Goal: Task Accomplishment & Management: Manage account settings

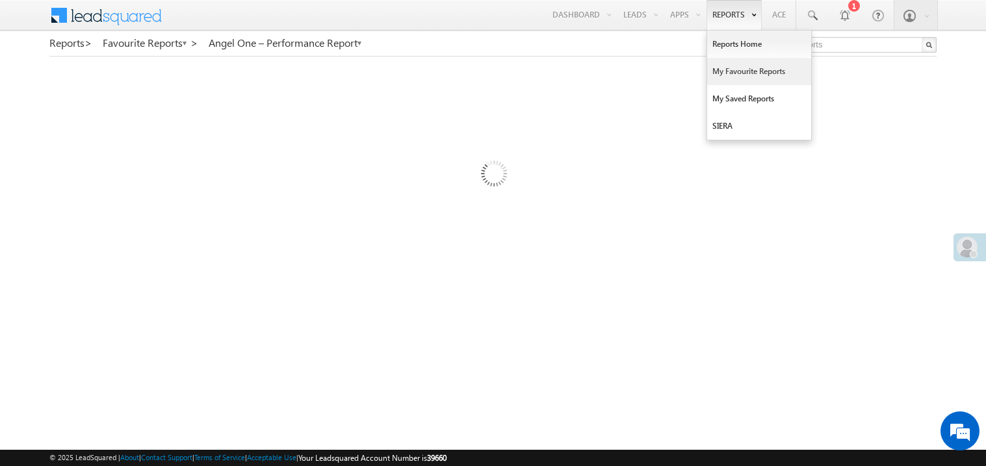
click at [732, 74] on link "My Favourite Reports" at bounding box center [759, 71] width 104 height 27
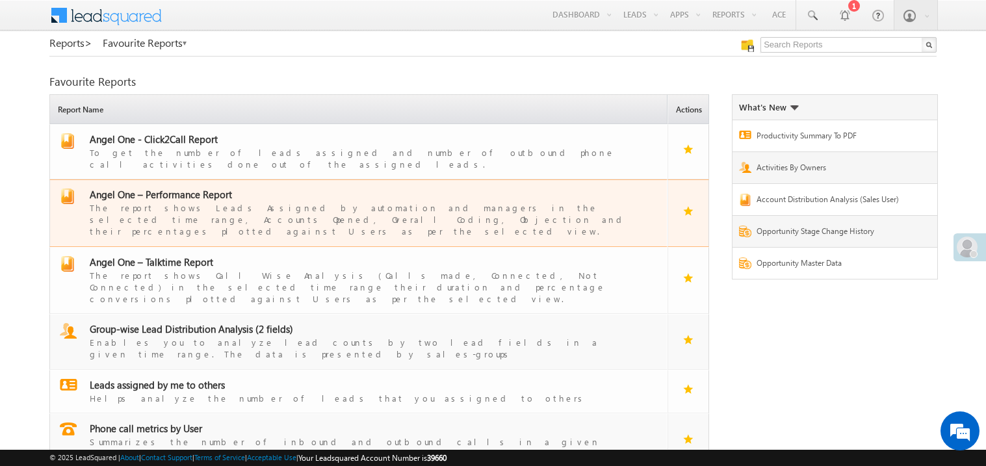
click at [176, 188] on span "Angel One – Performance Report" at bounding box center [161, 194] width 142 height 13
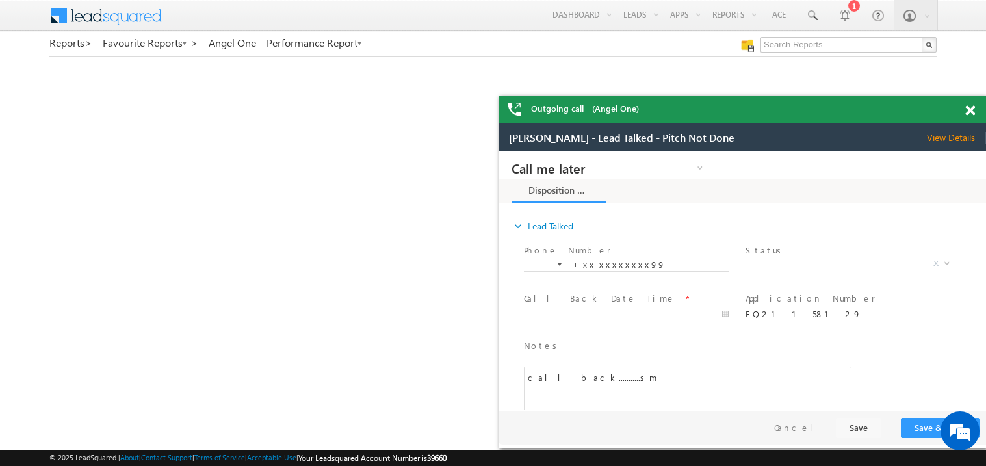
click at [971, 112] on span at bounding box center [970, 110] width 10 height 11
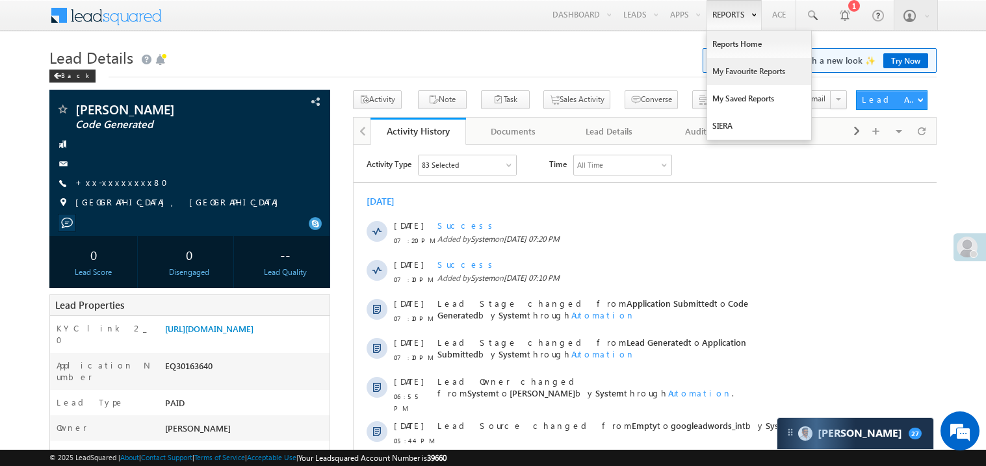
click at [729, 71] on link "My Favourite Reports" at bounding box center [759, 71] width 104 height 27
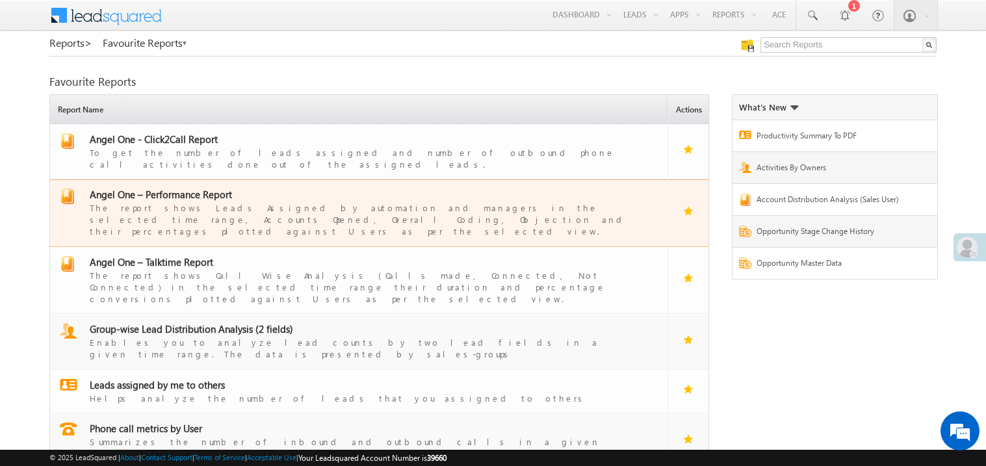
click at [169, 188] on span "Angel One – Performance Report" at bounding box center [161, 194] width 142 height 13
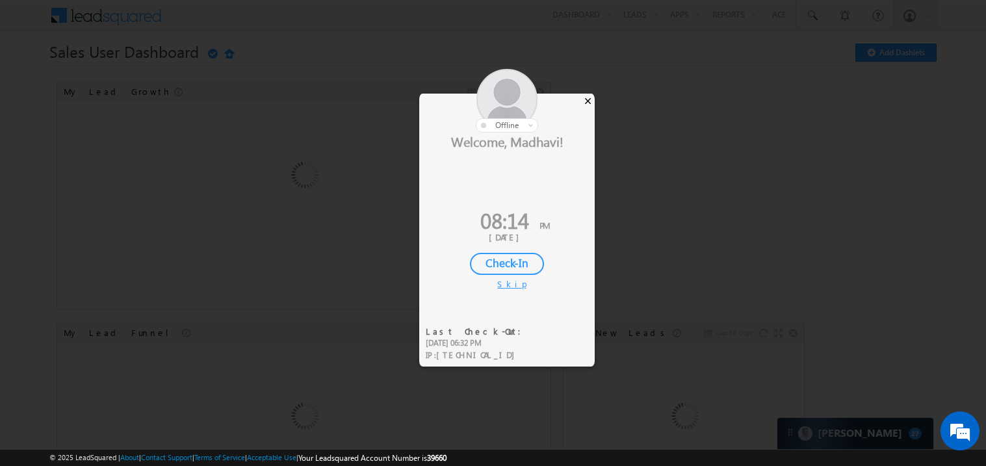
click at [588, 102] on div "×" at bounding box center [588, 101] width 14 height 14
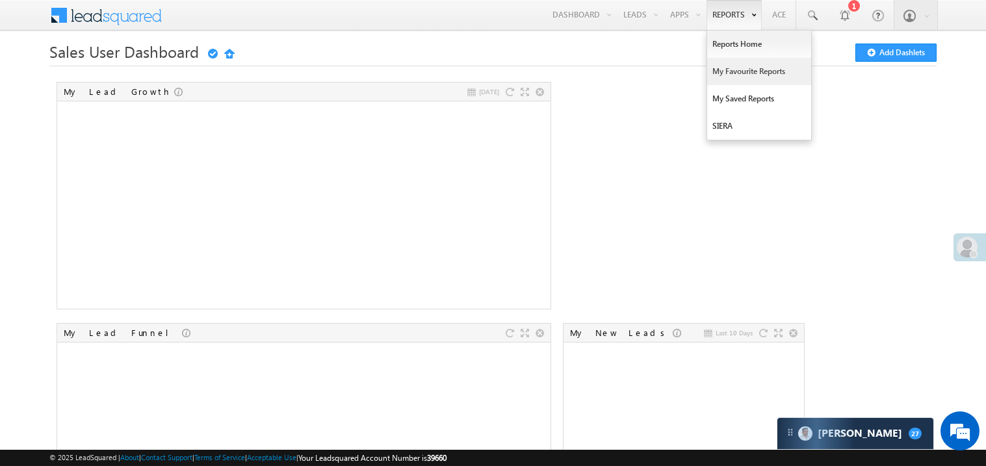
click at [730, 67] on link "My Favourite Reports" at bounding box center [759, 71] width 104 height 27
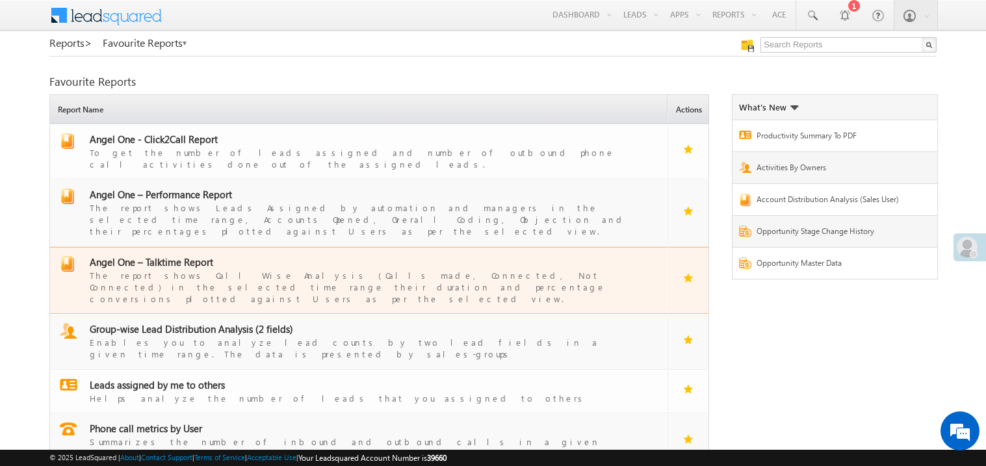
click at [151, 255] on span "Angel One – Talktime Report" at bounding box center [151, 261] width 123 height 13
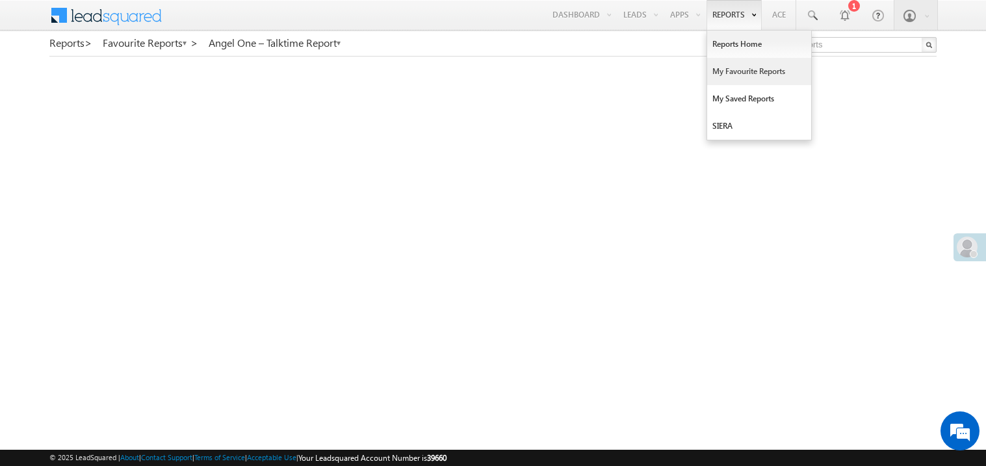
click at [727, 70] on link "My Favourite Reports" at bounding box center [759, 71] width 104 height 27
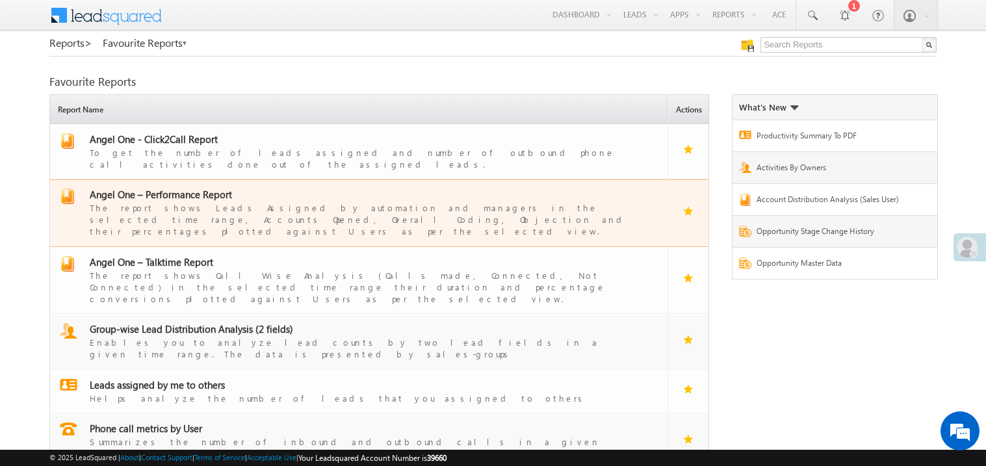
click at [179, 188] on span "Angel One – Performance Report" at bounding box center [161, 194] width 142 height 13
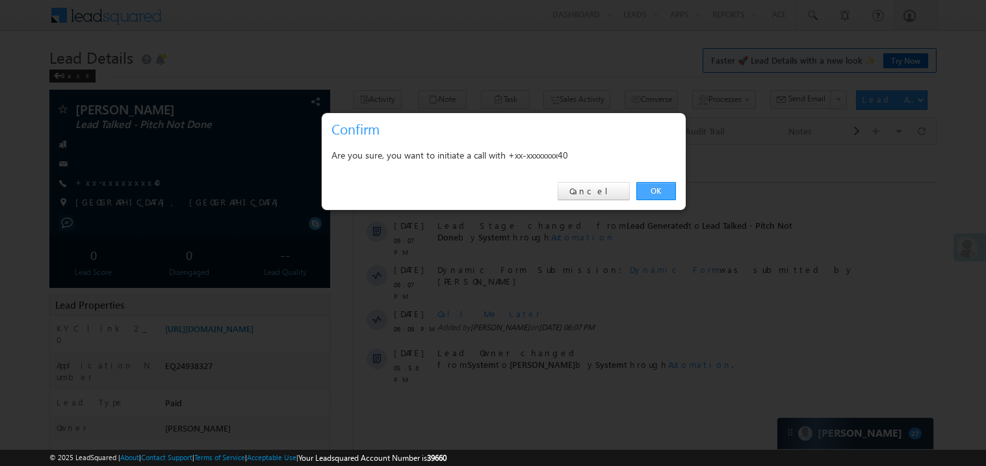
click at [660, 188] on link "OK" at bounding box center [656, 191] width 40 height 18
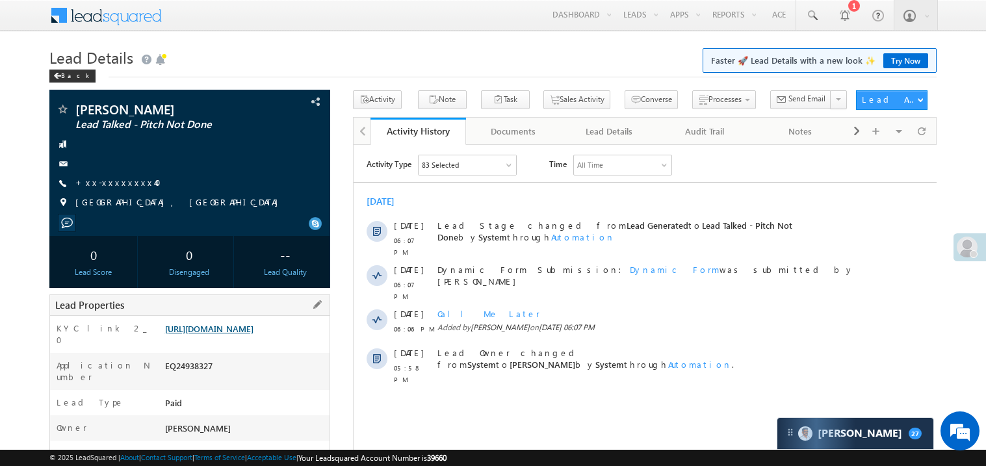
click at [230, 334] on link "https://angelbroking1-pk3em7sa.customui-test.leadsquared.com?leadId=a246400e-a8…" at bounding box center [209, 328] width 88 height 11
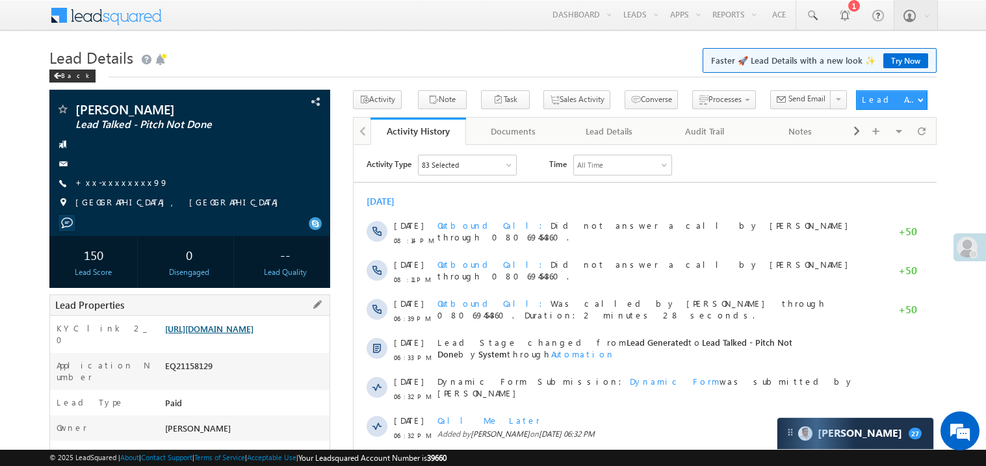
click at [240, 334] on link "https://angelbroking1-pk3em7sa.customui-test.leadsquared.com?leadId=949941f1-39…" at bounding box center [209, 328] width 88 height 11
click at [118, 185] on link "+xx-xxxxxxxx99" at bounding box center [121, 182] width 93 height 11
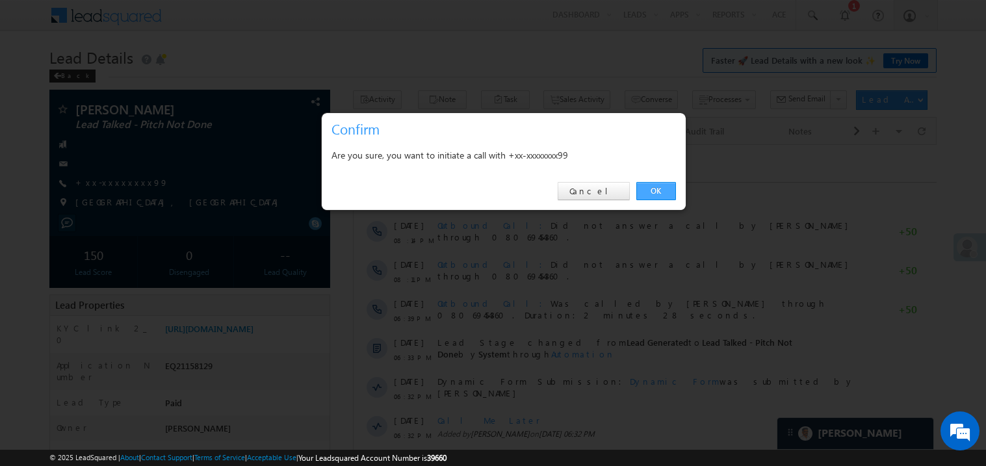
click at [659, 190] on link "OK" at bounding box center [656, 191] width 40 height 18
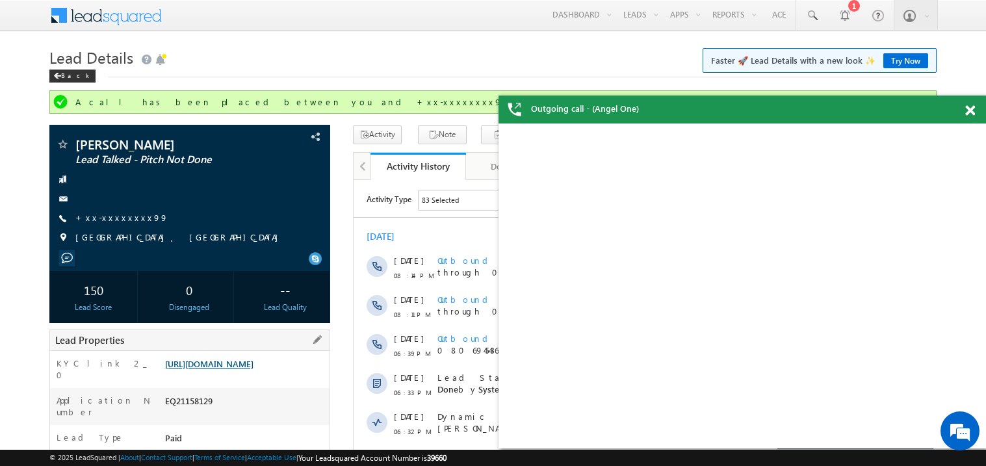
click at [249, 369] on link "[URL][DOMAIN_NAME]" at bounding box center [209, 363] width 88 height 11
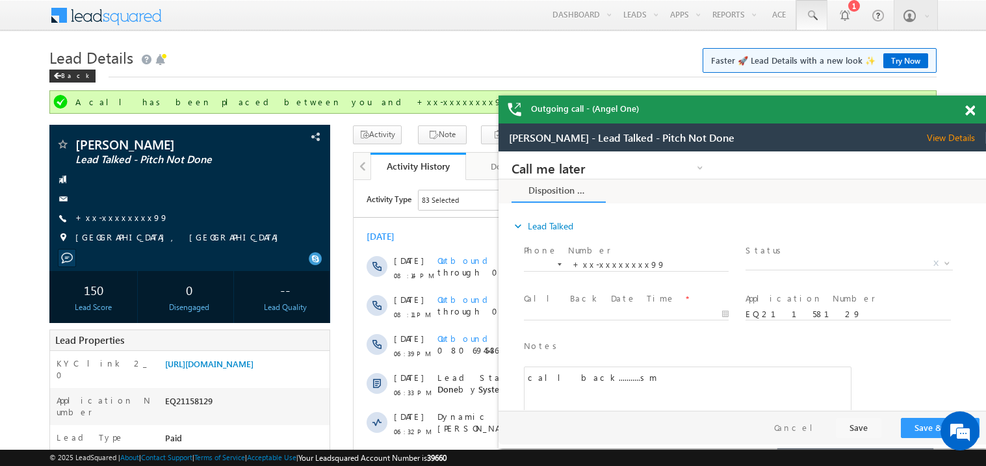
click at [810, 16] on span at bounding box center [811, 15] width 13 height 13
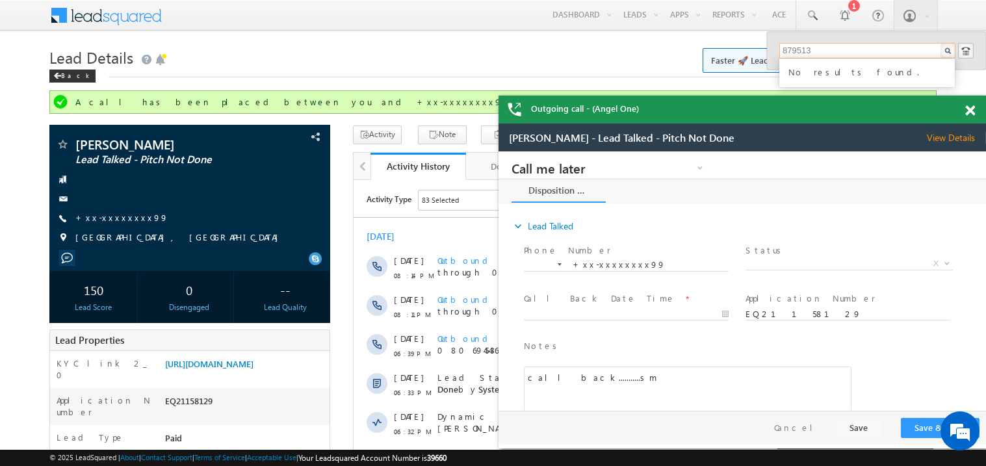
click at [968, 104] on div at bounding box center [977, 108] width 18 height 25
type input "8795134153"
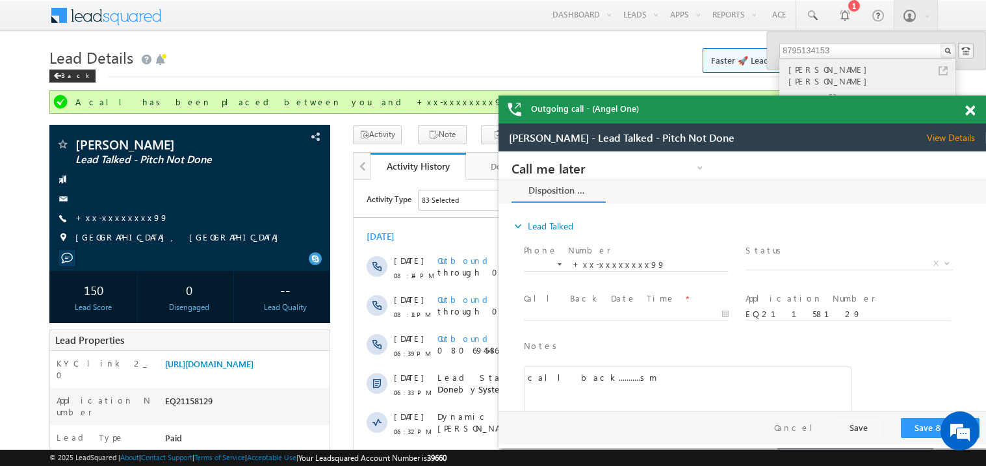
click at [823, 73] on div "Dravin kumar Singh" at bounding box center [872, 75] width 174 height 26
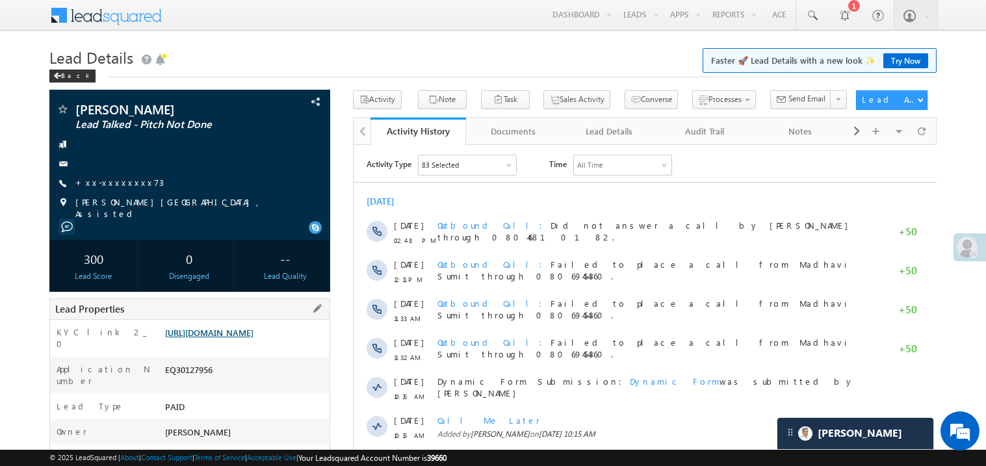
click at [245, 338] on link "https://angelbroking1-pk3em7sa.customui-test.leadsquared.com?leadId=7f21df48-df…" at bounding box center [209, 332] width 88 height 11
click at [227, 338] on link "https://angelbroking1-pk3em7sa.customui-test.leadsquared.com?leadId=7f21df48-df…" at bounding box center [209, 332] width 88 height 11
click at [249, 338] on link "https://angelbroking1-pk3em7sa.customui-test.leadsquared.com?leadId=7f21df48-df…" at bounding box center [209, 332] width 88 height 11
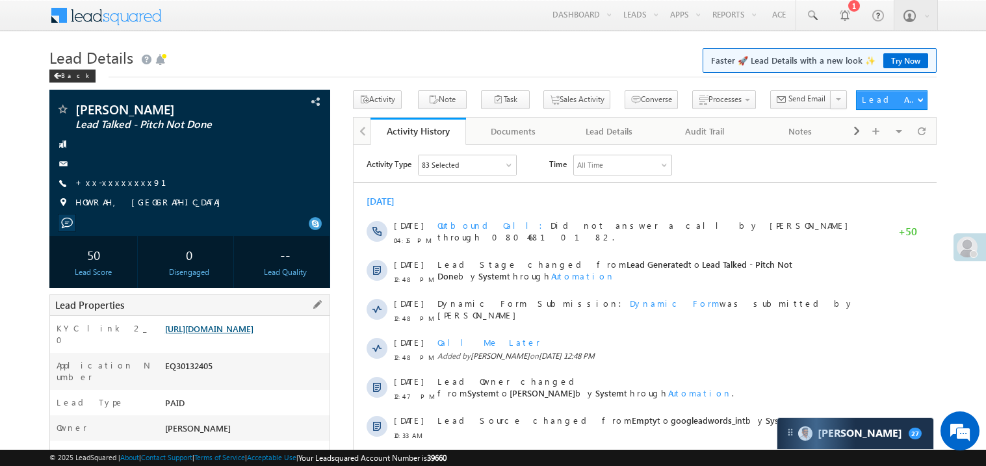
click at [239, 334] on link "https://angelbroking1-pk3em7sa.customui-test.leadsquared.com?leadId=3aa32b67-86…" at bounding box center [209, 328] width 88 height 11
click at [253, 334] on link "https://angelbroking1-pk3em7sa.customui-test.leadsquared.com?leadId=3aa32b67-86…" at bounding box center [209, 328] width 88 height 11
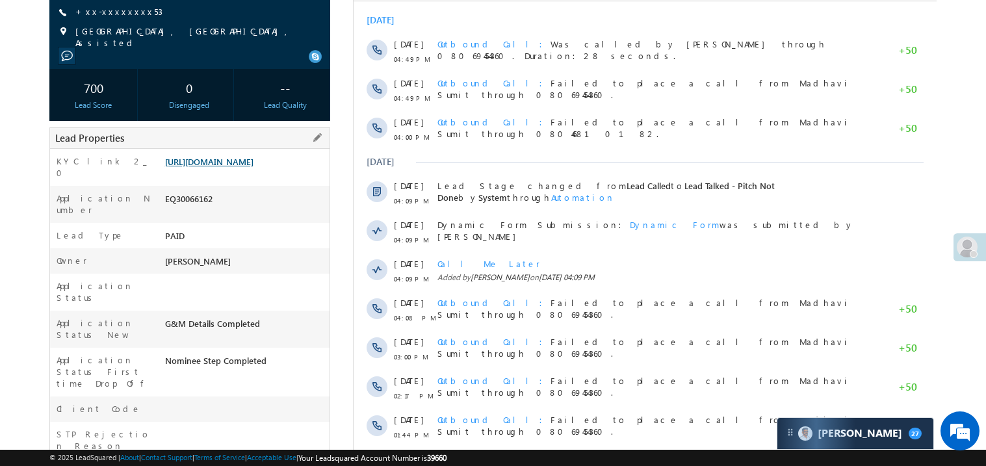
click at [253, 158] on link "https://angelbroking1-pk3em7sa.customui-test.leadsquared.com?leadId=fbd67fc2-af…" at bounding box center [209, 161] width 88 height 11
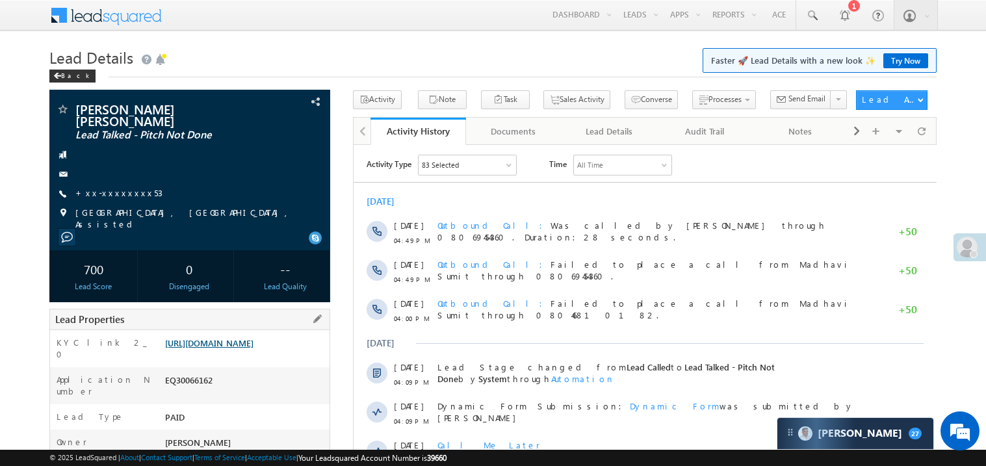
click at [240, 337] on link "https://angelbroking1-pk3em7sa.customui-test.leadsquared.com?leadId=fbd67fc2-af…" at bounding box center [209, 342] width 88 height 11
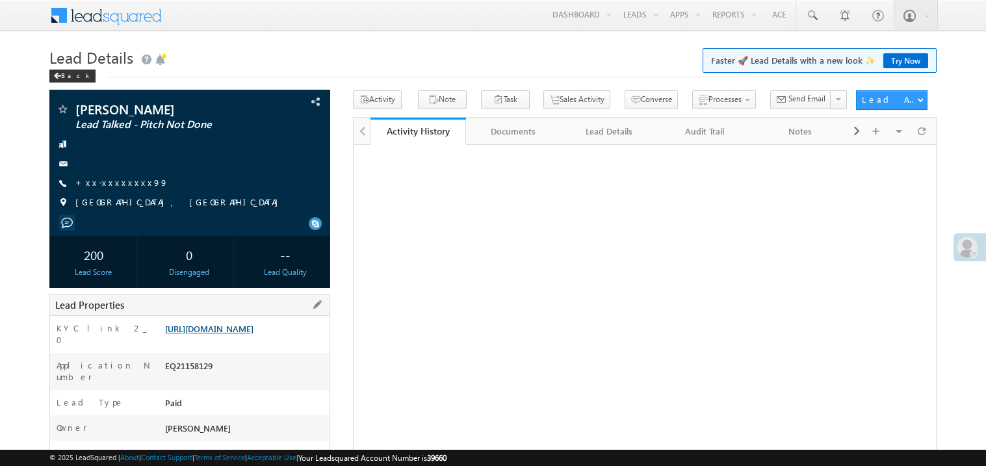
click at [253, 334] on link "[URL][DOMAIN_NAME]" at bounding box center [209, 328] width 88 height 11
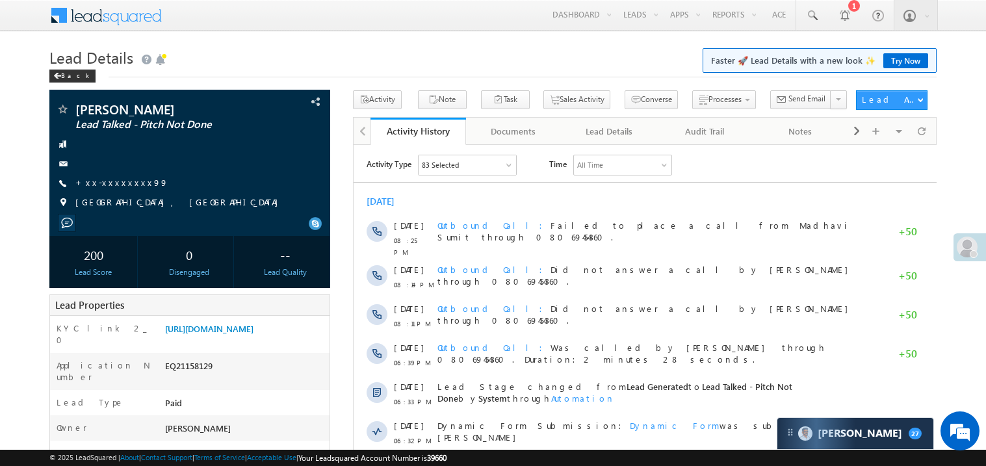
click at [906, 57] on link "Try Now" at bounding box center [905, 60] width 45 height 15
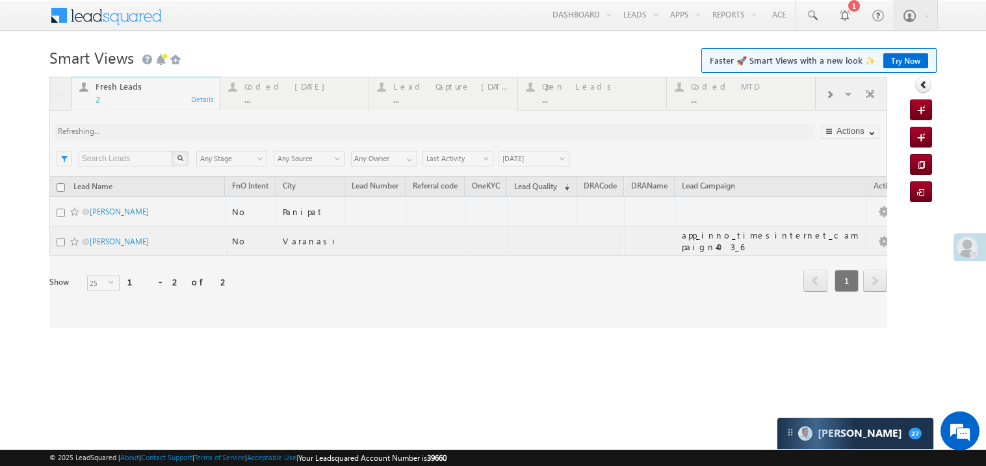
click at [913, 62] on link "Try Now" at bounding box center [905, 60] width 45 height 15
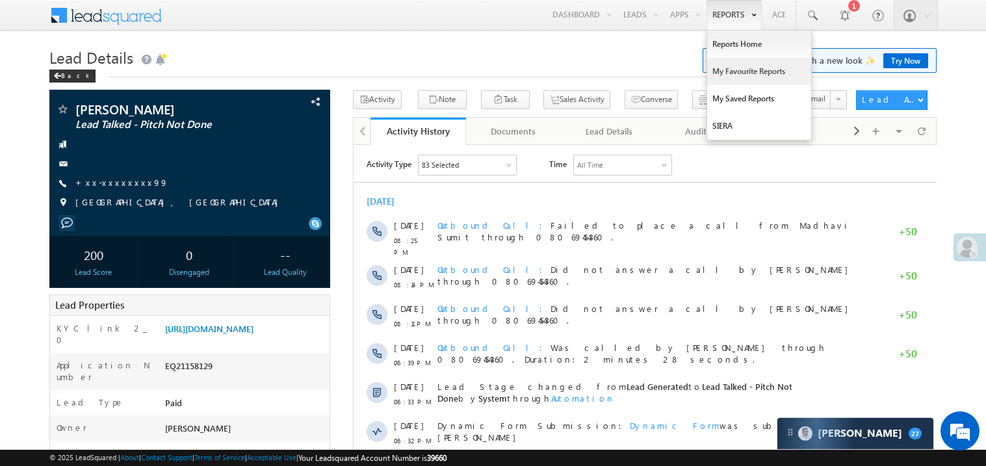
click at [728, 70] on link "My Favourite Reports" at bounding box center [759, 71] width 104 height 27
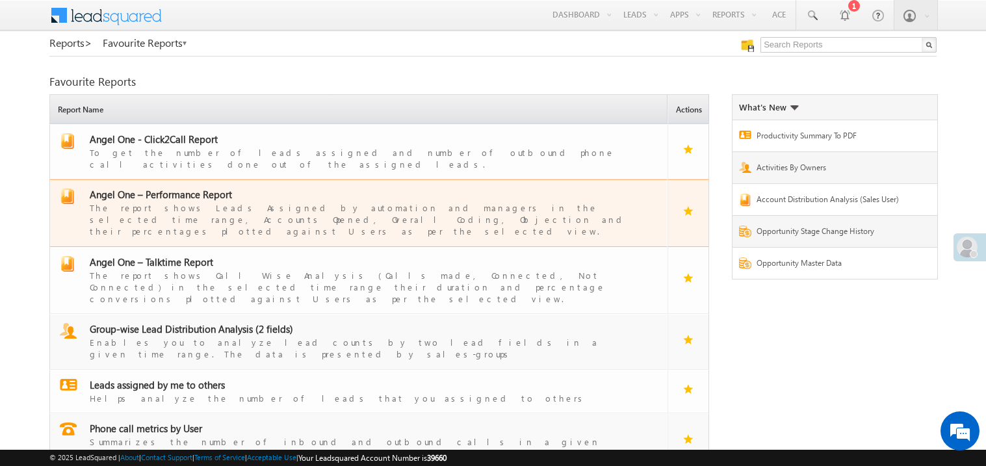
click at [188, 188] on span "Angel One – Performance Report" at bounding box center [161, 194] width 142 height 13
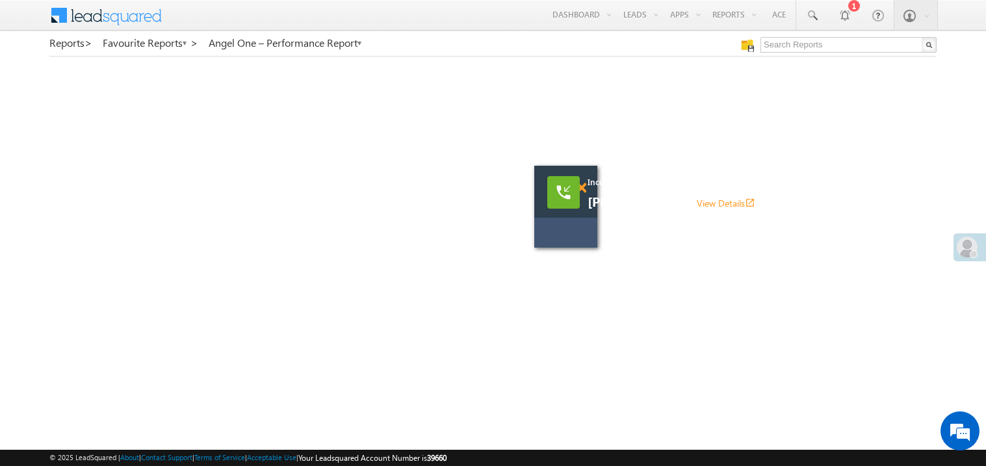
click at [583, 188] on span at bounding box center [581, 188] width 10 height 11
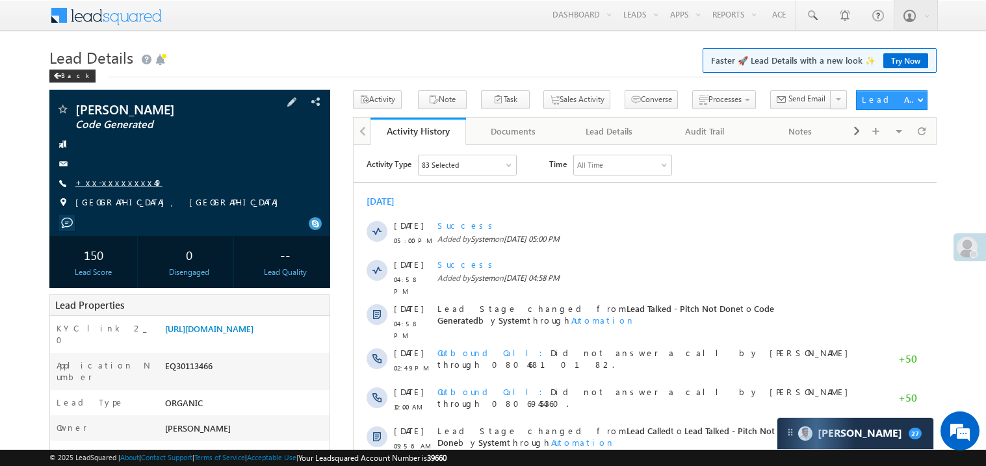
click at [120, 184] on link "+xx-xxxxxxxx49" at bounding box center [118, 182] width 87 height 11
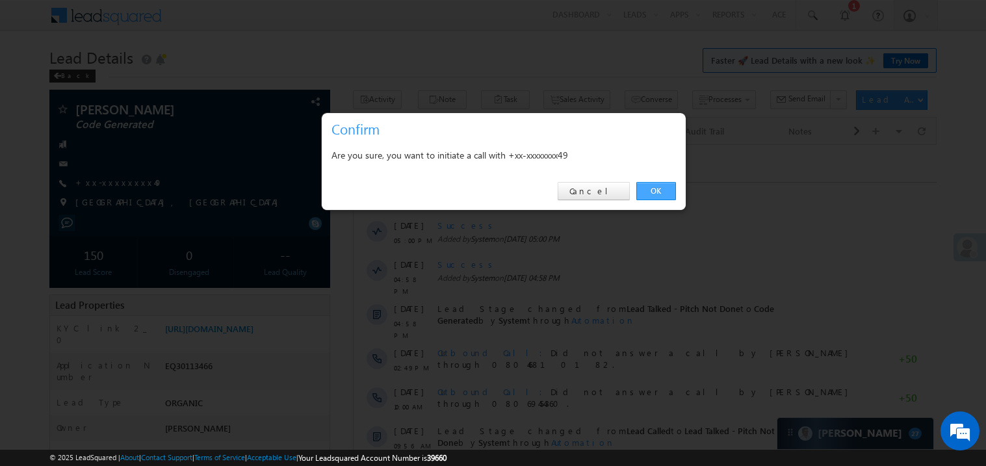
click at [653, 195] on link "OK" at bounding box center [656, 191] width 40 height 18
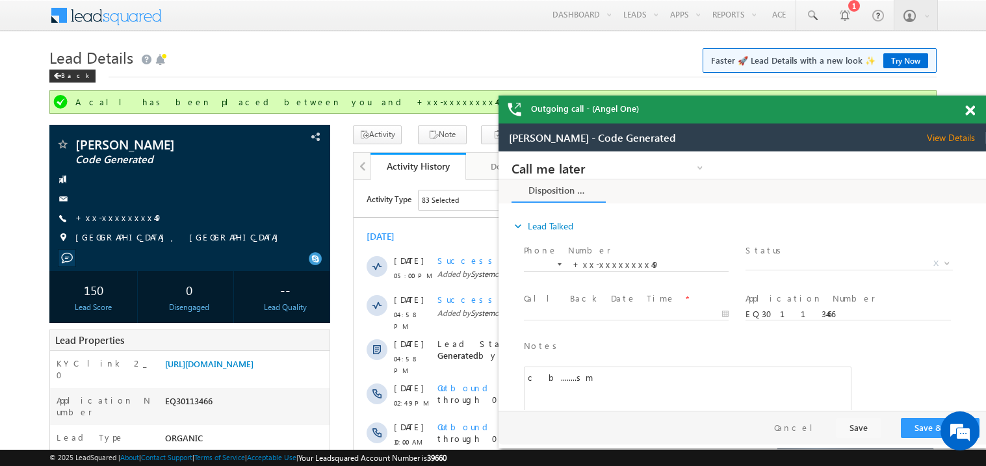
click at [972, 110] on span at bounding box center [970, 110] width 10 height 11
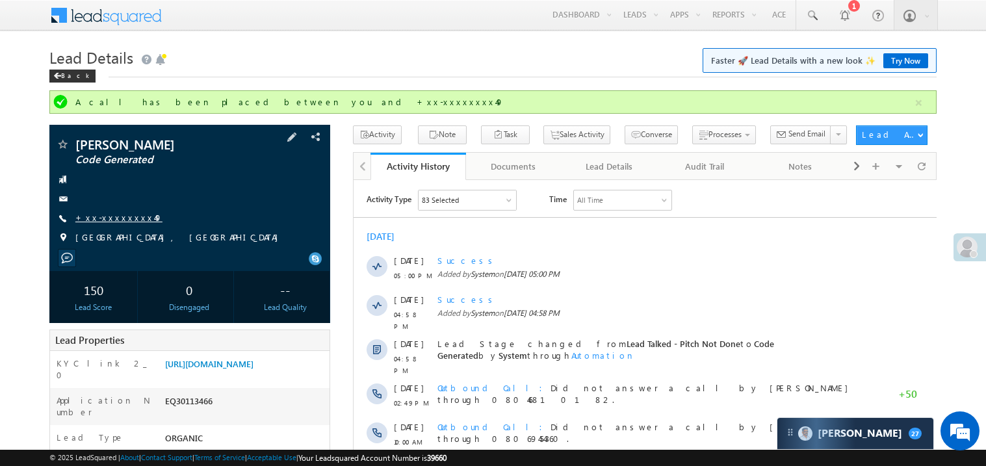
click at [114, 222] on link "+xx-xxxxxxxx49" at bounding box center [118, 217] width 87 height 11
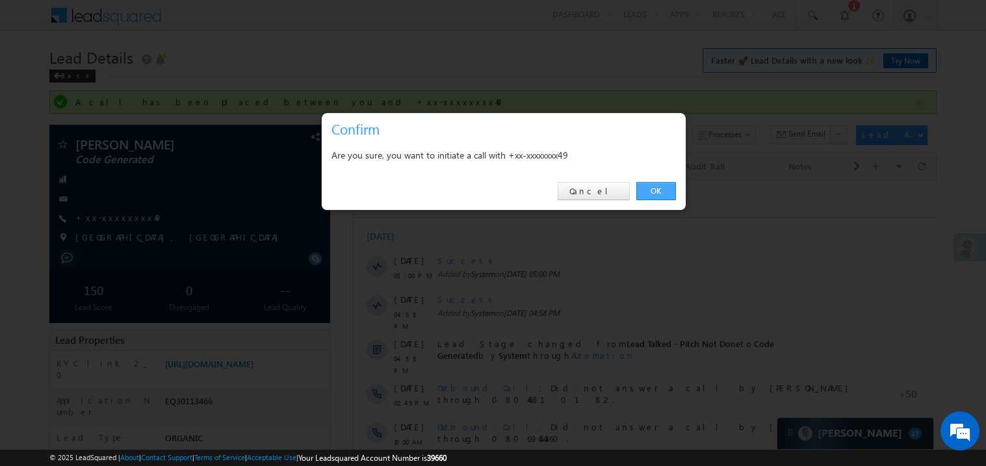
click at [659, 191] on link "OK" at bounding box center [656, 191] width 40 height 18
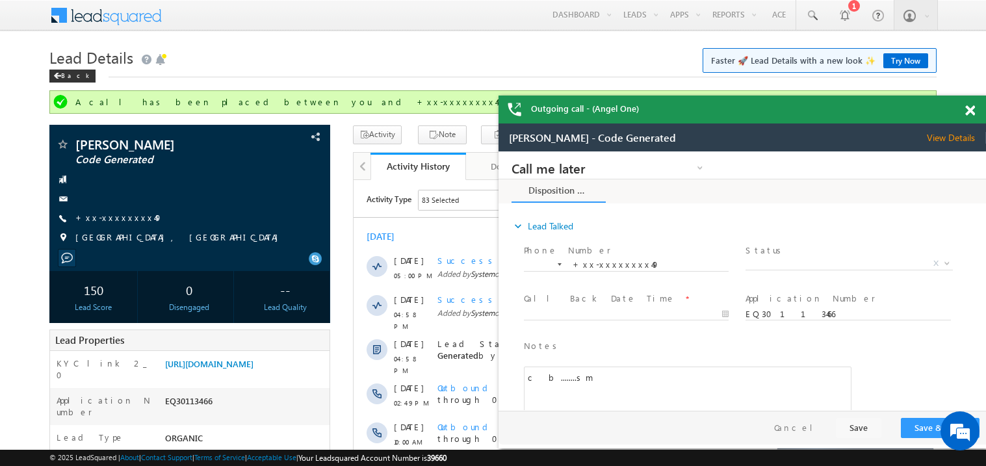
click at [971, 108] on span at bounding box center [970, 110] width 10 height 11
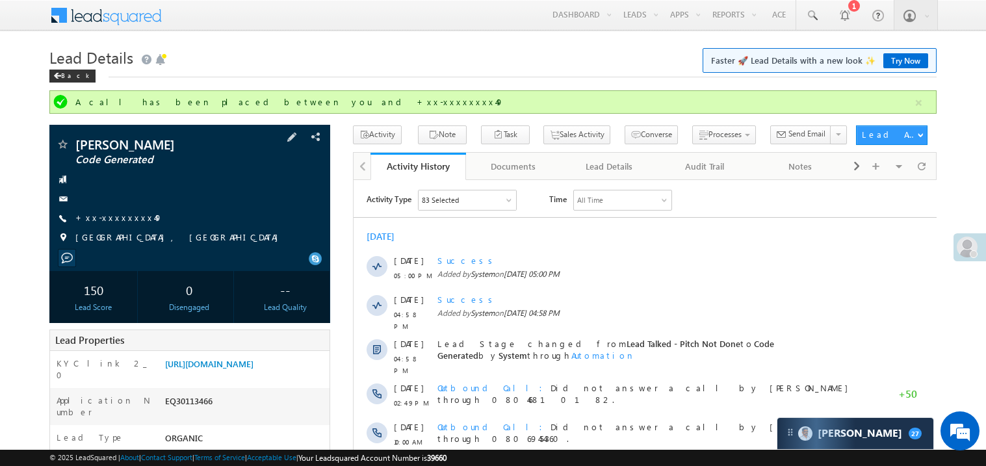
click at [212, 212] on div "+xx-xxxxxxxx49" at bounding box center [190, 218] width 268 height 13
click at [112, 214] on link "+xx-xxxxxxxx49" at bounding box center [118, 217] width 87 height 11
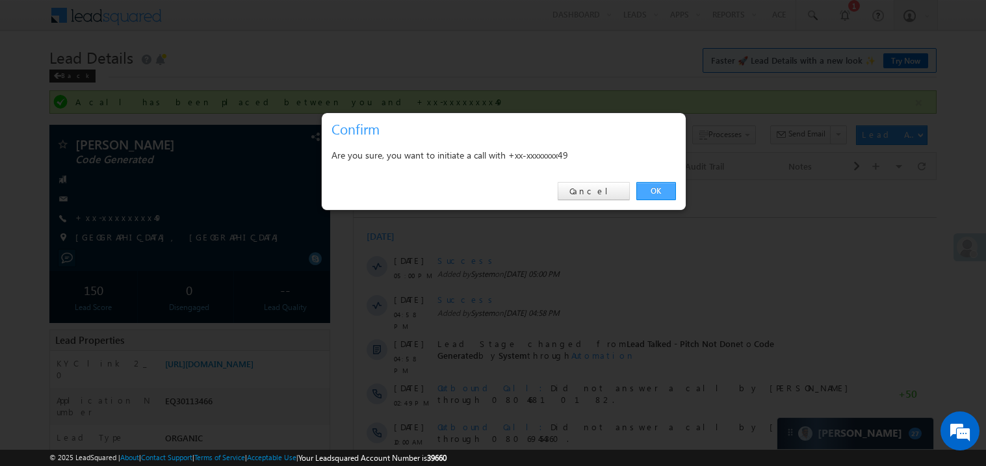
click at [656, 192] on link "OK" at bounding box center [656, 191] width 40 height 18
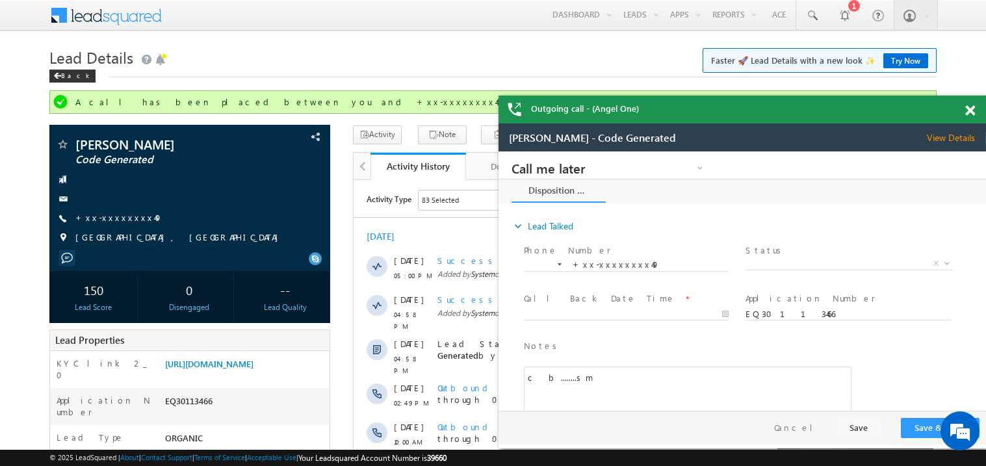
click at [971, 105] on span at bounding box center [970, 110] width 10 height 11
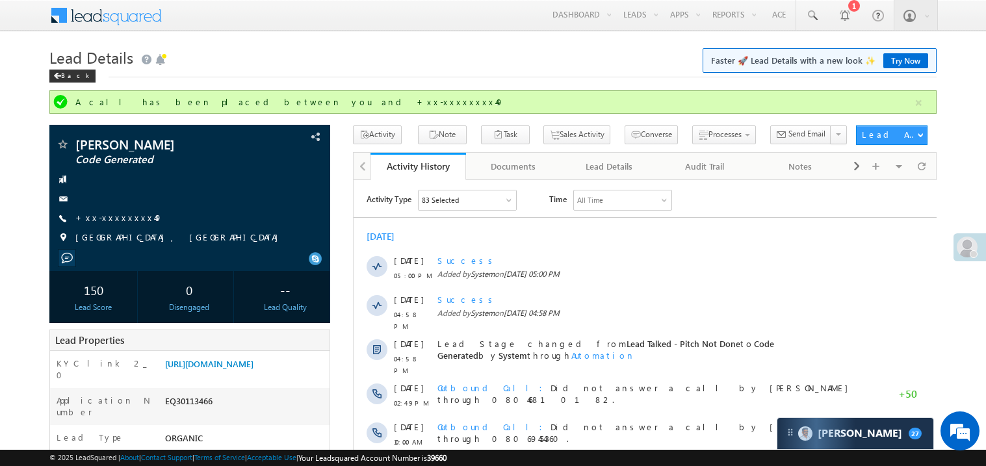
click at [489, 64] on h1 "Lead Details Faster 🚀 Lead Details with a new look ✨ Try Now" at bounding box center [492, 56] width 887 height 25
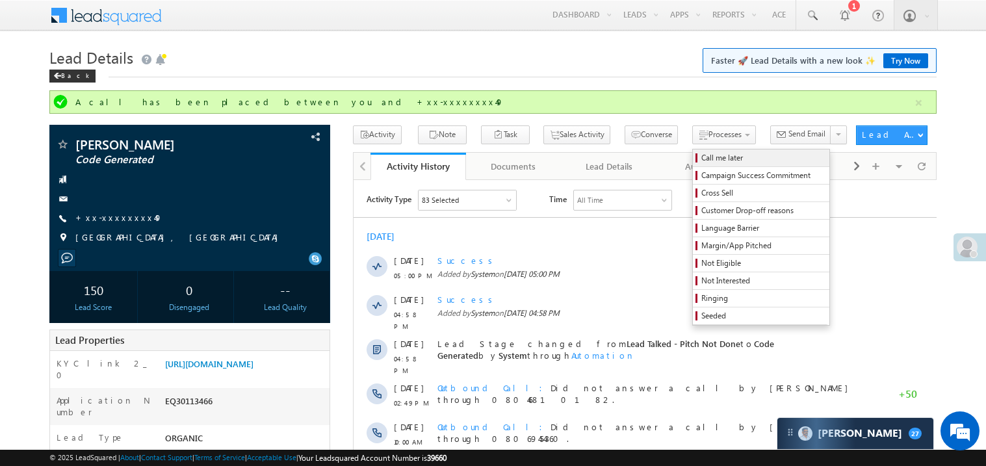
click at [701, 157] on span "Call me later" at bounding box center [762, 158] width 123 height 12
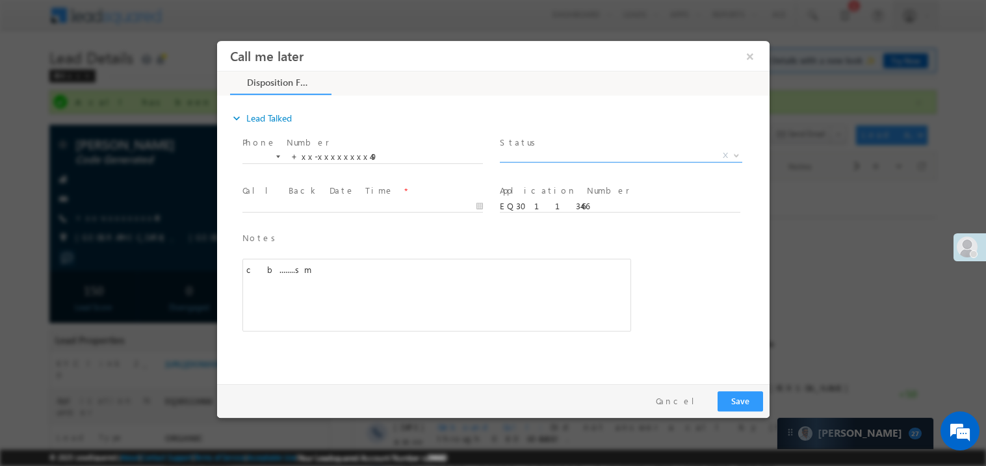
click at [520, 153] on span "X" at bounding box center [620, 155] width 242 height 13
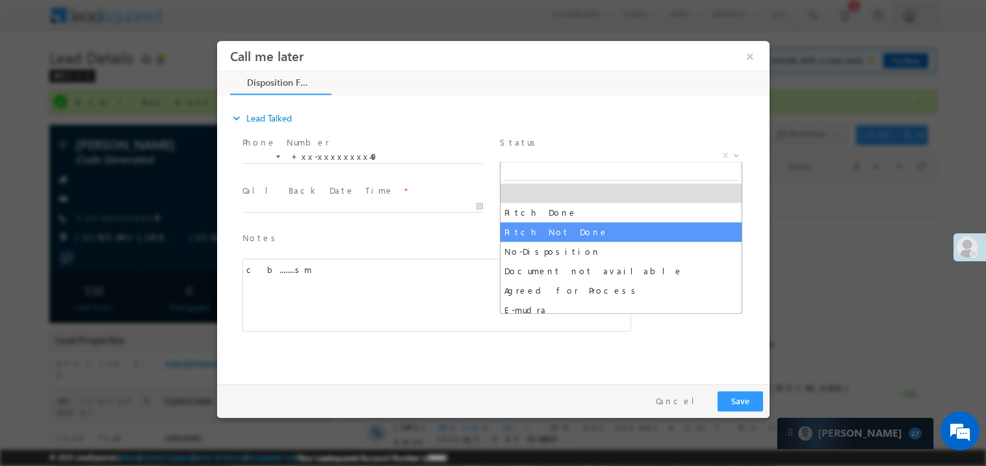
select select "Pitch Not Done"
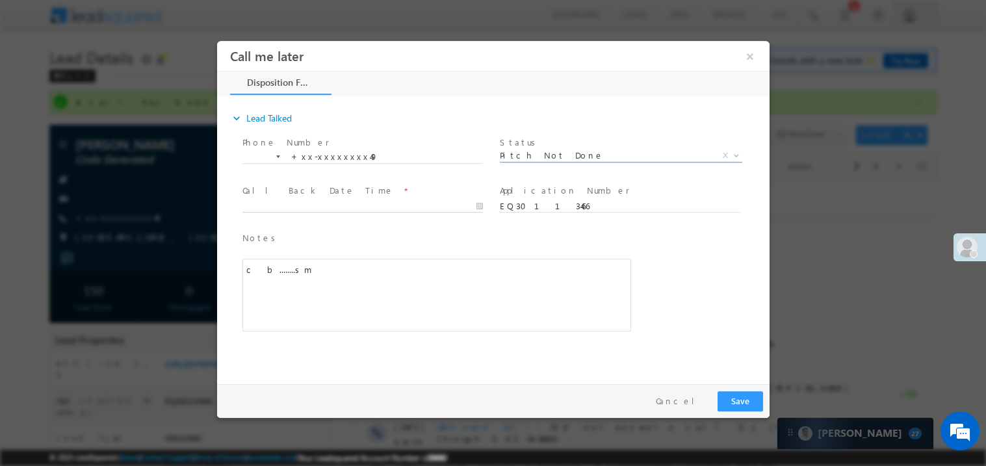
click at [310, 203] on body "Call me later ×" at bounding box center [492, 208] width 552 height 337
type input "10/07/25 8:51 PM"
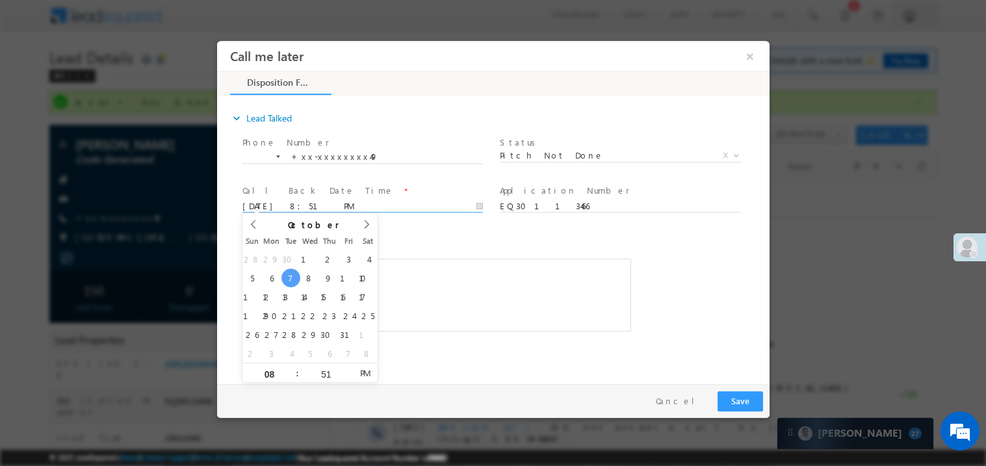
click at [422, 274] on div "c b........sm" at bounding box center [436, 294] width 389 height 73
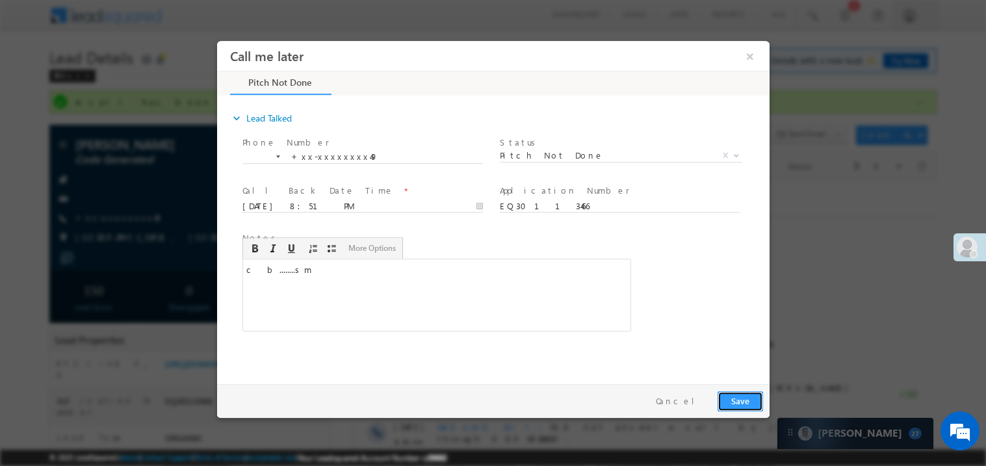
click at [743, 399] on button "Save" at bounding box center [739, 400] width 45 height 20
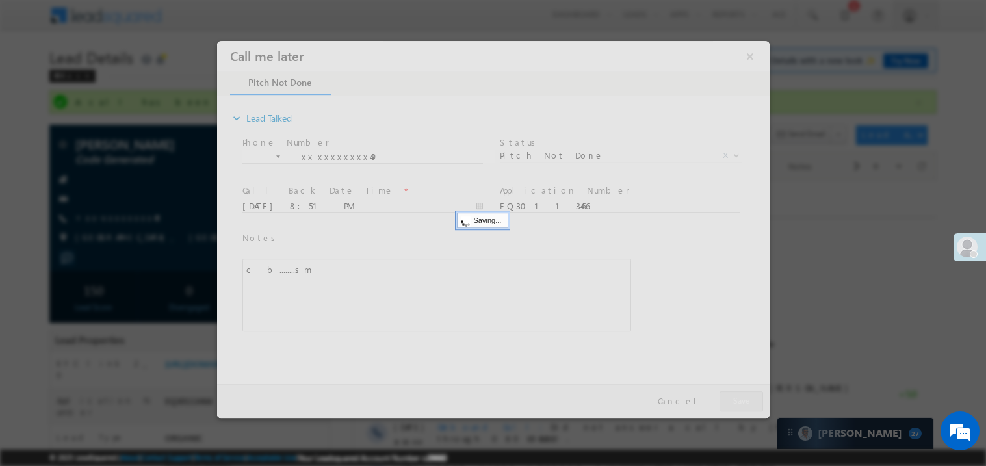
click at [743, 399] on div at bounding box center [492, 228] width 552 height 377
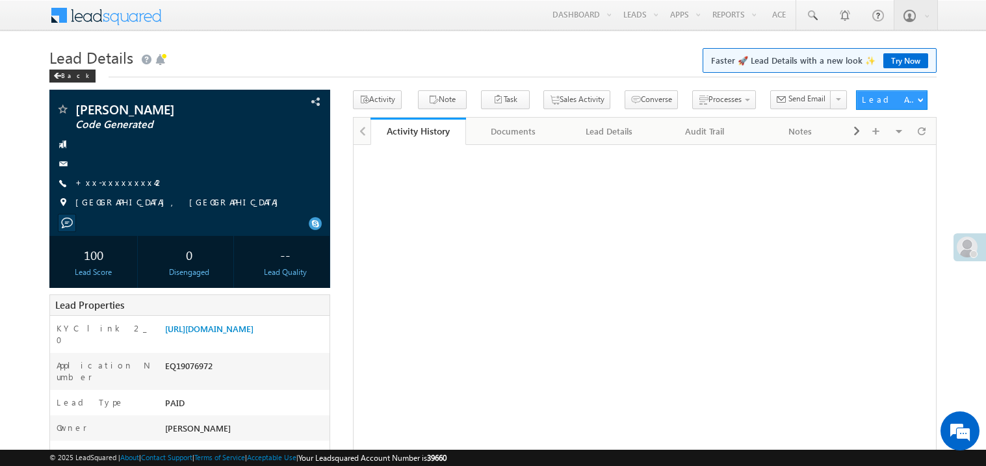
click at [118, 186] on link "+xx-xxxxxxxx42" at bounding box center [119, 182] width 89 height 11
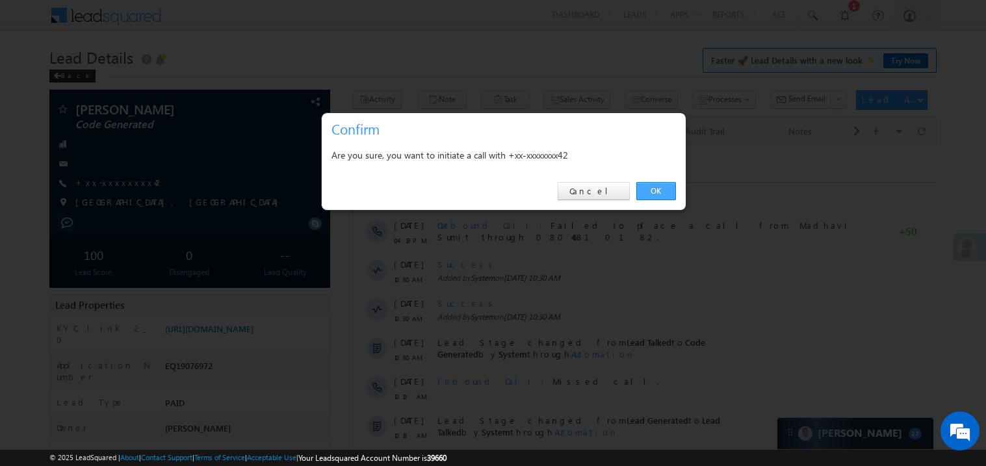
click at [651, 190] on link "OK" at bounding box center [656, 191] width 40 height 18
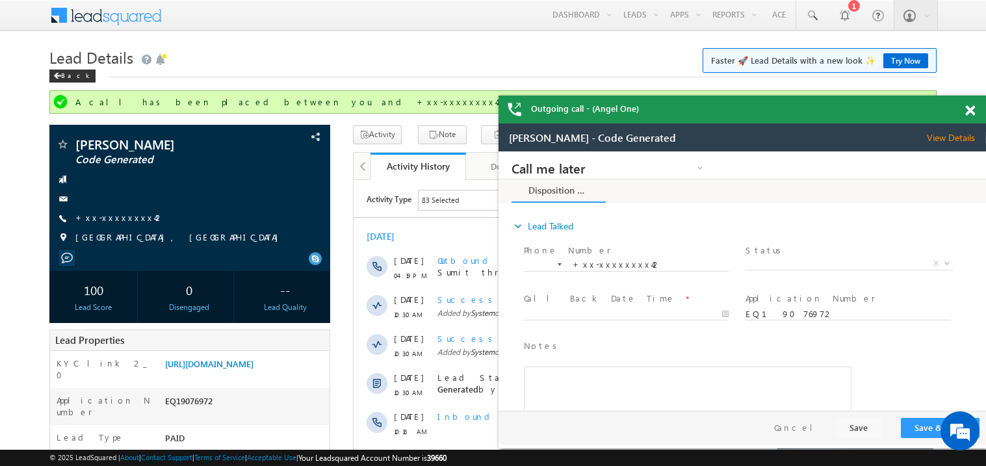
click at [970, 117] on div at bounding box center [977, 108] width 18 height 25
click at [969, 112] on span at bounding box center [970, 110] width 10 height 11
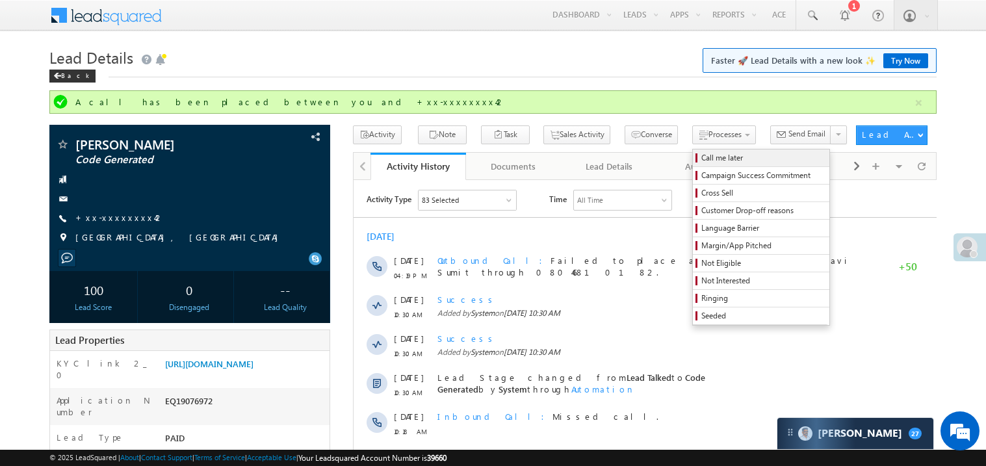
click at [701, 159] on span "Call me later" at bounding box center [762, 158] width 123 height 12
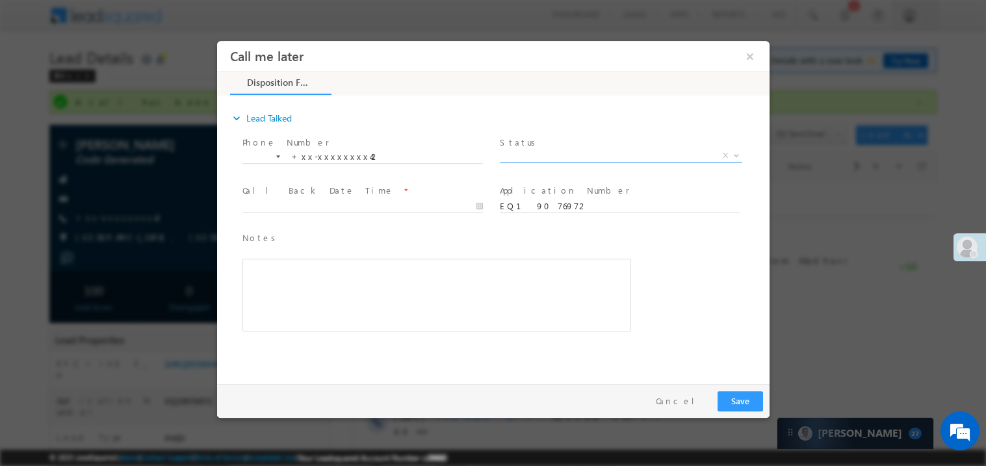
click at [531, 153] on span "X" at bounding box center [620, 155] width 242 height 13
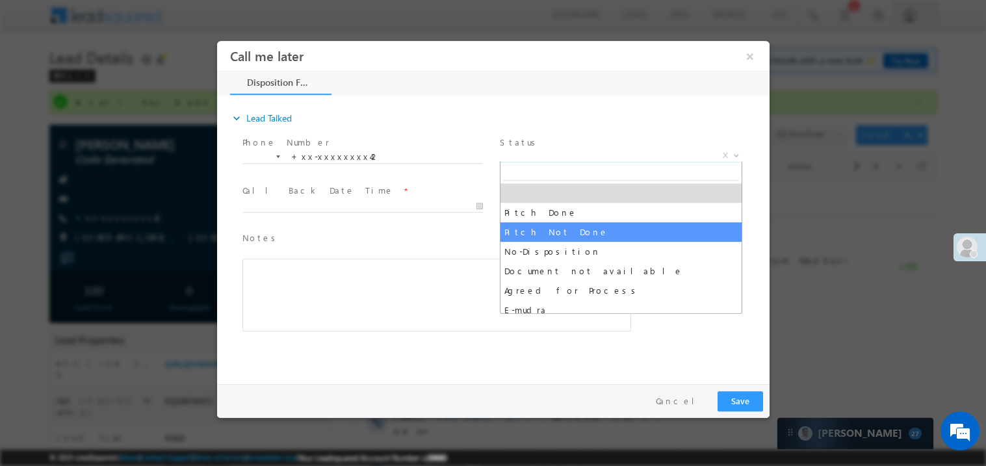
select select "Pitch Not Done"
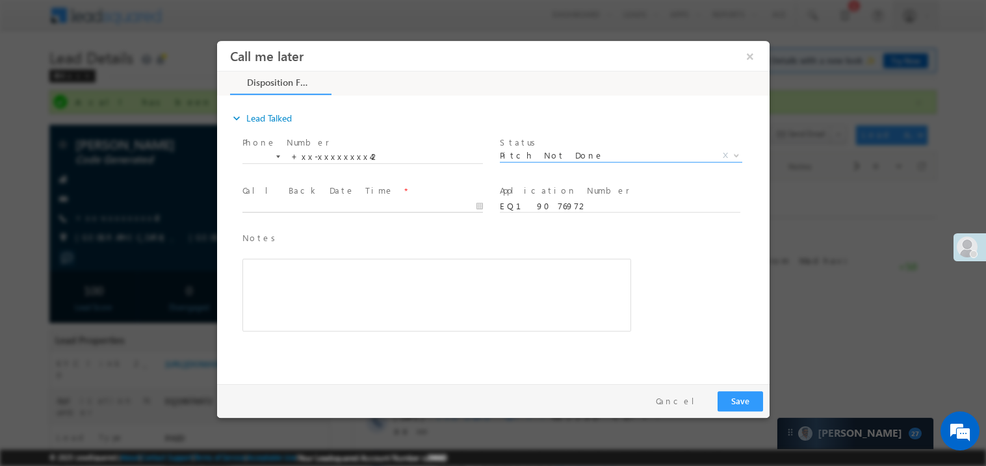
click at [287, 201] on body "Call me later ×" at bounding box center [492, 208] width 552 height 337
type input "10/07/25 8:52 PM"
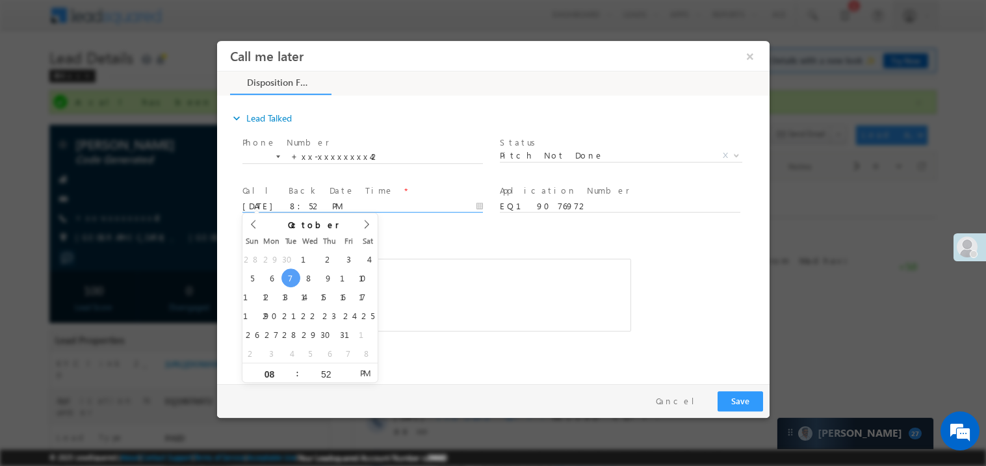
click at [525, 275] on div "Rich Text Editor, 40788eee-0fb2-11ec-a811-0adc8a9d82c2__tab1__section1__Notes__…" at bounding box center [436, 294] width 389 height 73
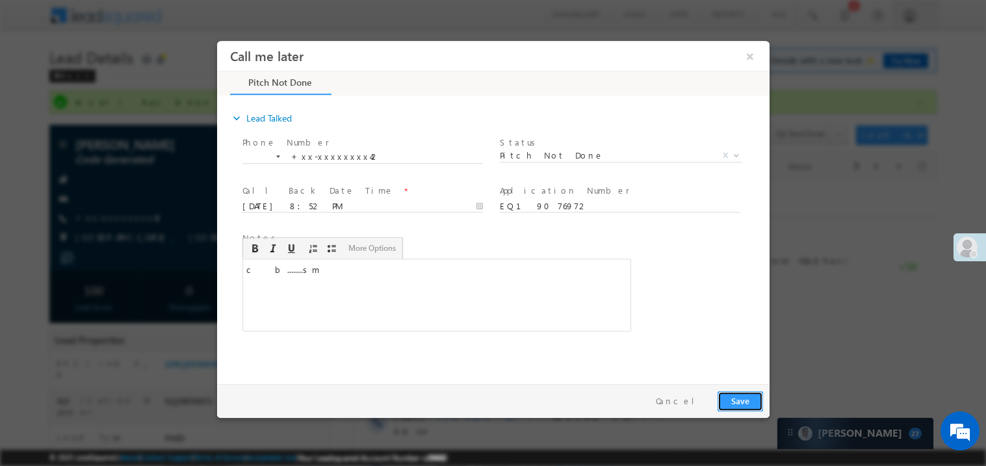
click at [744, 400] on button "Save" at bounding box center [739, 400] width 45 height 20
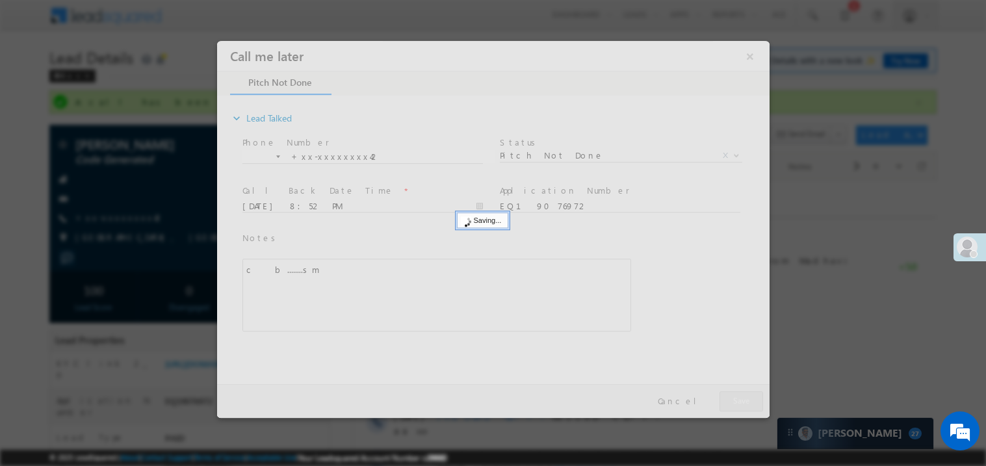
click at [744, 400] on div at bounding box center [492, 228] width 552 height 377
click at [175, 77] on div at bounding box center [493, 233] width 986 height 466
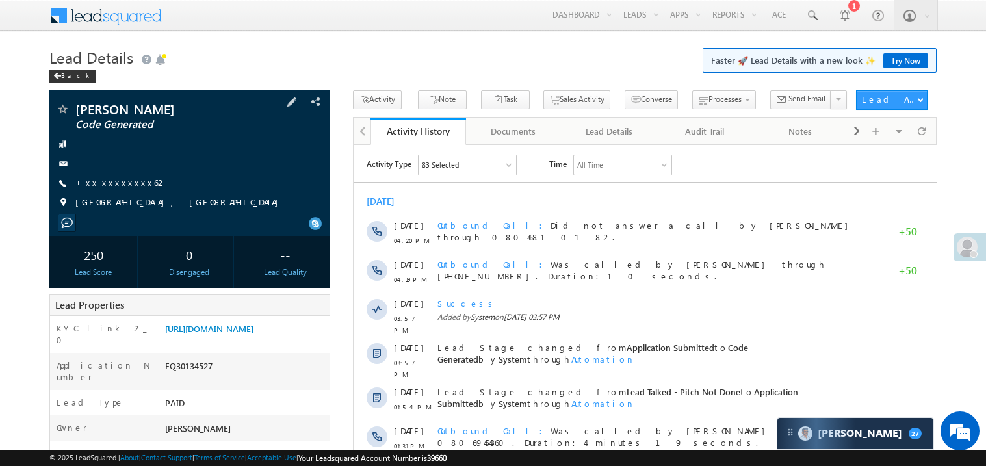
click at [102, 180] on link "+xx-xxxxxxxx62" at bounding box center [121, 182] width 92 height 11
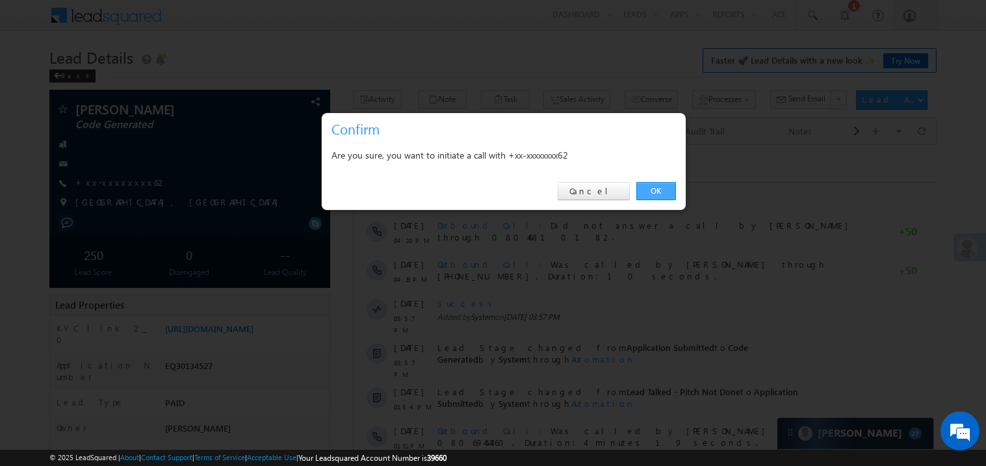
click at [661, 197] on link "OK" at bounding box center [656, 191] width 40 height 18
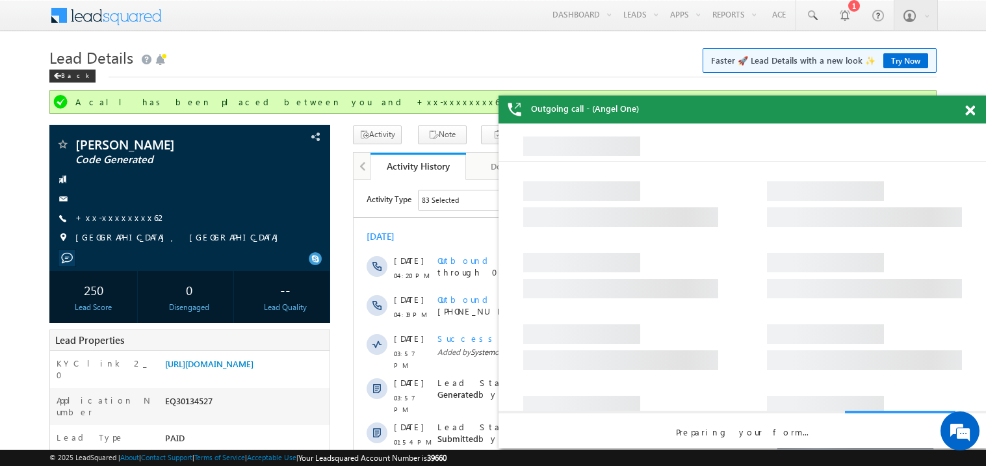
click at [973, 105] on span at bounding box center [970, 110] width 10 height 11
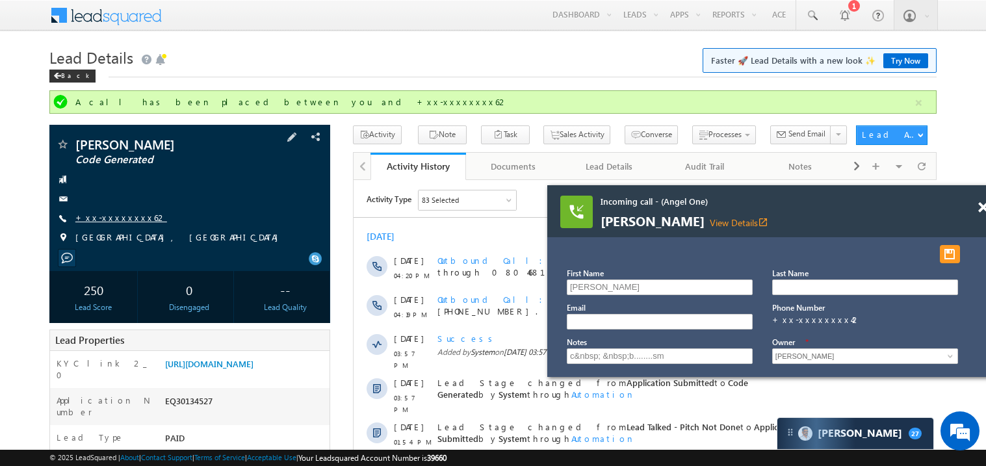
click at [100, 222] on link "+xx-xxxxxxxx62" at bounding box center [121, 217] width 92 height 11
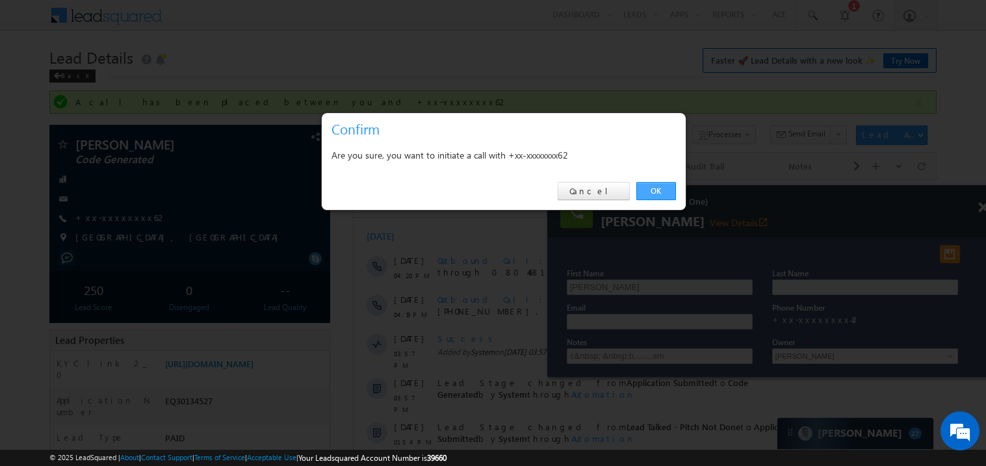
click at [648, 183] on link "OK" at bounding box center [656, 191] width 40 height 18
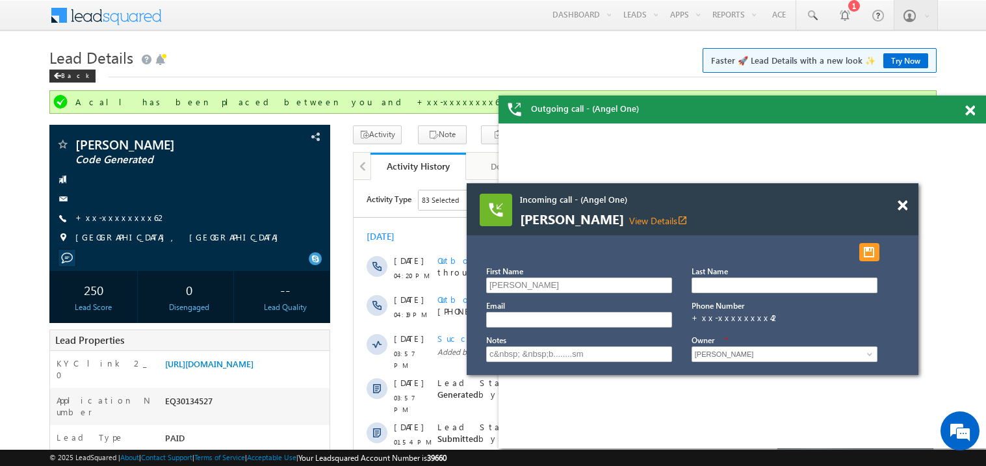
drag, startPoint x: 860, startPoint y: 209, endPoint x: 774, endPoint y: 207, distance: 85.8
click at [774, 207] on div "Incoming call - (Angel One) Animesh Mondal View Details open_in_new" at bounding box center [676, 210] width 312 height 33
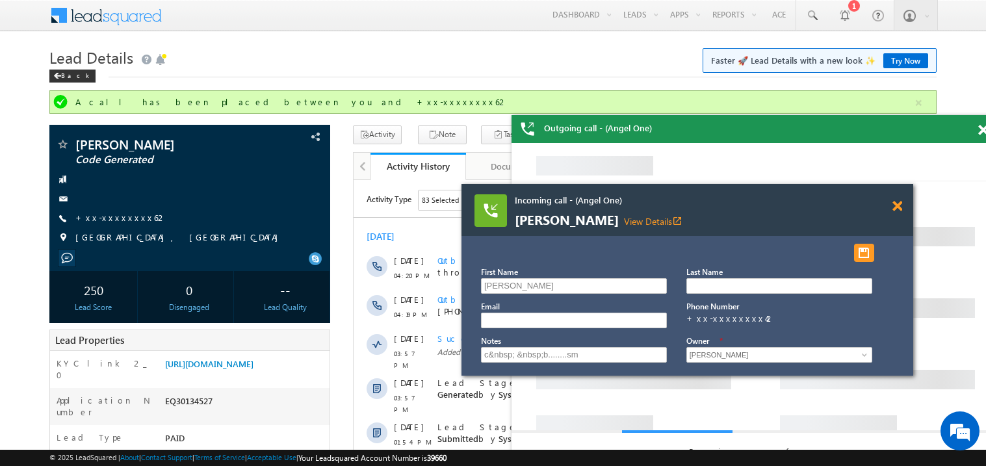
click at [898, 209] on span at bounding box center [897, 206] width 10 height 11
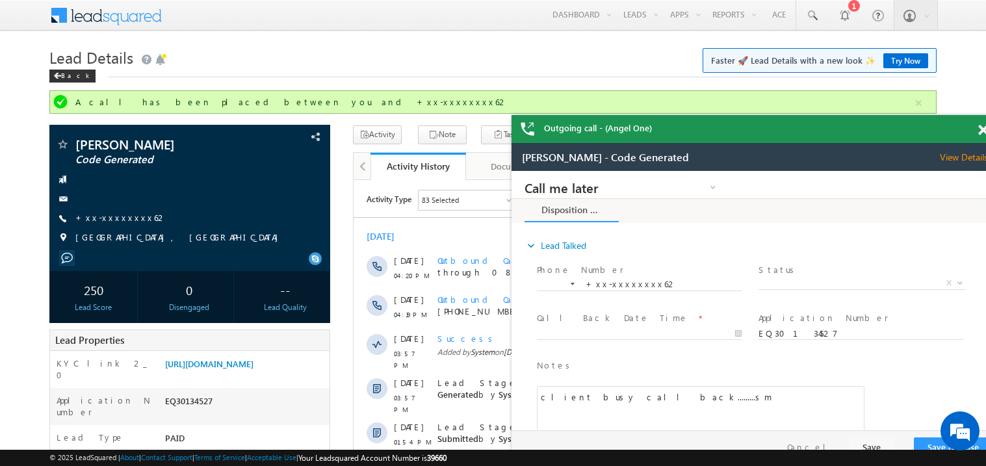
drag, startPoint x: 877, startPoint y: 127, endPoint x: 823, endPoint y: 115, distance: 55.3
click at [823, 115] on div "Outgoing call - (Angel One)" at bounding box center [754, 129] width 487 height 28
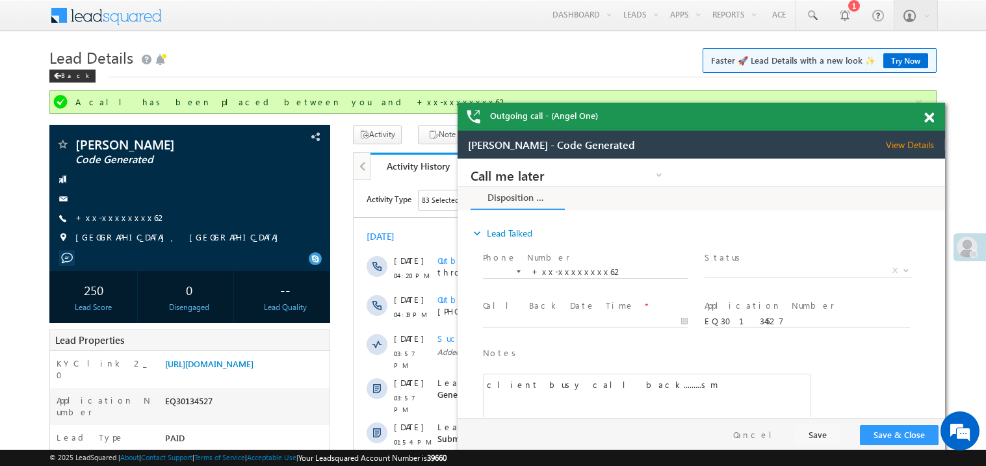
click at [924, 116] on span at bounding box center [929, 117] width 10 height 11
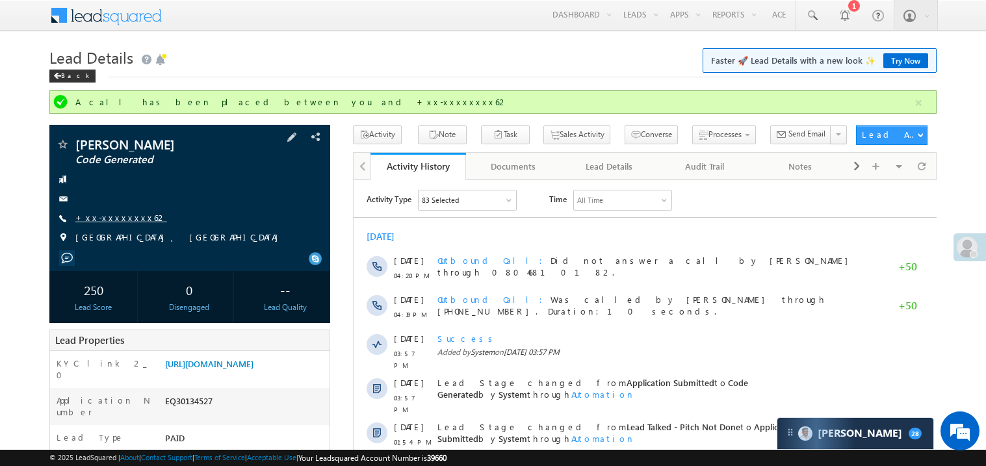
click at [103, 222] on link "+xx-xxxxxxxx62" at bounding box center [121, 217] width 92 height 11
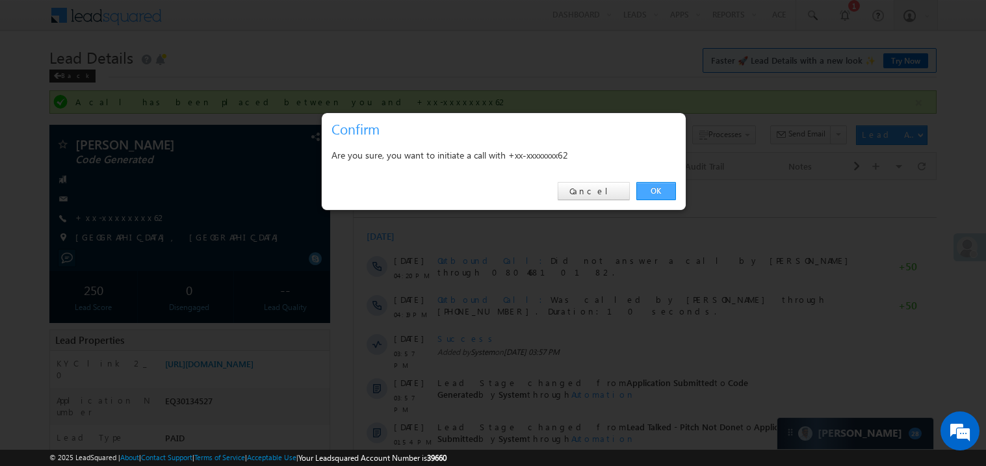
click at [647, 191] on link "OK" at bounding box center [656, 191] width 40 height 18
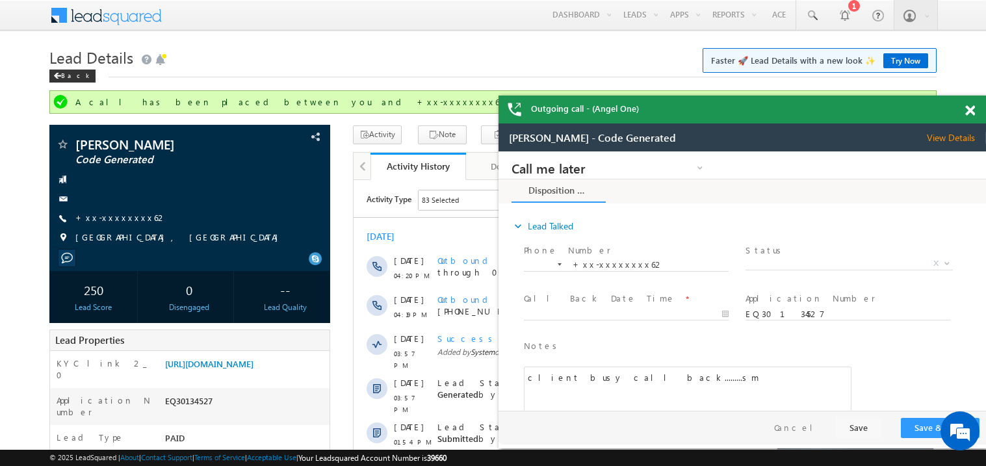
click at [972, 109] on span at bounding box center [970, 110] width 10 height 11
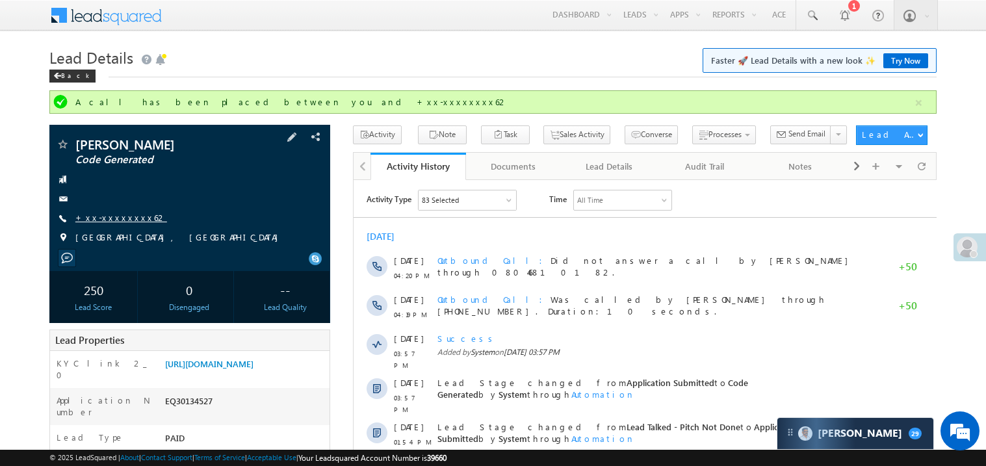
click at [118, 219] on link "+xx-xxxxxxxx62" at bounding box center [121, 217] width 92 height 11
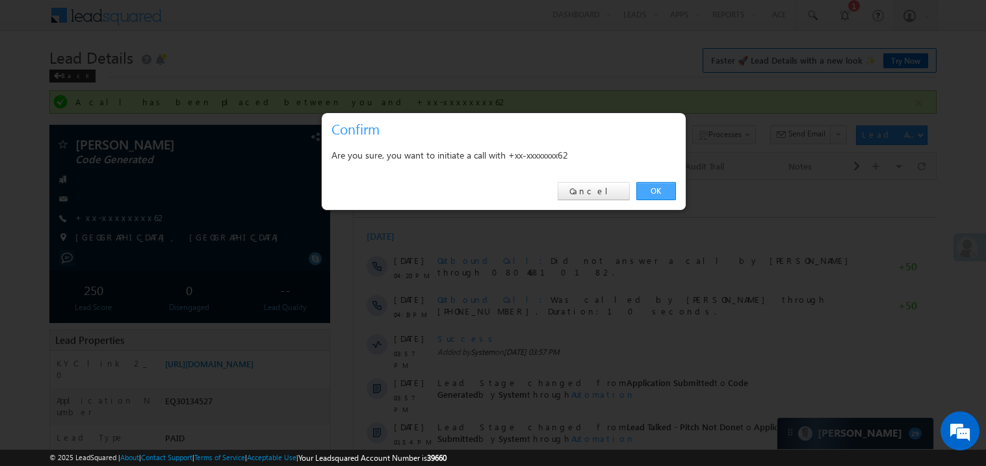
click at [658, 189] on link "OK" at bounding box center [656, 191] width 40 height 18
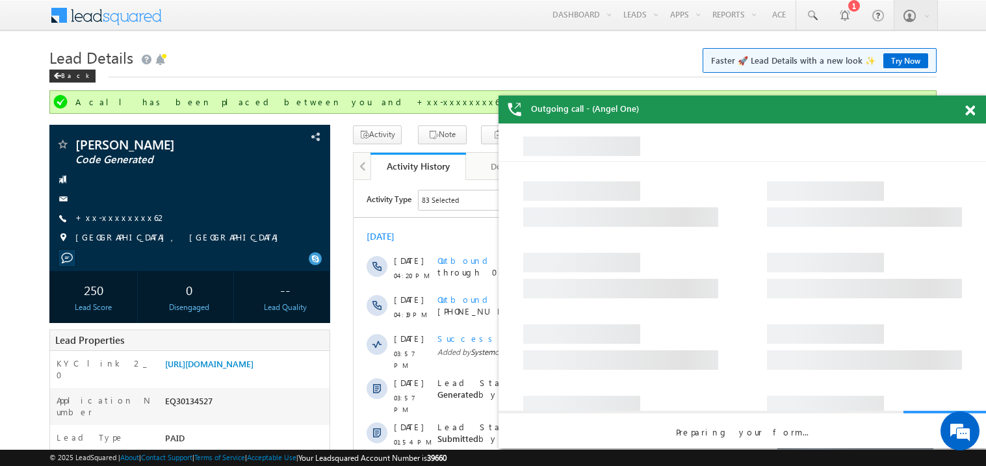
click at [974, 112] on span at bounding box center [970, 110] width 10 height 11
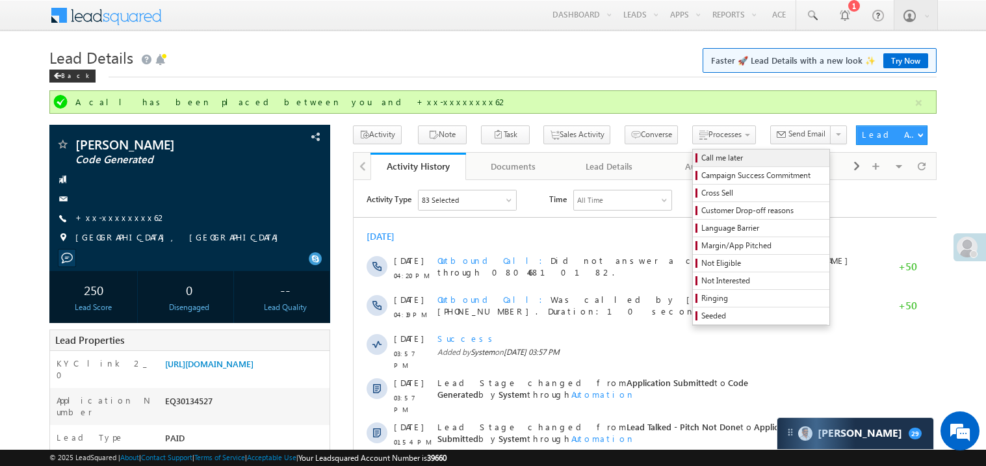
click at [701, 154] on span "Call me later" at bounding box center [762, 158] width 123 height 12
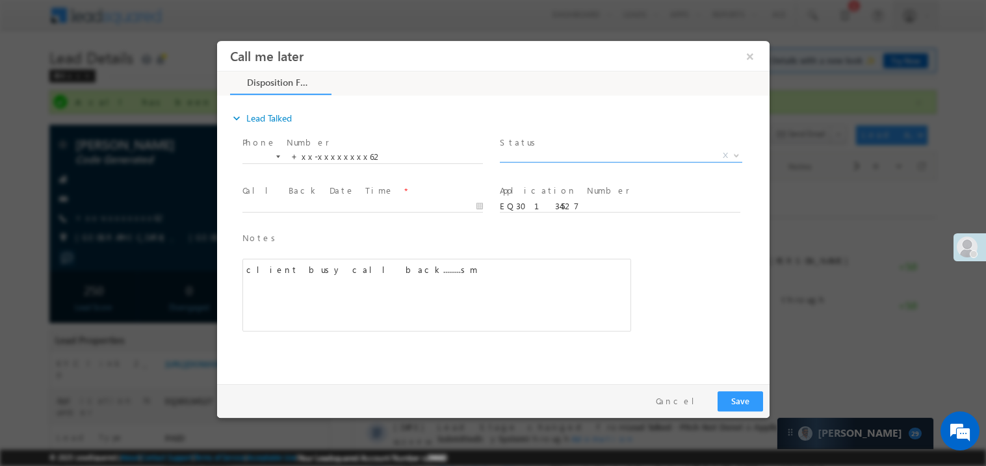
click at [531, 153] on span "X" at bounding box center [620, 155] width 242 height 13
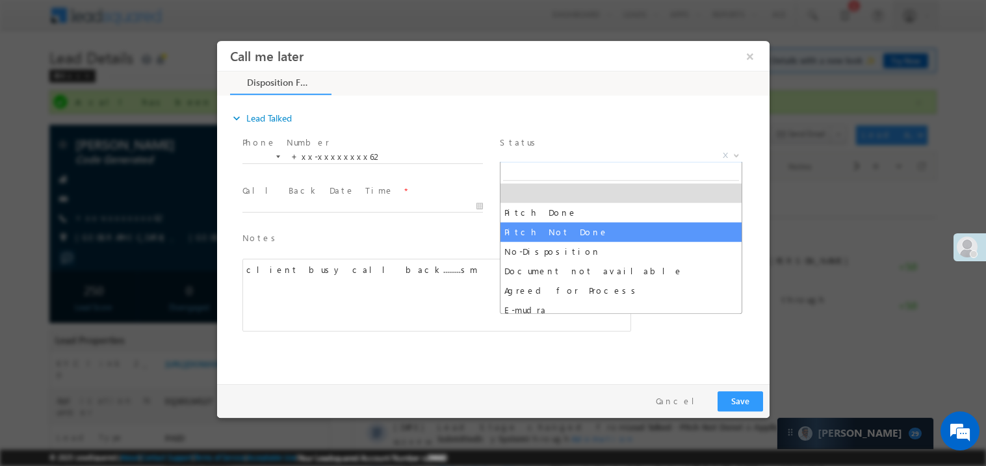
select select "Pitch Not Done"
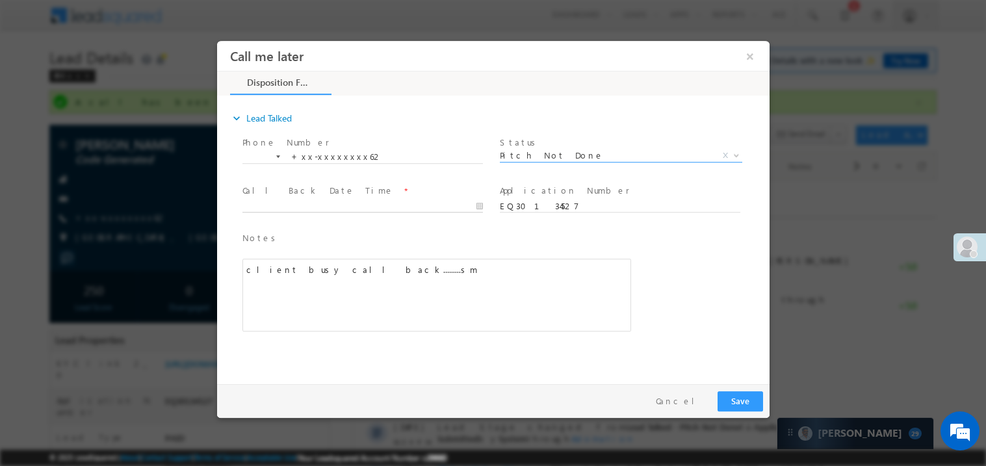
click at [250, 201] on body "Call me later ×" at bounding box center [492, 208] width 552 height 337
type input "10/07/25 8:55 PM"
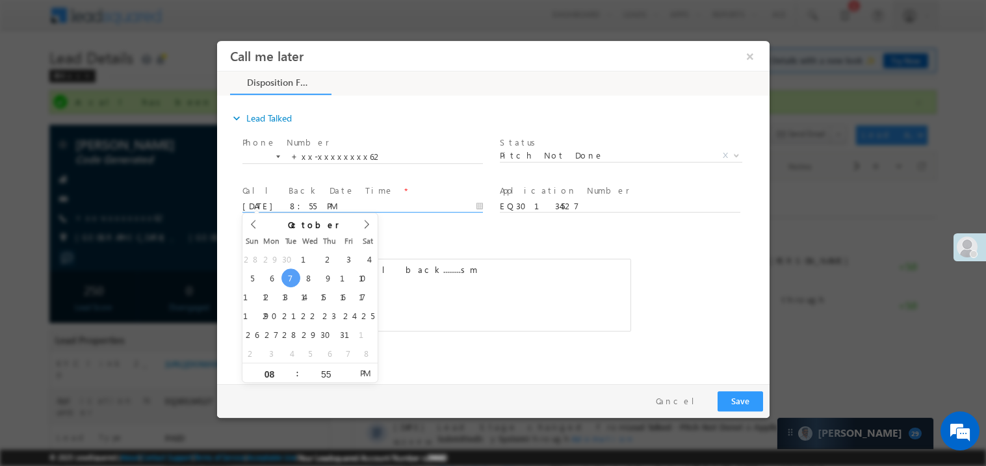
click at [440, 277] on div "client busy call back.........sm" at bounding box center [436, 294] width 389 height 73
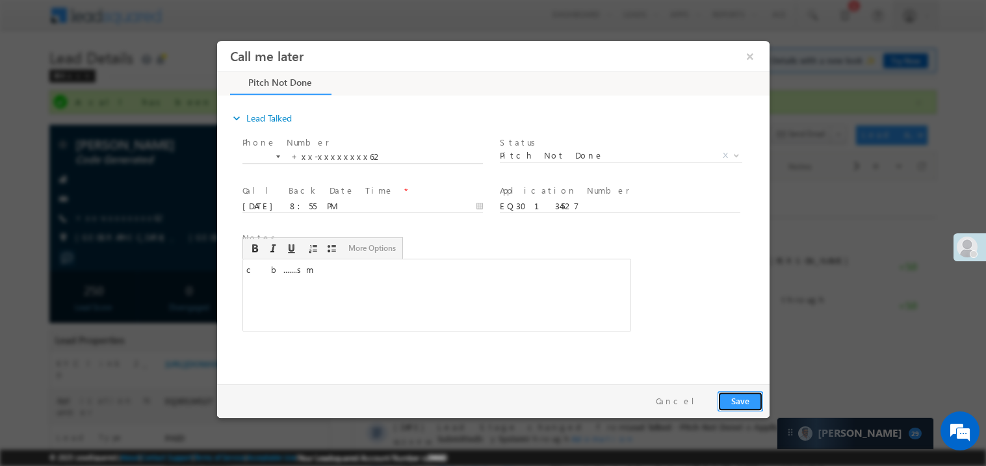
click at [746, 396] on button "Save" at bounding box center [739, 400] width 45 height 20
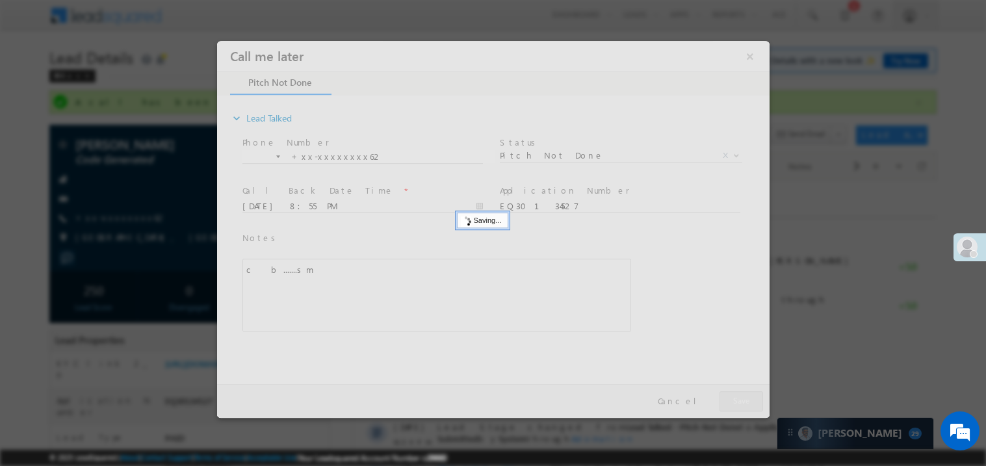
click at [746, 396] on div at bounding box center [492, 228] width 552 height 377
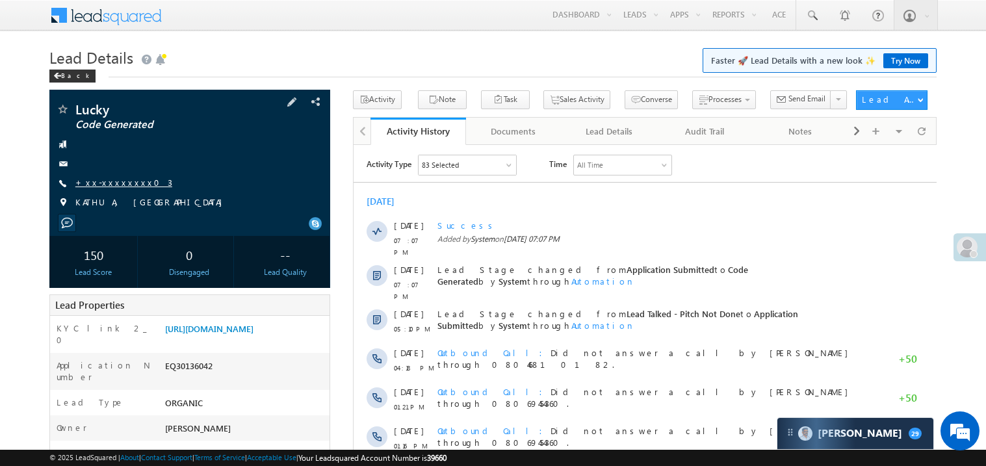
click at [120, 181] on link "+xx-xxxxxxxx03" at bounding box center [123, 182] width 97 height 11
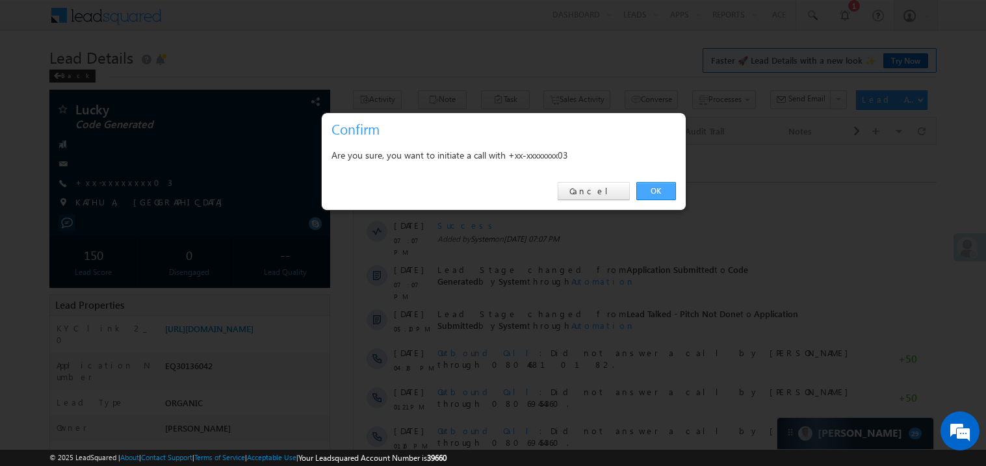
click at [654, 189] on link "OK" at bounding box center [656, 191] width 40 height 18
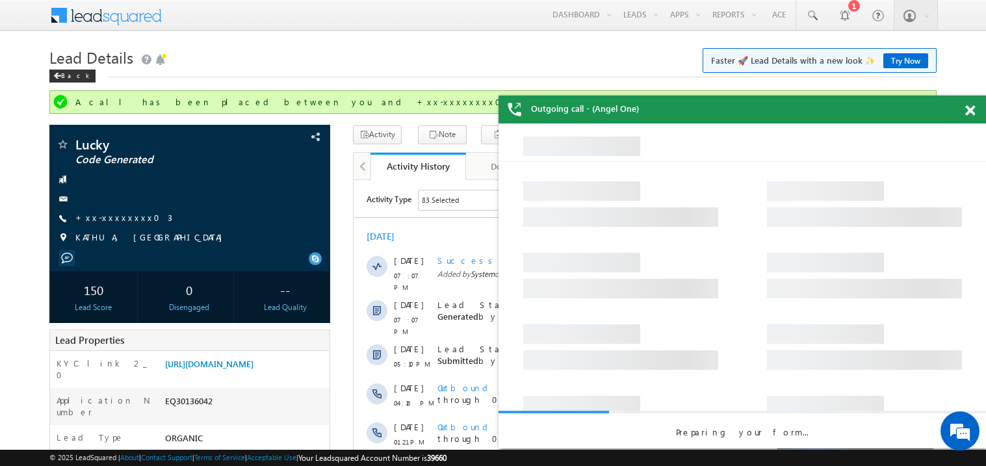
click at [971, 111] on span at bounding box center [970, 110] width 10 height 11
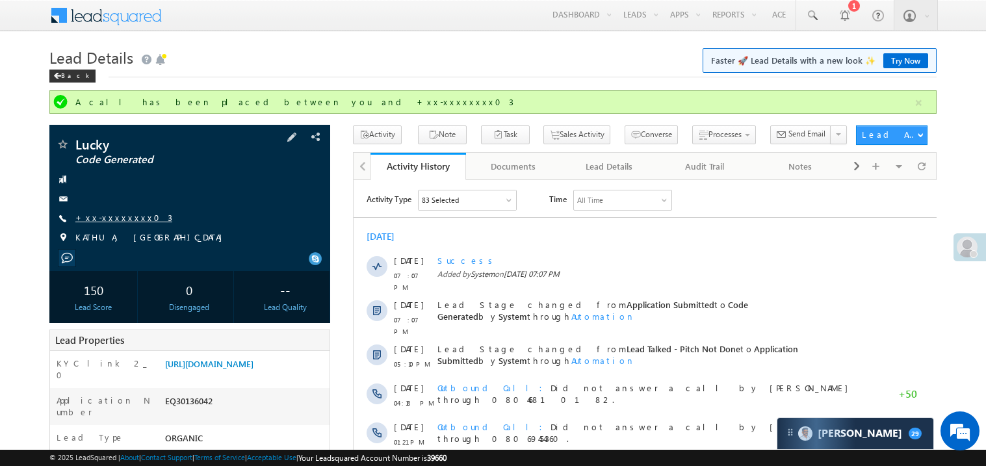
click at [111, 215] on link "+xx-xxxxxxxx03" at bounding box center [123, 217] width 97 height 11
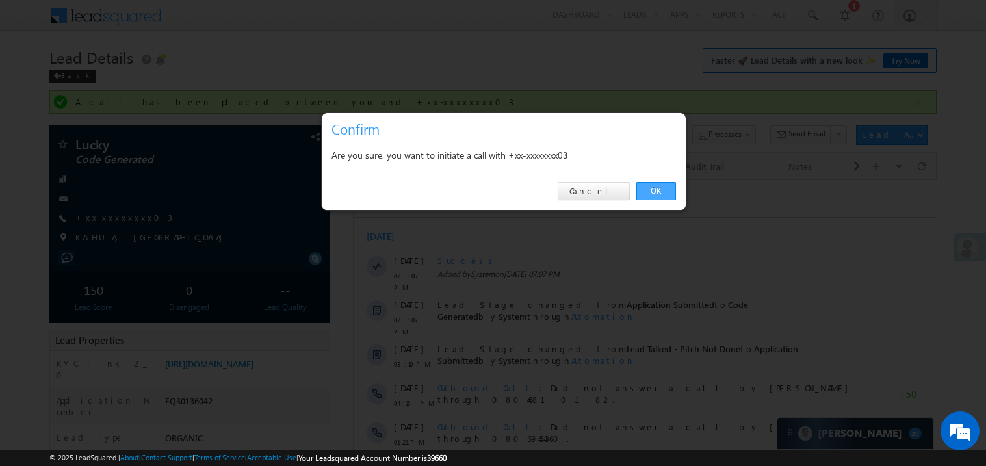
click at [654, 192] on link "OK" at bounding box center [656, 191] width 40 height 18
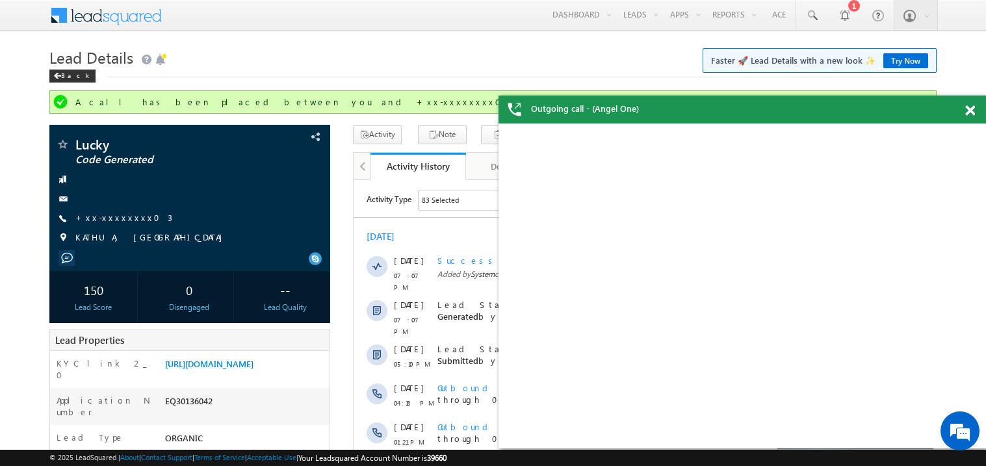
click at [970, 110] on span at bounding box center [970, 110] width 10 height 11
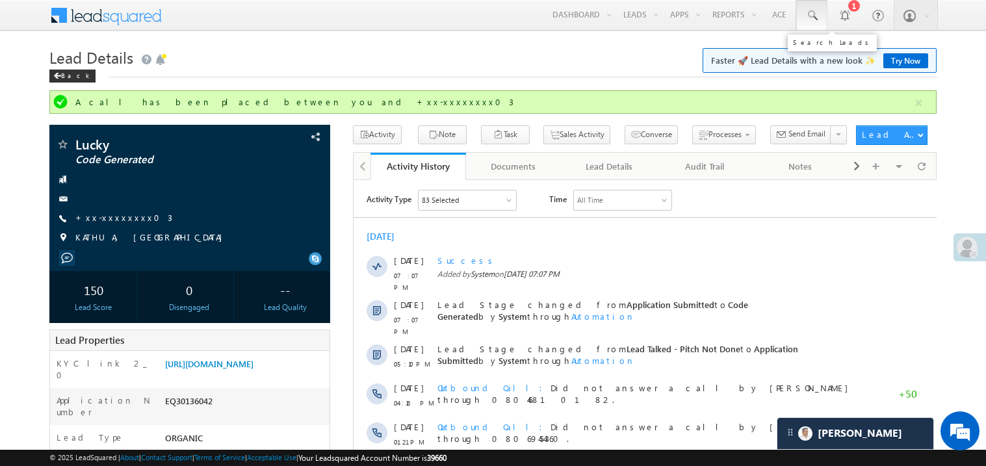
click at [811, 9] on span at bounding box center [811, 15] width 13 height 13
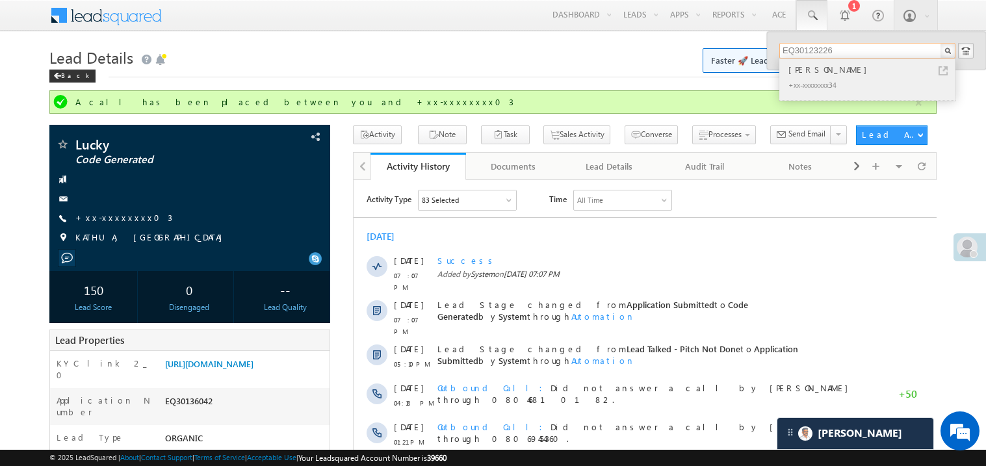
type input "EQ30123226"
click at [812, 73] on div "[PERSON_NAME]" at bounding box center [872, 69] width 174 height 14
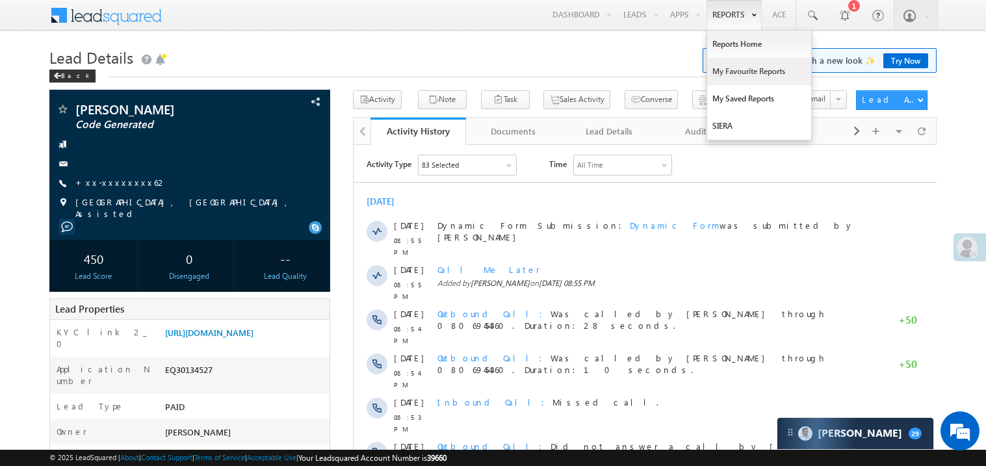
click at [730, 72] on link "My Favourite Reports" at bounding box center [759, 71] width 104 height 27
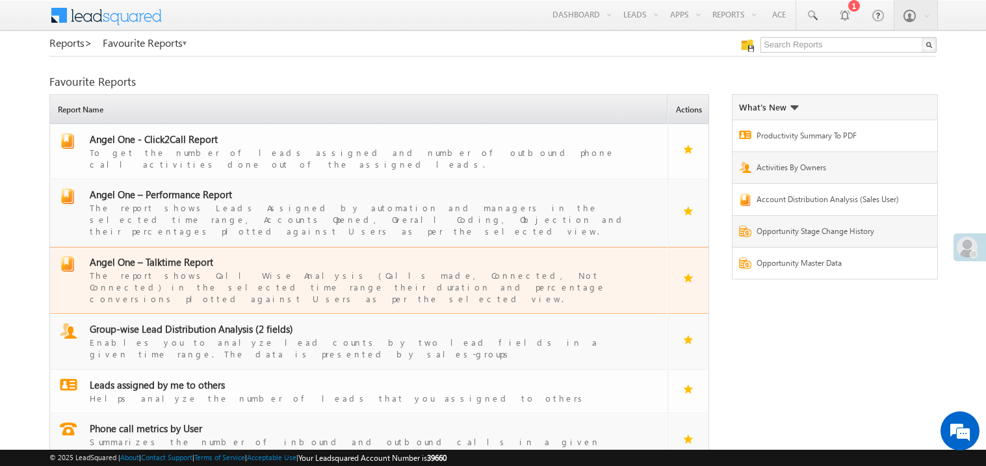
click at [161, 255] on span "Angel One – Talktime Report" at bounding box center [151, 261] width 123 height 13
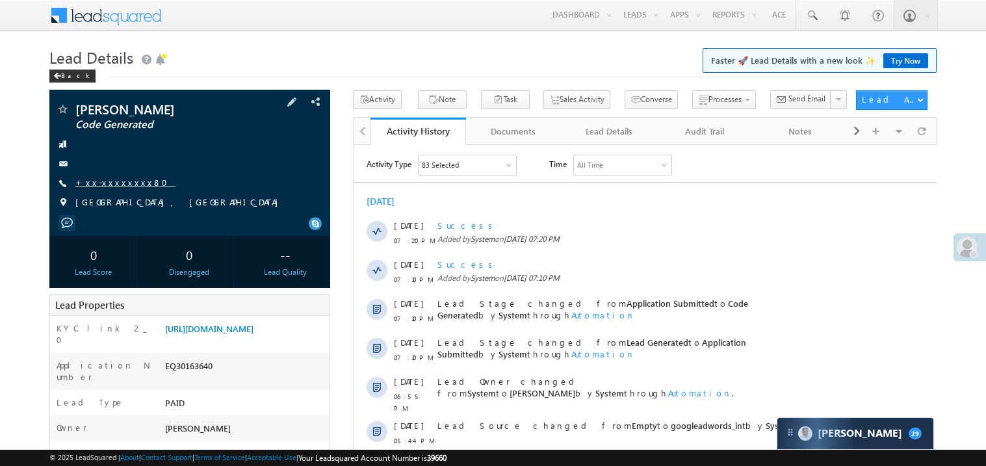
click at [119, 180] on link "+xx-xxxxxxxx80" at bounding box center [125, 182] width 100 height 11
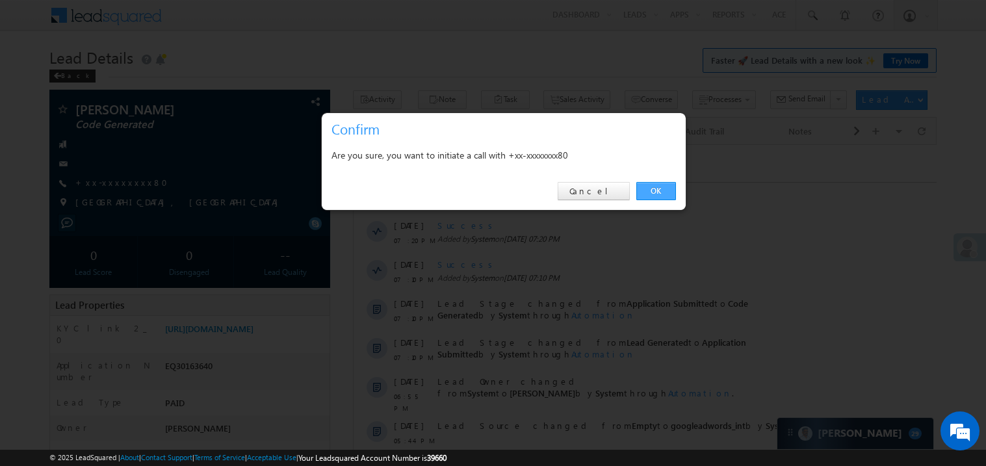
click at [652, 190] on link "OK" at bounding box center [656, 191] width 40 height 18
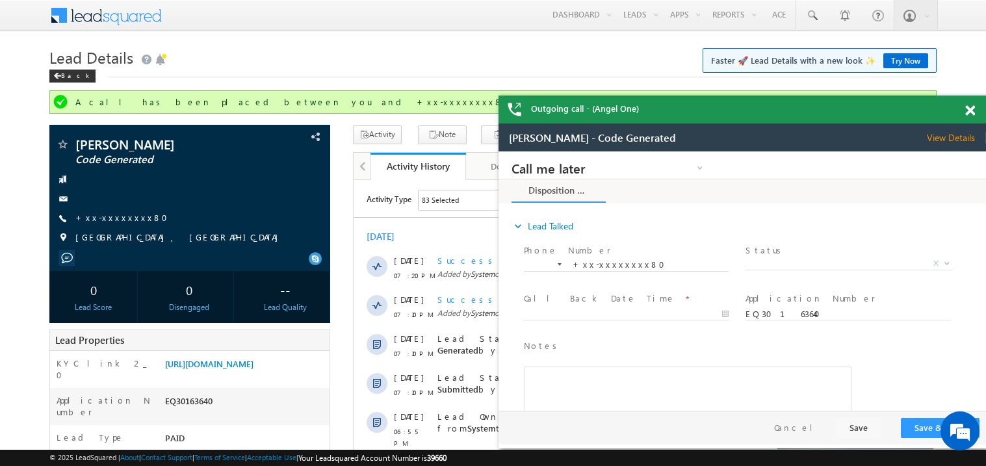
click at [975, 109] on div at bounding box center [977, 108] width 18 height 25
click at [969, 109] on span at bounding box center [970, 110] width 10 height 11
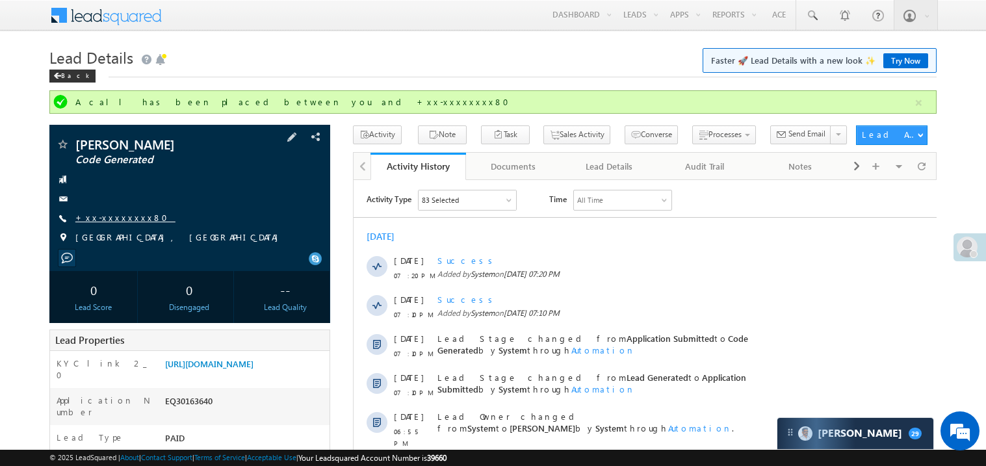
click at [121, 218] on link "+xx-xxxxxxxx80" at bounding box center [125, 217] width 100 height 11
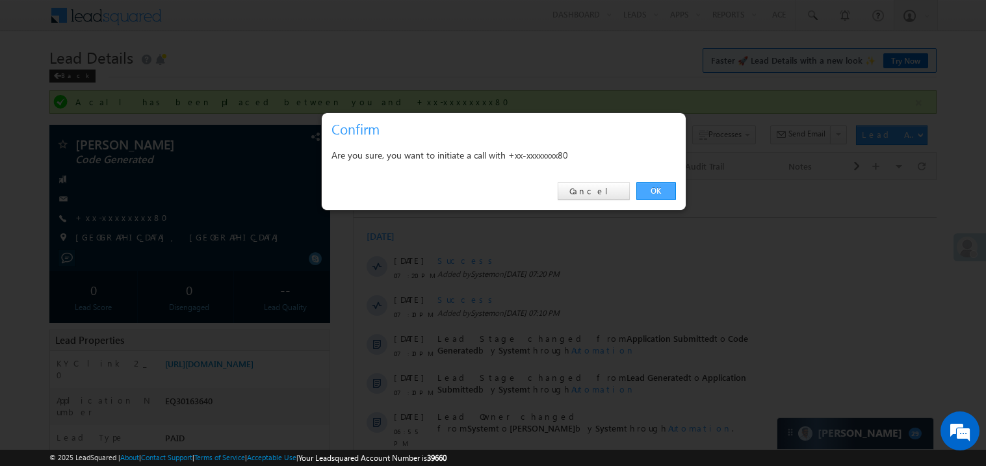
click at [665, 190] on link "OK" at bounding box center [656, 191] width 40 height 18
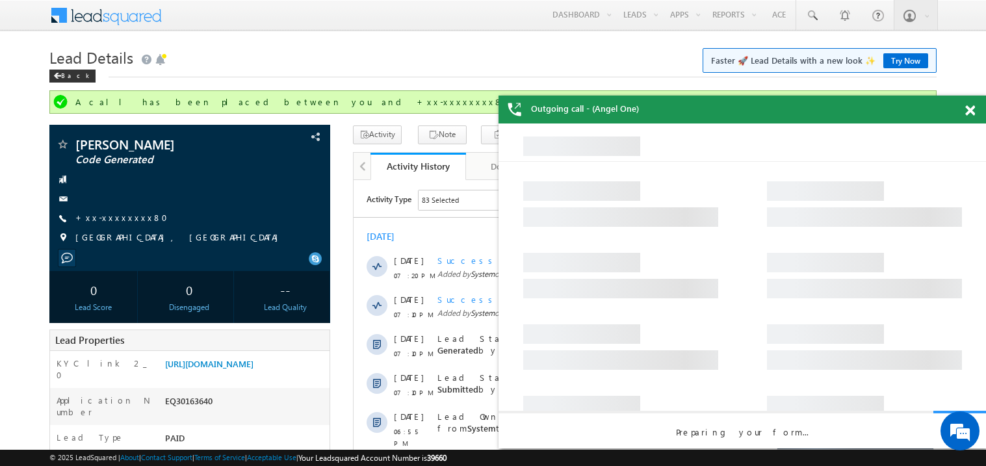
click at [973, 111] on span at bounding box center [970, 110] width 10 height 11
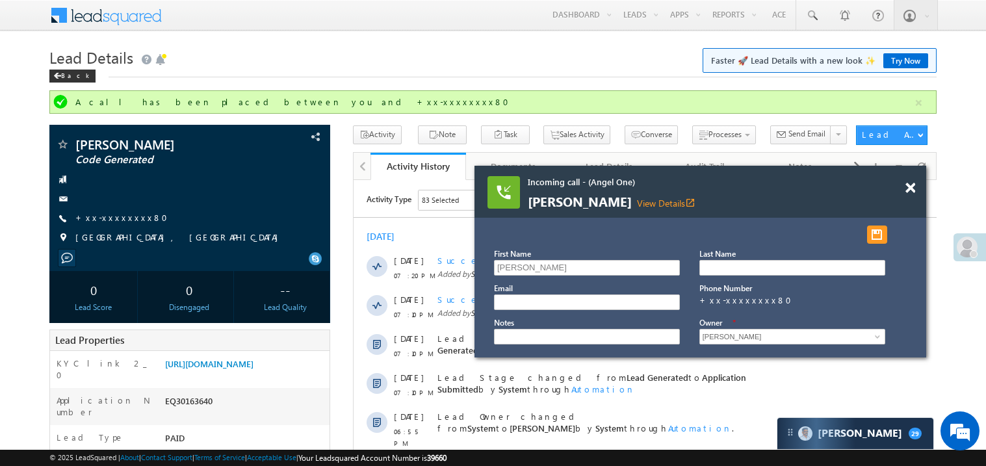
drag, startPoint x: 892, startPoint y: 206, endPoint x: 817, endPoint y: 186, distance: 77.8
click at [817, 186] on span "Incoming call - (Angel One)" at bounding box center [684, 182] width 312 height 12
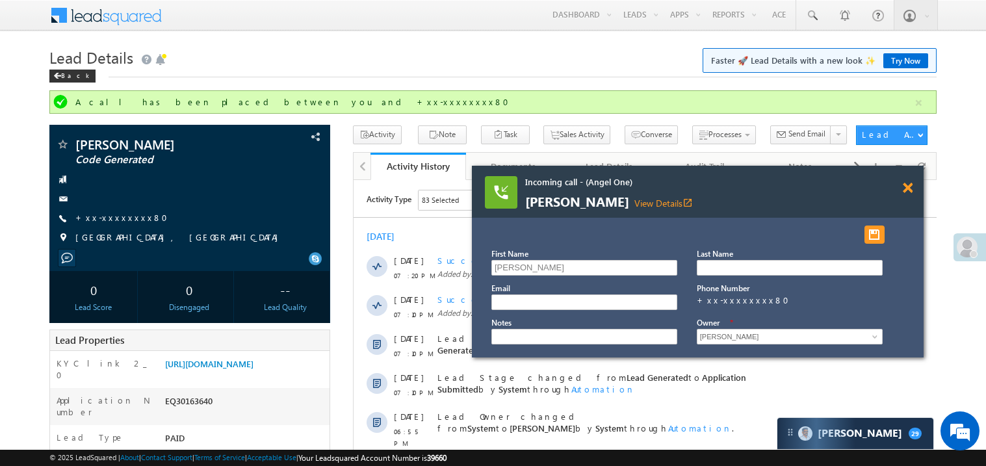
click at [911, 188] on span at bounding box center [907, 188] width 10 height 11
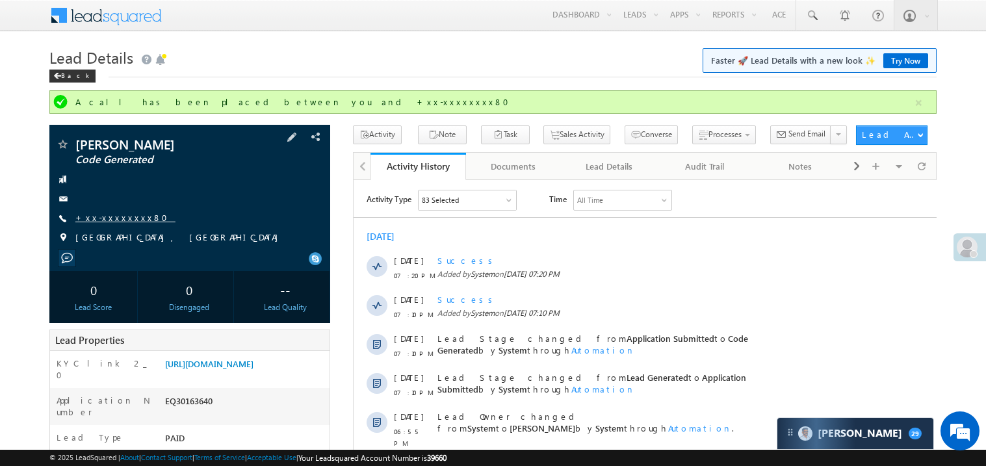
click at [123, 221] on link "+xx-xxxxxxxx80" at bounding box center [125, 217] width 100 height 11
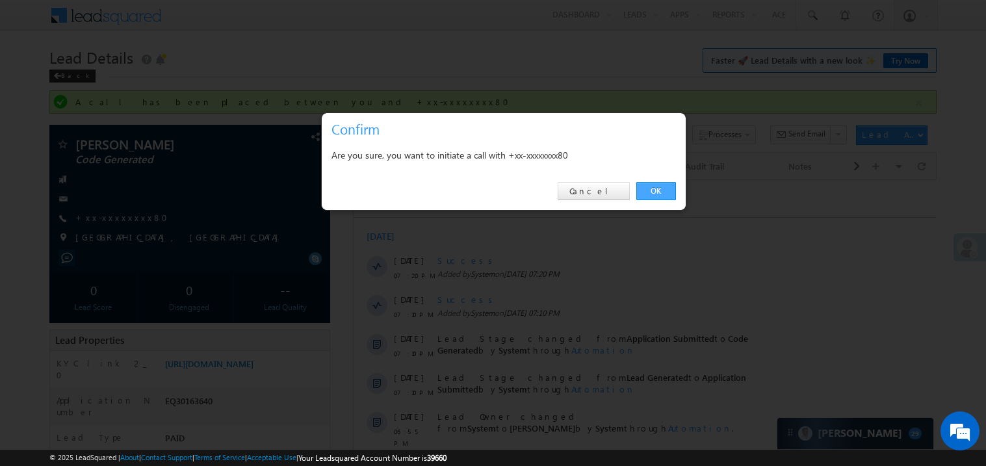
click at [656, 189] on link "OK" at bounding box center [656, 191] width 40 height 18
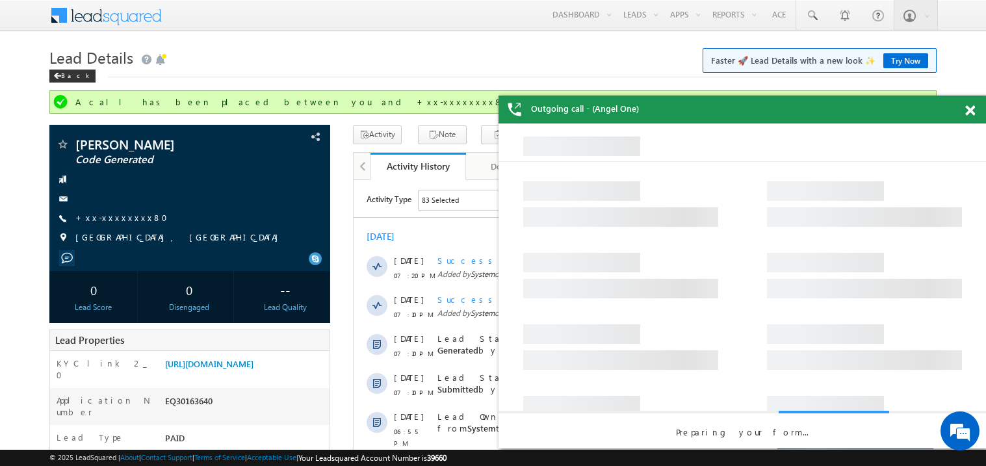
click at [973, 111] on span at bounding box center [970, 110] width 10 height 11
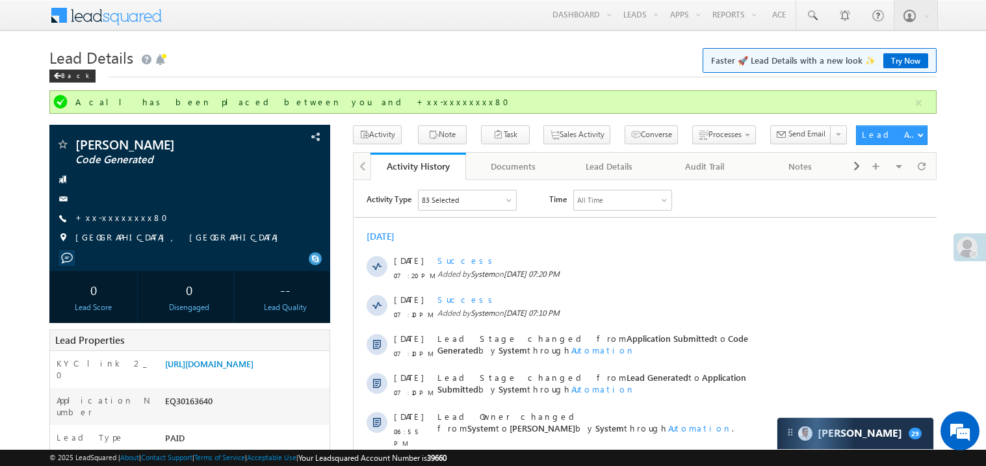
click at [359, 70] on div "Back" at bounding box center [492, 73] width 887 height 8
click at [343, 62] on h1 "Lead Details Faster 🚀 Lead Details with a new look ✨ Try Now" at bounding box center [492, 56] width 887 height 25
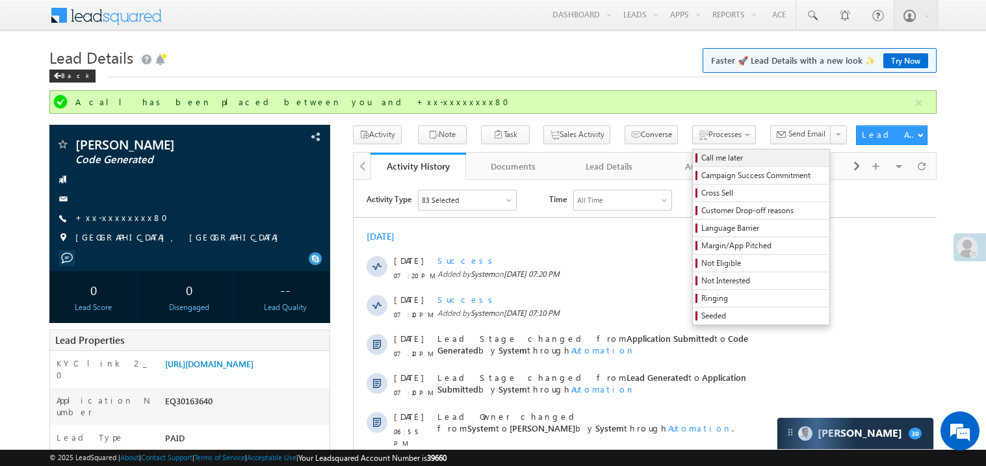
click at [701, 152] on span "Call me later" at bounding box center [762, 158] width 123 height 12
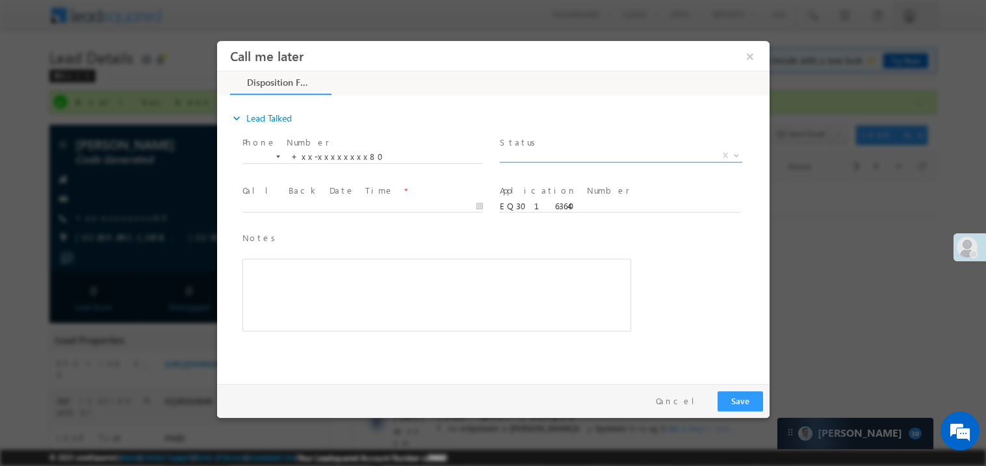
click at [524, 154] on span "X" at bounding box center [620, 155] width 242 height 13
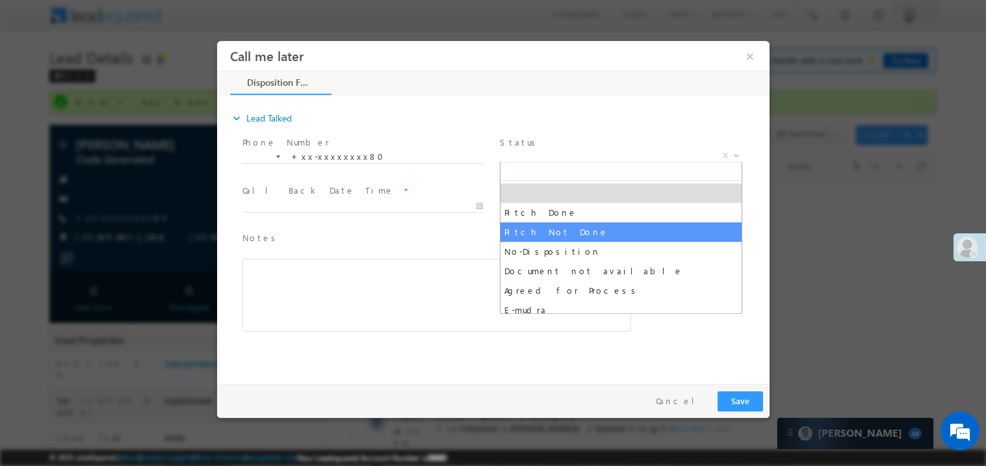
select select "Pitch Not Done"
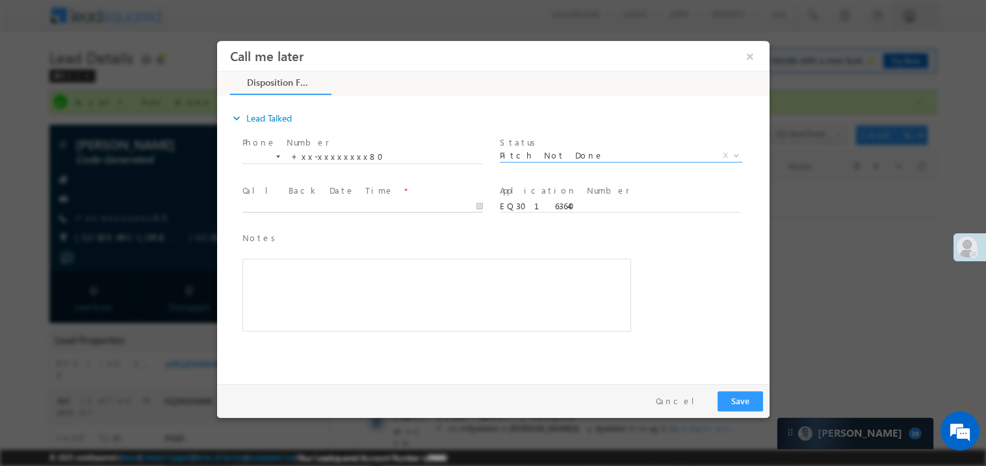
click at [290, 210] on body "Call me later ×" at bounding box center [492, 208] width 552 height 337
type input "10/07/25 9:00 PM"
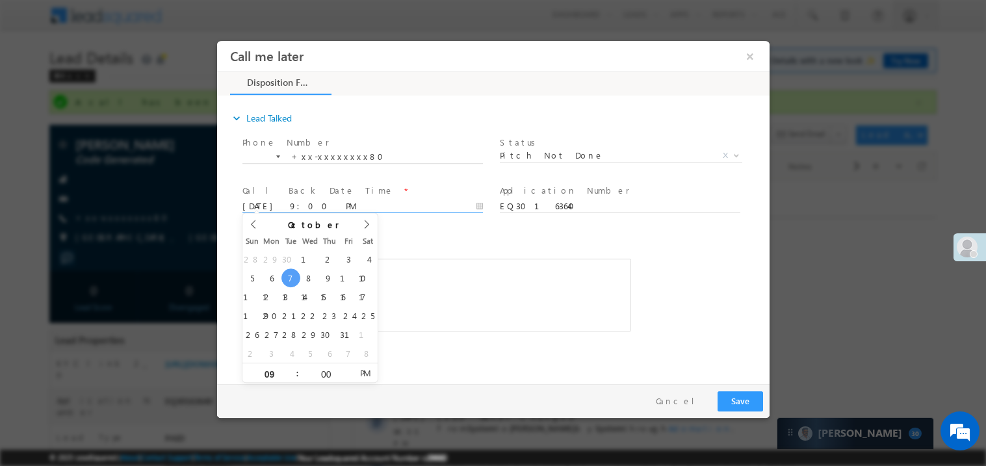
click at [467, 271] on div "Rich Text Editor, 40788eee-0fb2-11ec-a811-0adc8a9d82c2__tab1__section1__Notes__…" at bounding box center [436, 294] width 389 height 73
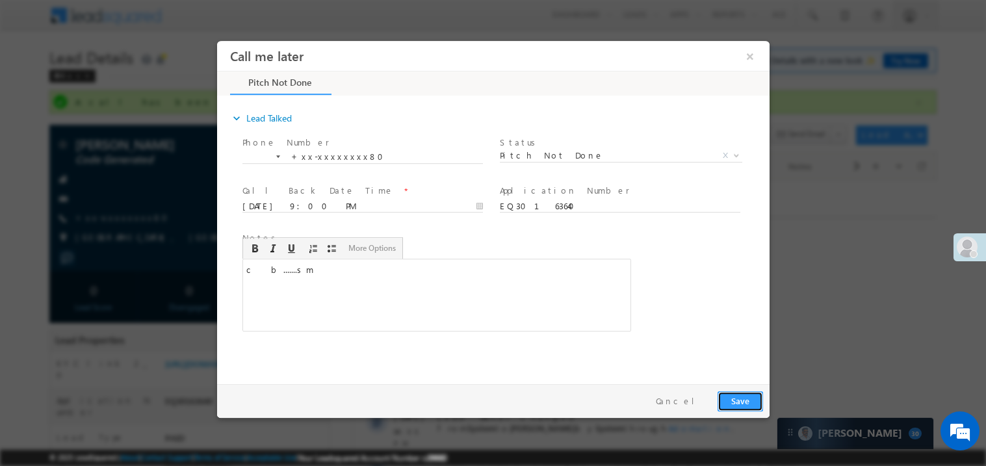
click at [753, 409] on button "Save" at bounding box center [739, 400] width 45 height 20
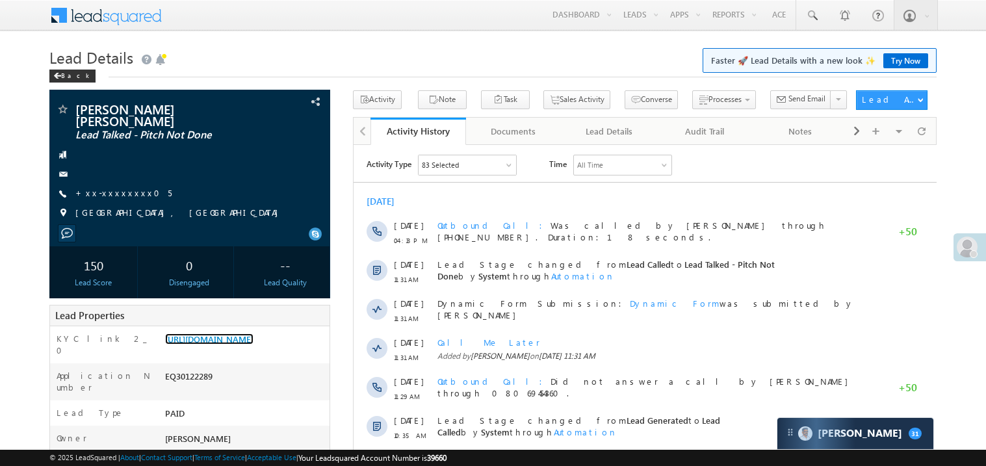
click at [218, 339] on link "[URL][DOMAIN_NAME]" at bounding box center [209, 338] width 88 height 11
click at [128, 175] on div "[PERSON_NAME] [PERSON_NAME] Lead Talked - Pitch Not Done +xx-xxxxxxxx05" at bounding box center [190, 164] width 268 height 123
click at [117, 187] on link "+xx-xxxxxxxx05" at bounding box center [123, 192] width 96 height 11
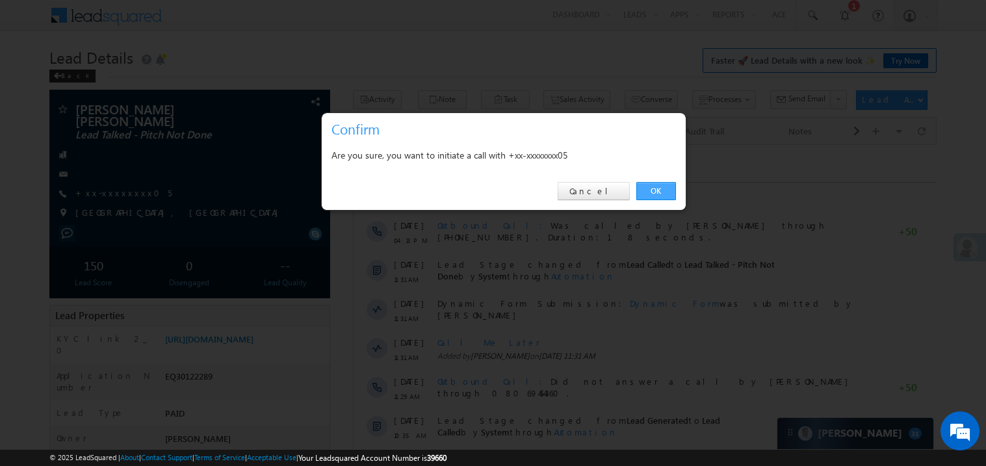
click at [647, 185] on link "OK" at bounding box center [656, 191] width 40 height 18
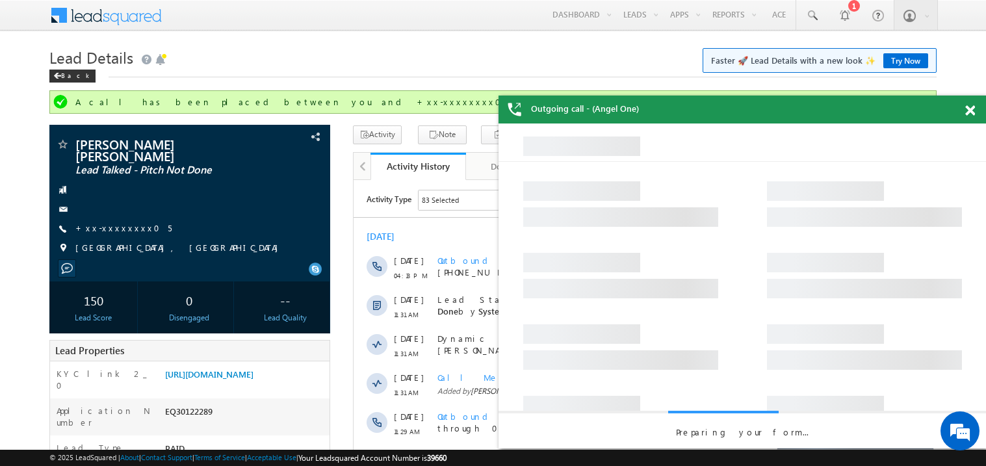
click at [971, 103] on div at bounding box center [977, 108] width 18 height 25
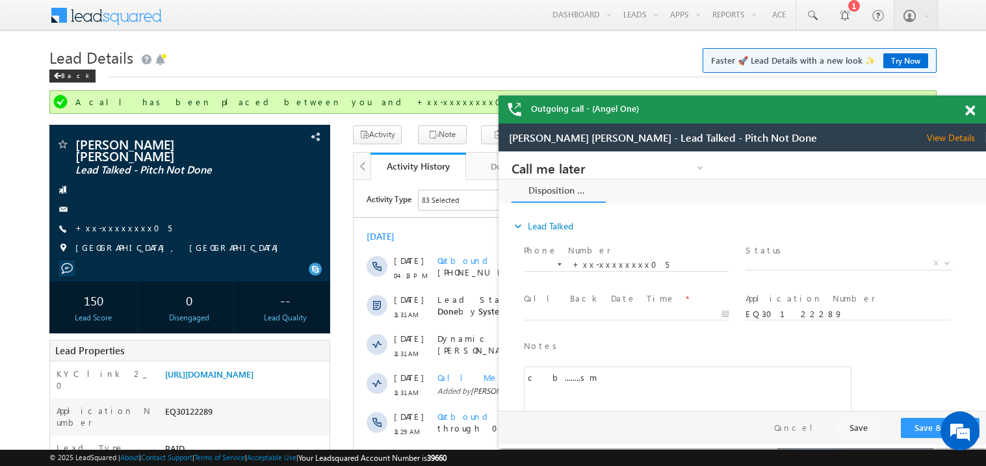
click at [971, 117] on div at bounding box center [977, 108] width 18 height 25
click at [973, 105] on span at bounding box center [970, 110] width 10 height 11
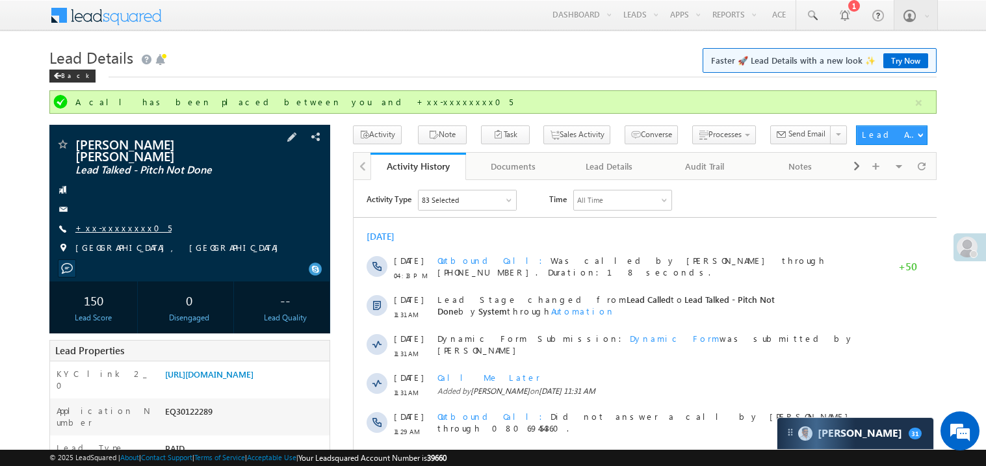
click at [118, 222] on link "+xx-xxxxxxxx05" at bounding box center [123, 227] width 96 height 11
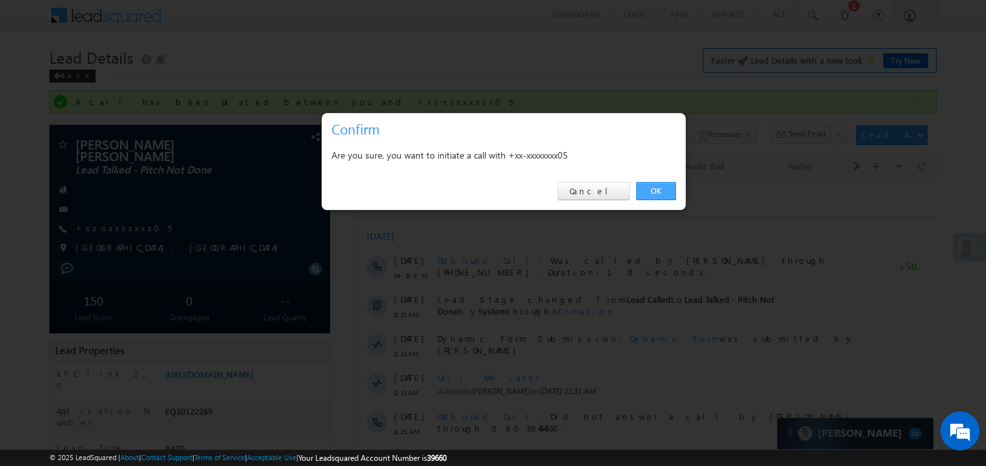
click at [650, 188] on link "OK" at bounding box center [656, 191] width 40 height 18
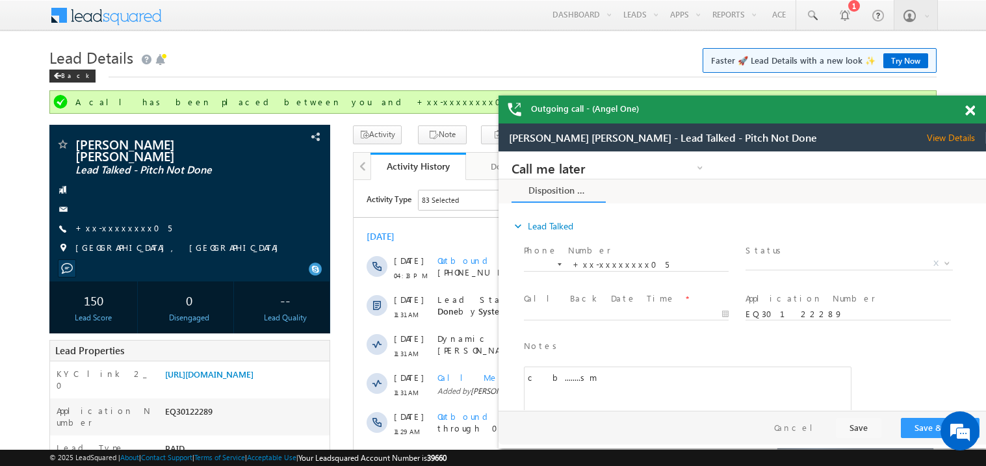
click at [972, 110] on span at bounding box center [970, 110] width 10 height 11
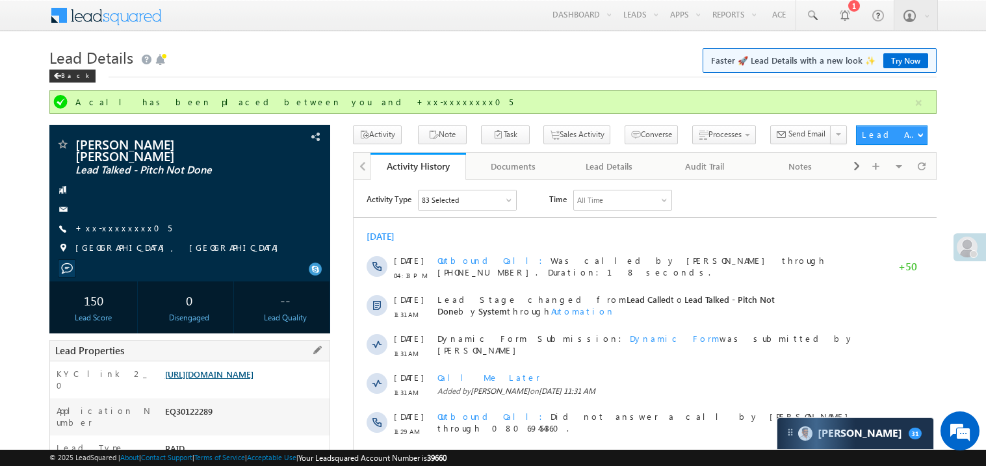
click at [248, 379] on link "https://angelbroking1-pk3em7sa.customui-test.leadsquared.com?leadId=0c2915b9-89…" at bounding box center [209, 373] width 88 height 11
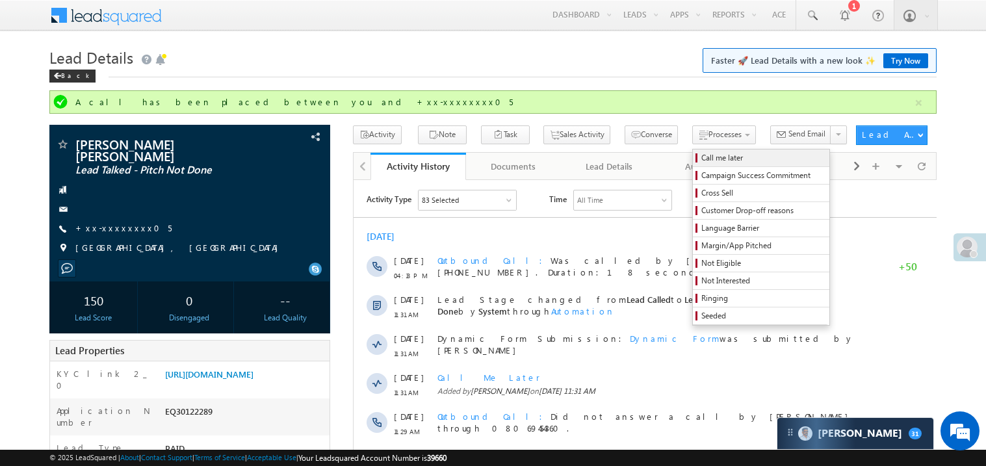
click at [701, 155] on span "Call me later" at bounding box center [762, 158] width 123 height 12
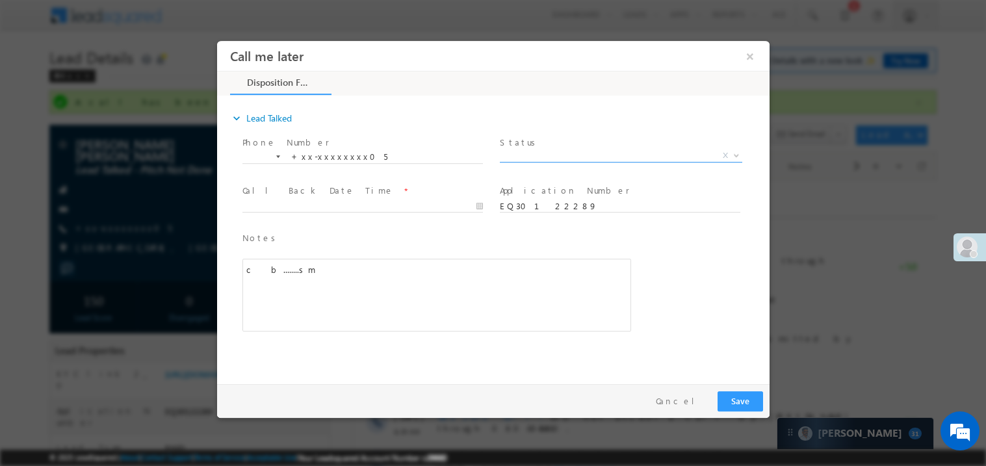
click at [559, 153] on span "X" at bounding box center [620, 155] width 242 height 13
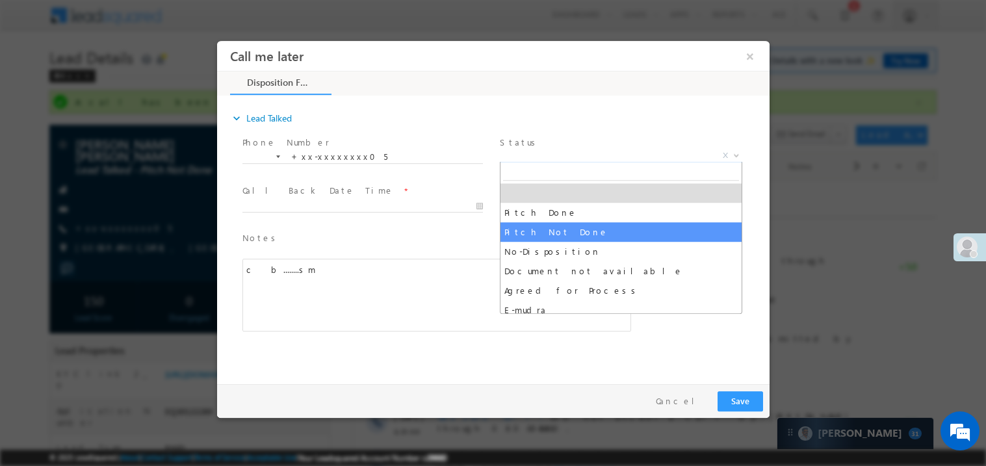
select select "Pitch Not Done"
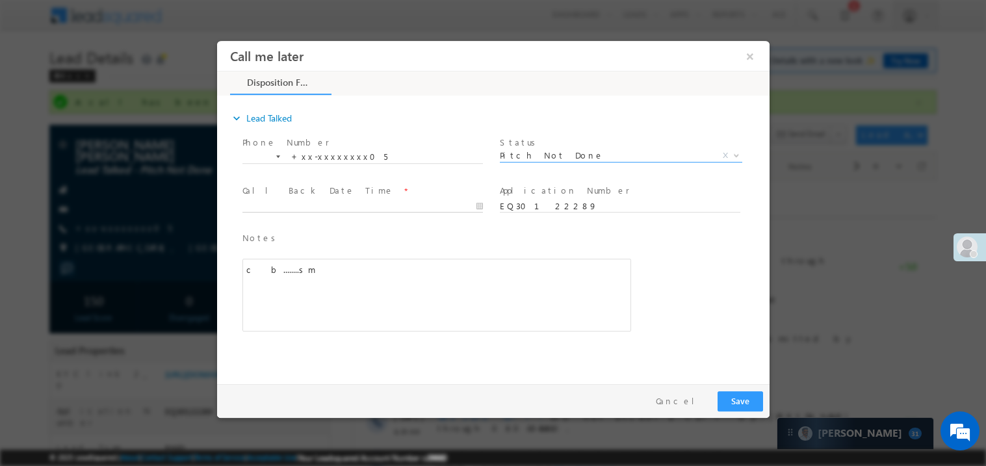
click at [324, 207] on body "Call me later ×" at bounding box center [492, 208] width 552 height 337
type input "10/07/25 9:02 PM"
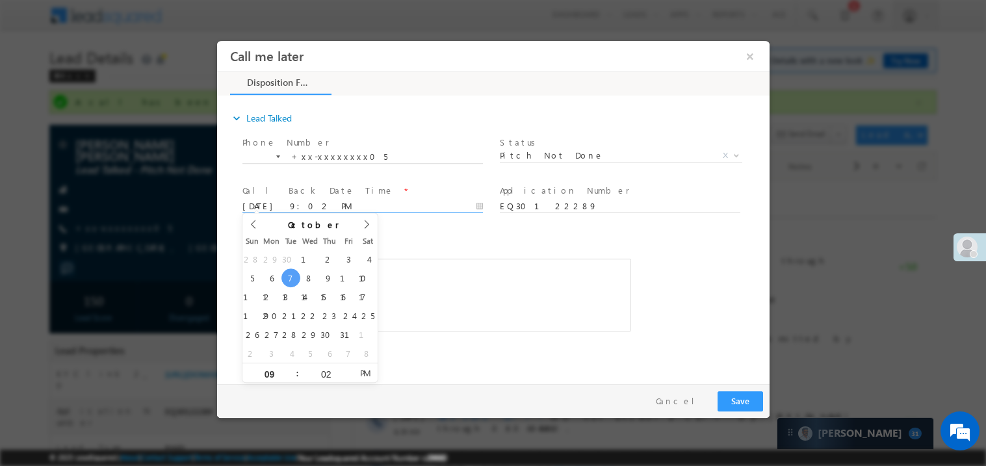
click at [484, 288] on div "c b........sm" at bounding box center [436, 294] width 389 height 73
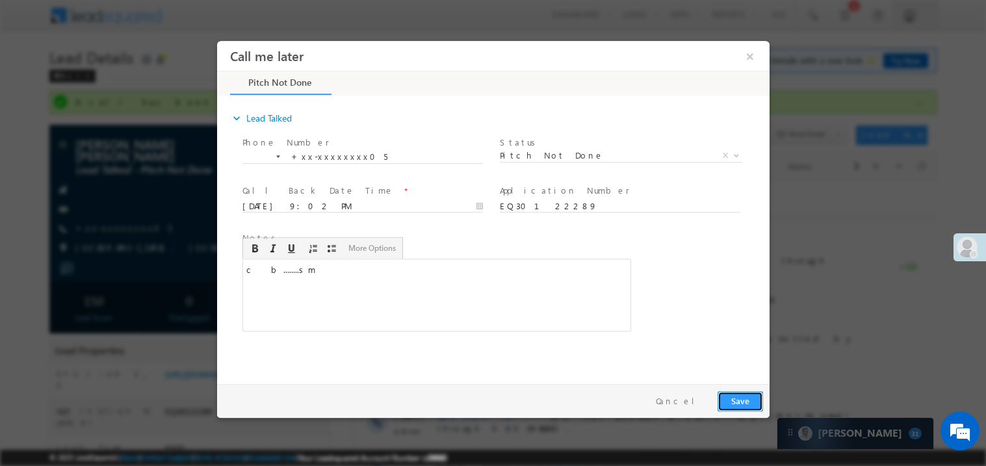
click at [745, 403] on button "Save" at bounding box center [739, 400] width 45 height 20
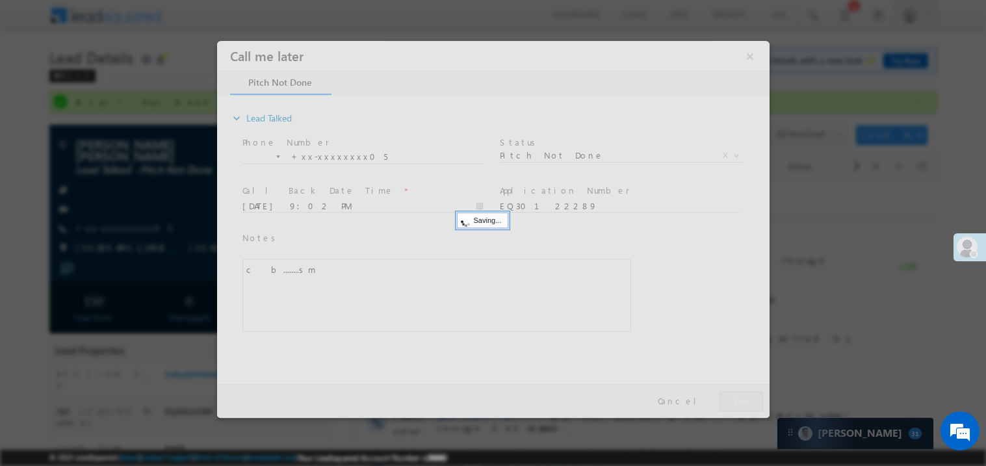
click at [745, 403] on div at bounding box center [492, 228] width 552 height 377
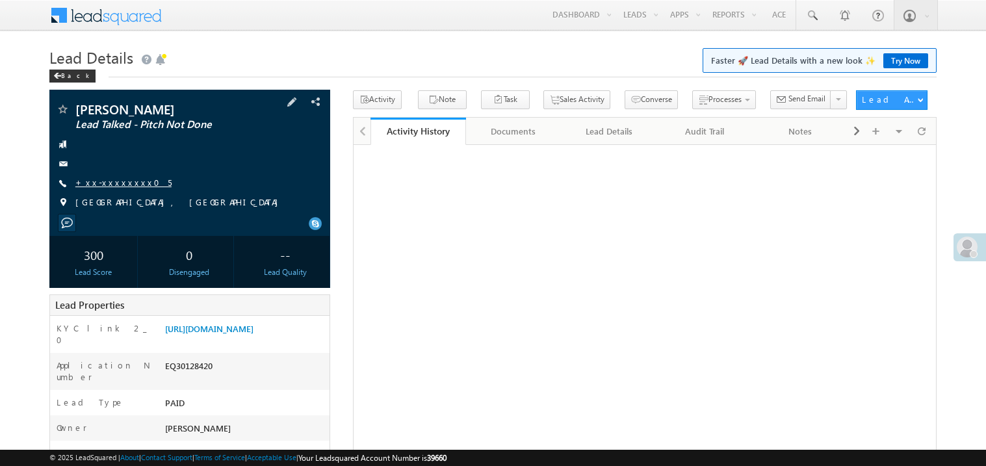
click at [113, 181] on link "+xx-xxxxxxxx05" at bounding box center [123, 182] width 96 height 11
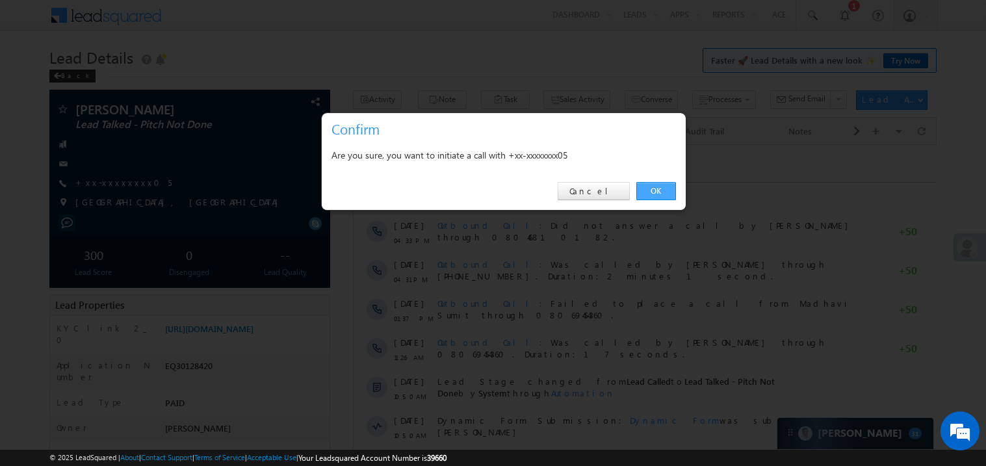
click at [649, 188] on link "OK" at bounding box center [656, 191] width 40 height 18
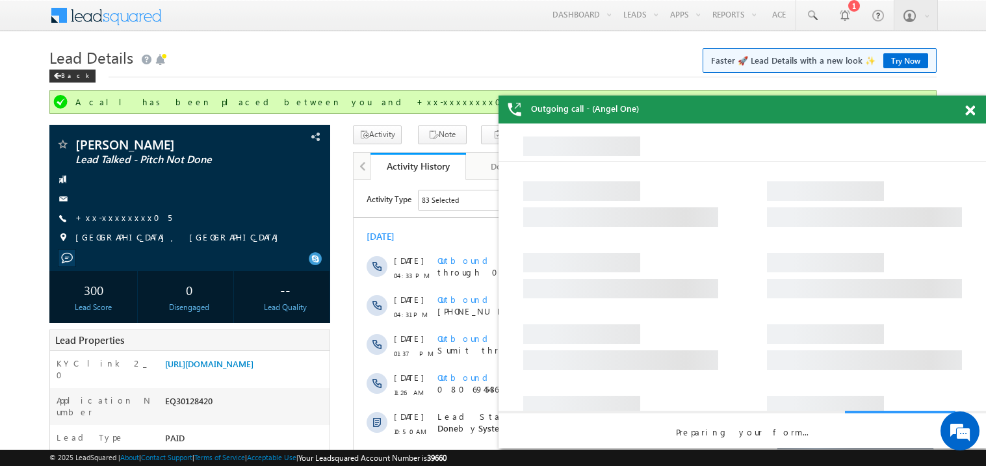
click at [973, 111] on span at bounding box center [970, 110] width 10 height 11
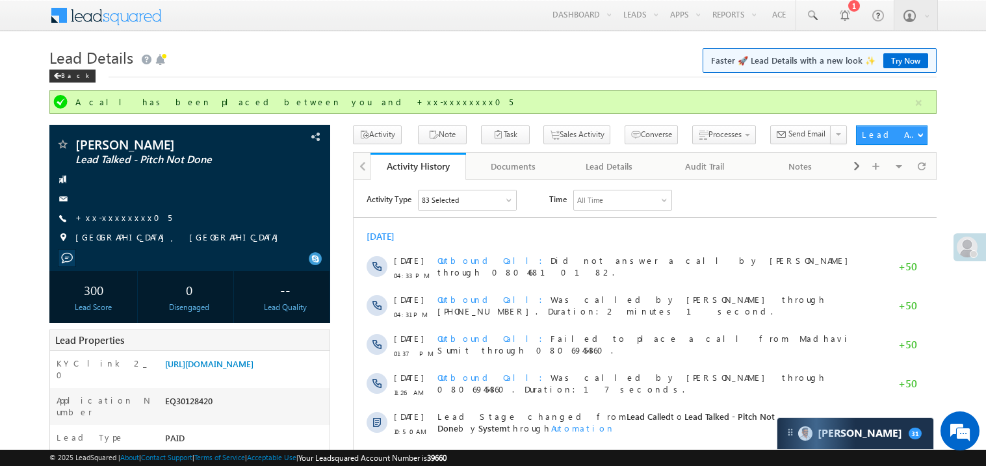
click at [359, 69] on div "Back" at bounding box center [492, 73] width 887 height 8
click at [287, 47] on h1 "Lead Details Faster 🚀 Lead Details with a new look ✨ Try Now" at bounding box center [492, 56] width 887 height 25
click at [223, 369] on link "[URL][DOMAIN_NAME]" at bounding box center [209, 363] width 88 height 11
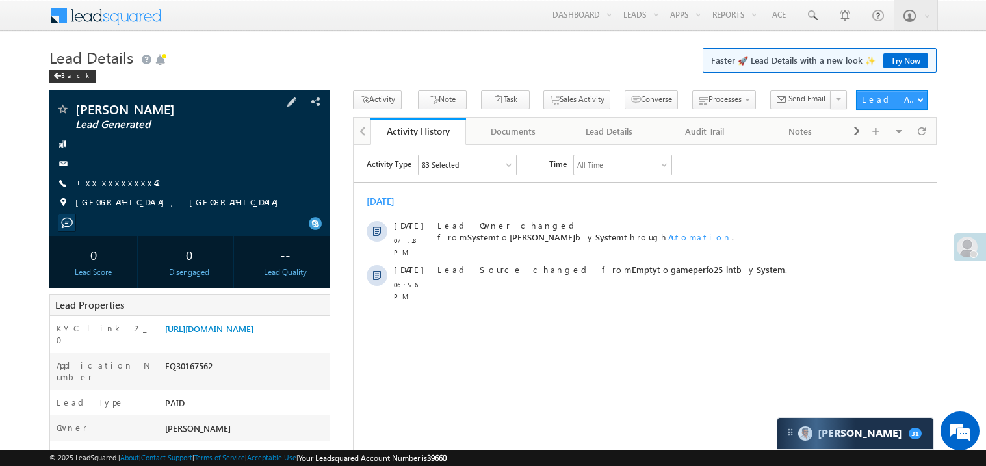
click at [111, 185] on link "+xx-xxxxxxxx42" at bounding box center [119, 182] width 89 height 11
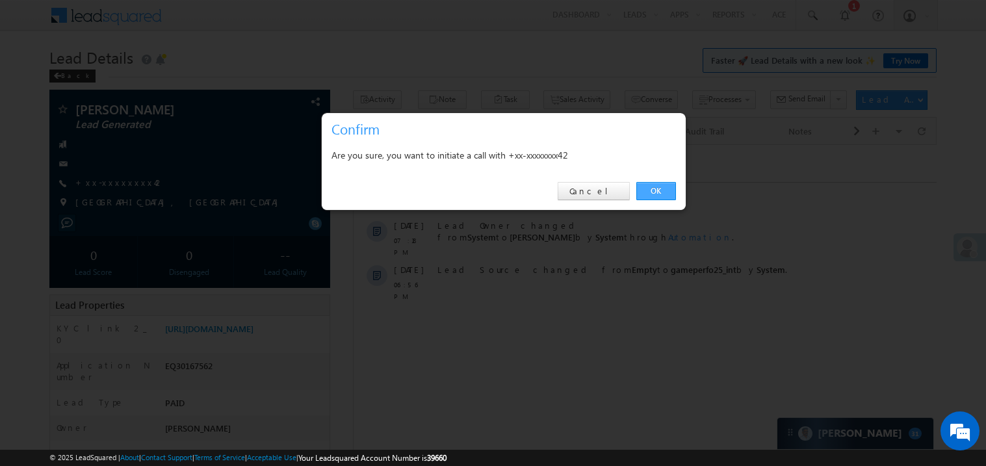
click at [654, 191] on link "OK" at bounding box center [656, 191] width 40 height 18
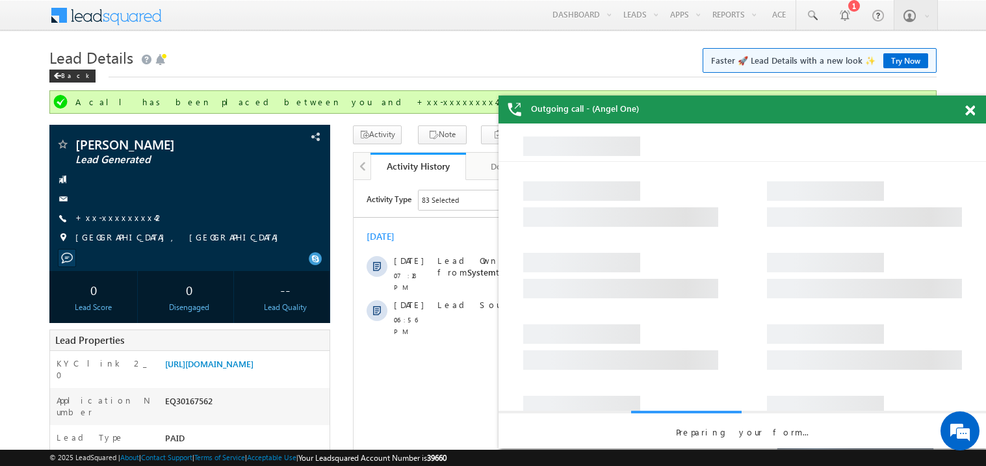
click at [971, 114] on span at bounding box center [970, 110] width 10 height 11
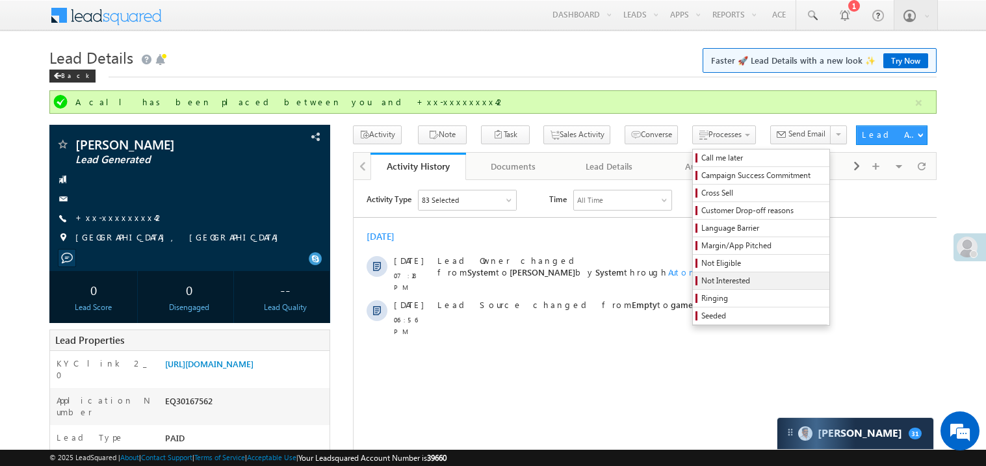
click at [701, 281] on span "Not Interested" at bounding box center [762, 281] width 123 height 12
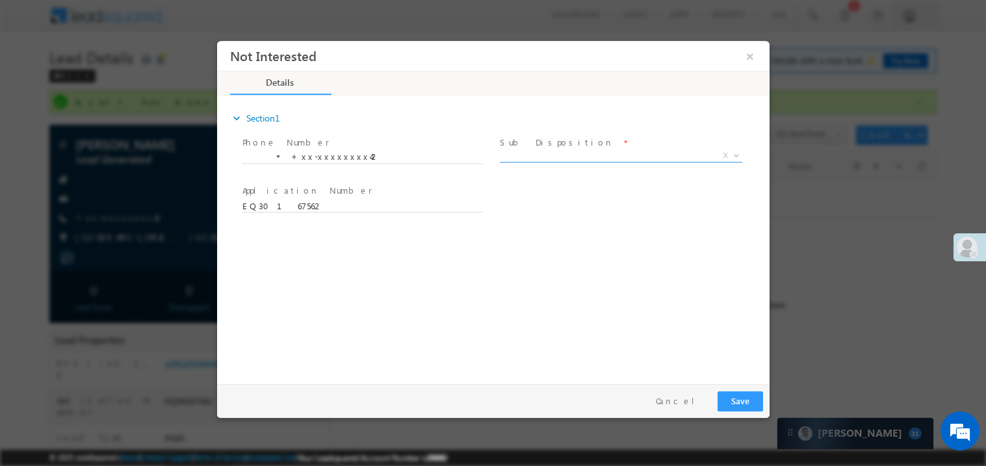
click at [545, 151] on span "X" at bounding box center [620, 155] width 242 height 13
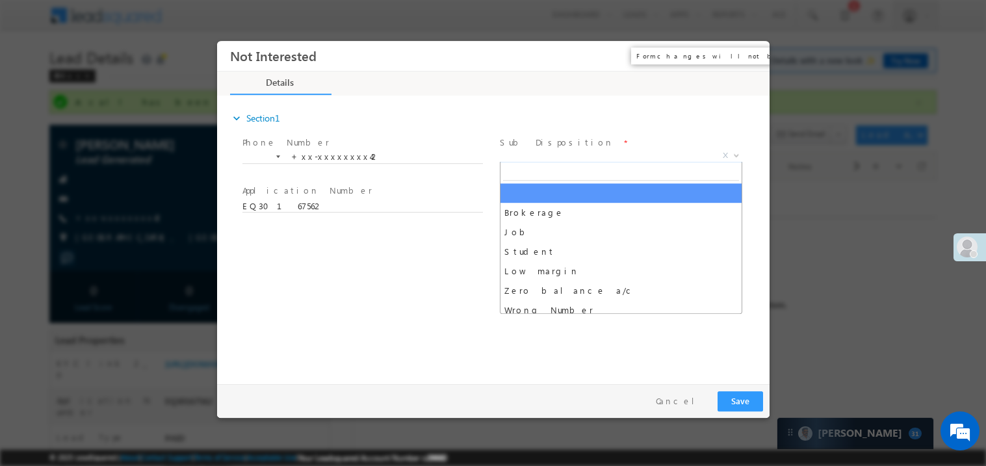
click at [742, 51] on button "×" at bounding box center [749, 56] width 22 height 24
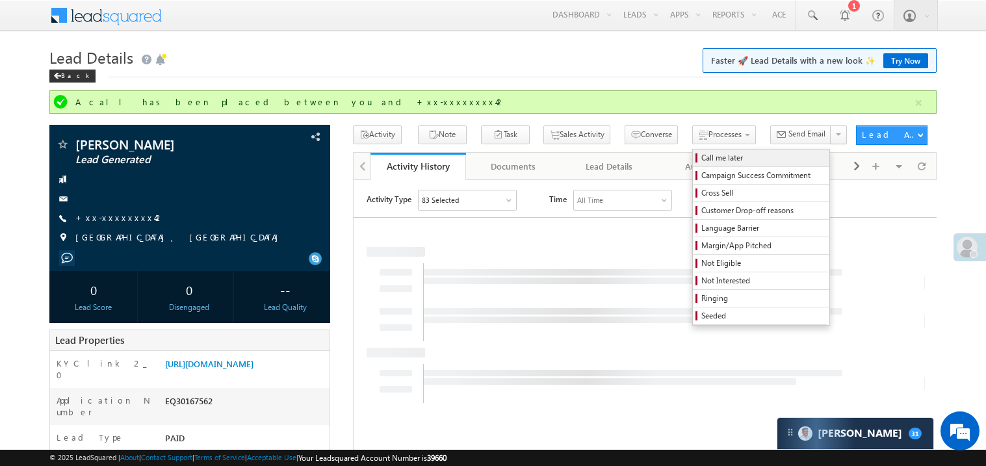
click at [701, 159] on span "Call me later" at bounding box center [762, 158] width 123 height 12
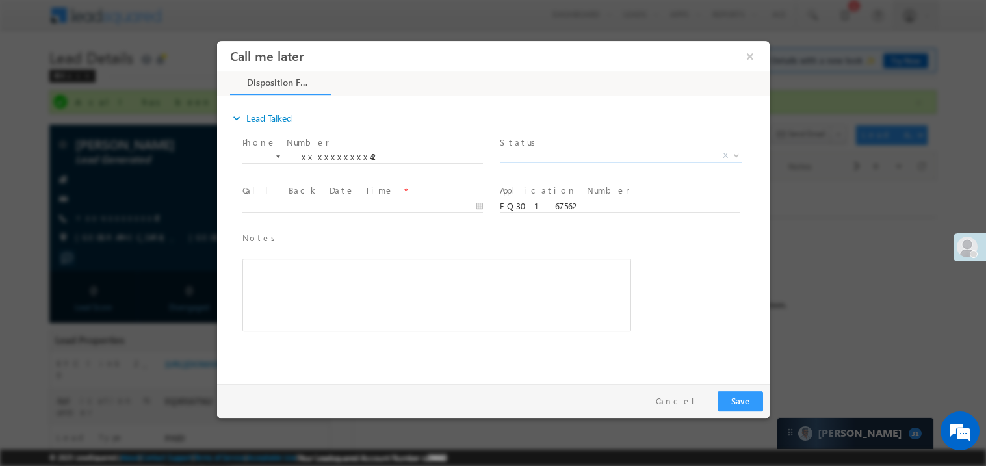
click at [534, 154] on span "X" at bounding box center [620, 155] width 242 height 13
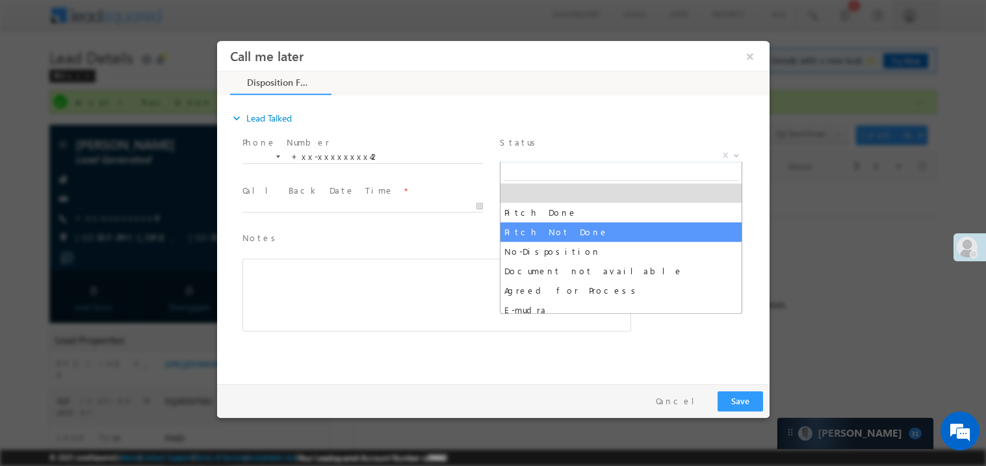
select select "Pitch Not Done"
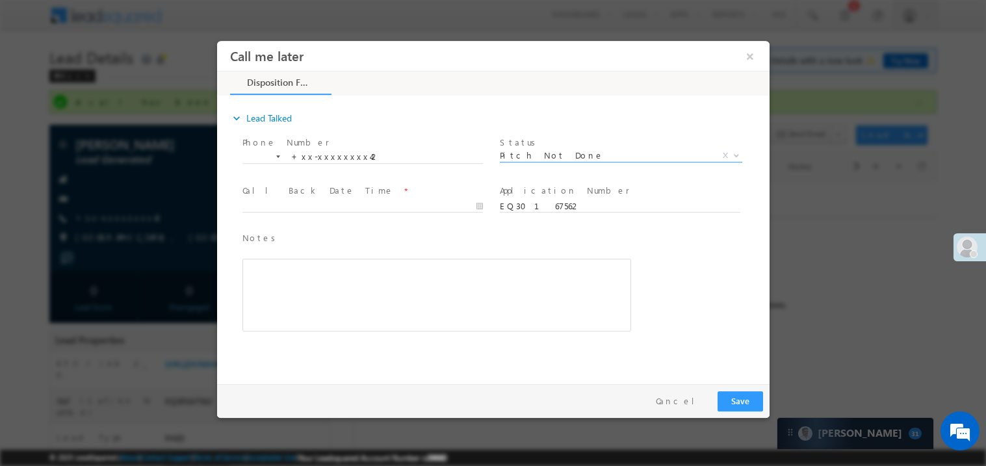
click at [327, 199] on span at bounding box center [368, 206] width 252 height 14
click at [314, 207] on body "Call me later ×" at bounding box center [492, 208] width 552 height 337
type input "10/07/25 9:05 PM"
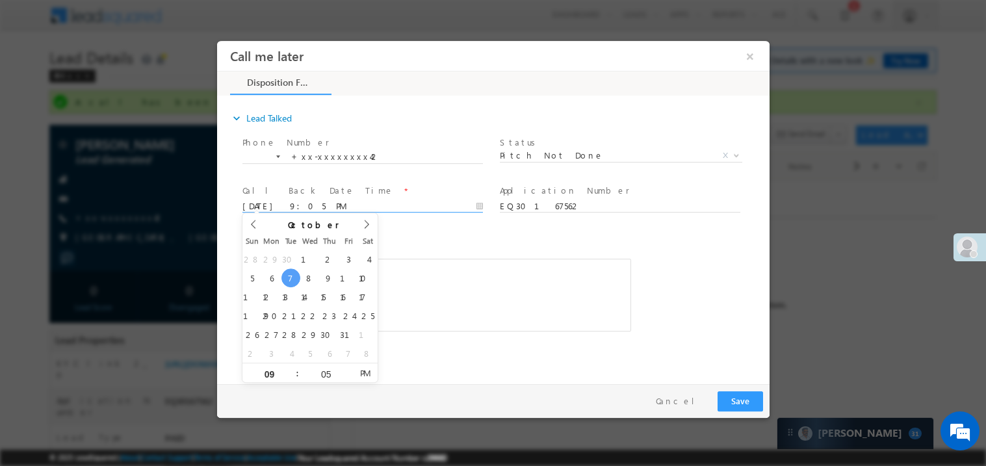
click at [485, 307] on div "Rich Text Editor, 40788eee-0fb2-11ec-a811-0adc8a9d82c2__tab1__section1__Notes__…" at bounding box center [436, 294] width 389 height 73
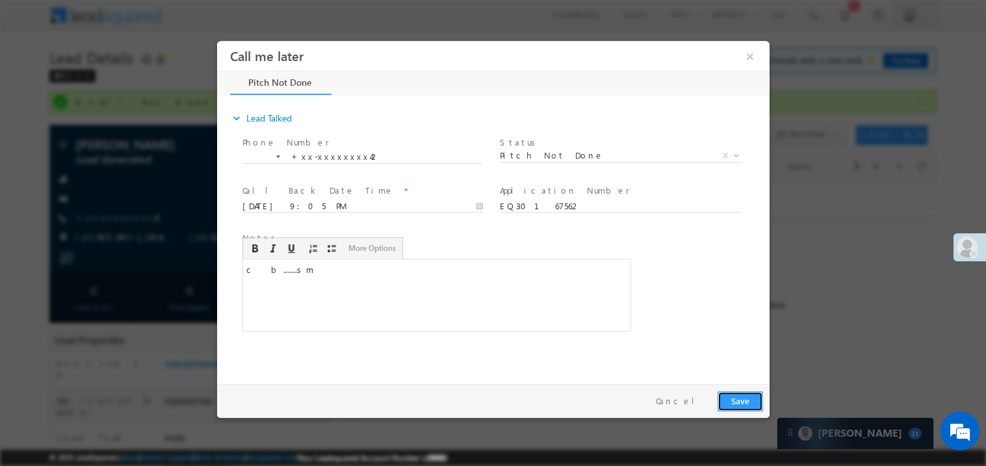
click at [730, 390] on button "Save" at bounding box center [739, 400] width 45 height 20
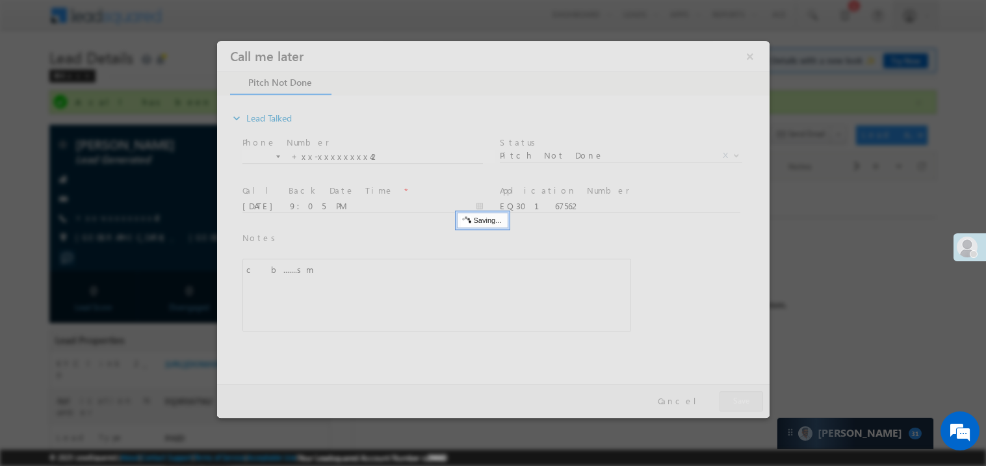
click at [730, 389] on div at bounding box center [492, 228] width 552 height 377
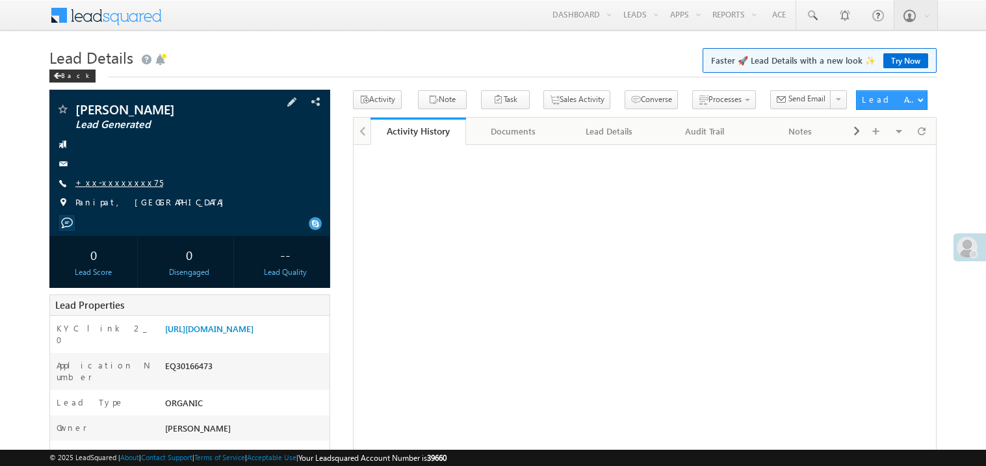
click at [123, 184] on link "+xx-xxxxxxxx75" at bounding box center [119, 182] width 88 height 11
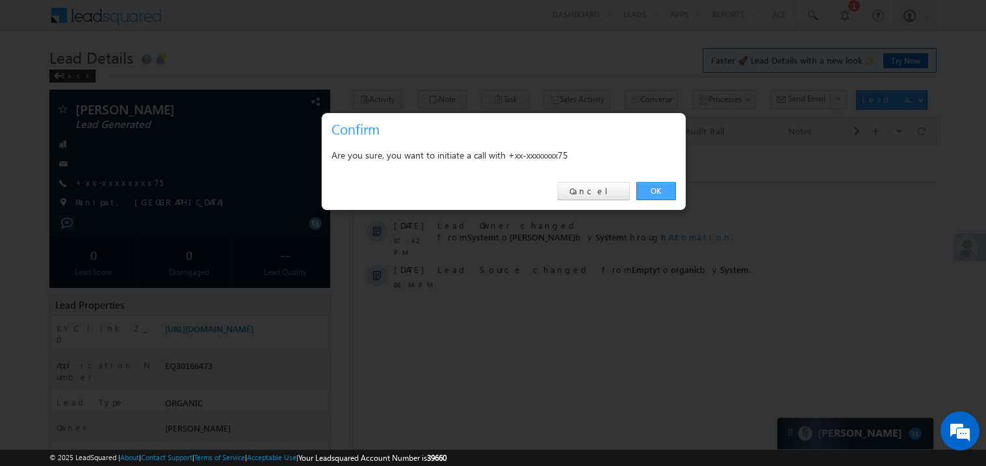
click at [654, 186] on link "OK" at bounding box center [656, 191] width 40 height 18
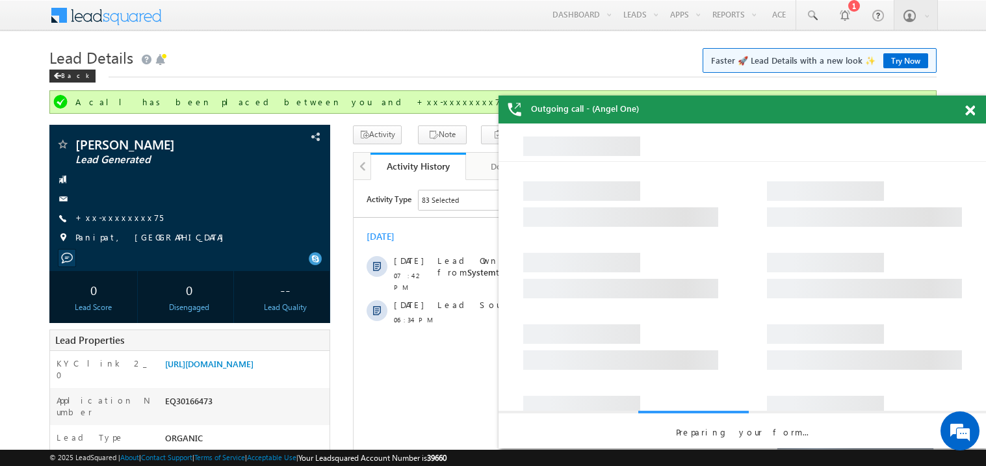
click at [969, 110] on span at bounding box center [970, 110] width 10 height 11
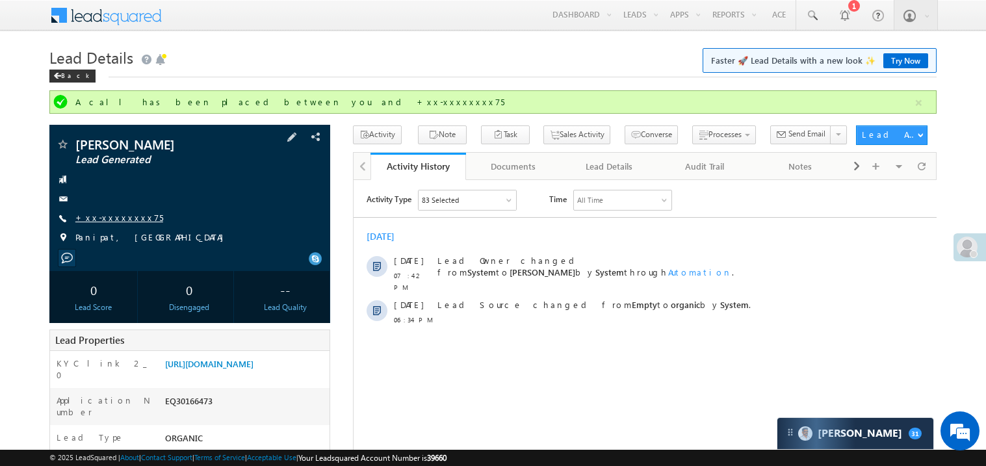
click at [99, 216] on link "+xx-xxxxxxxx75" at bounding box center [119, 217] width 88 height 11
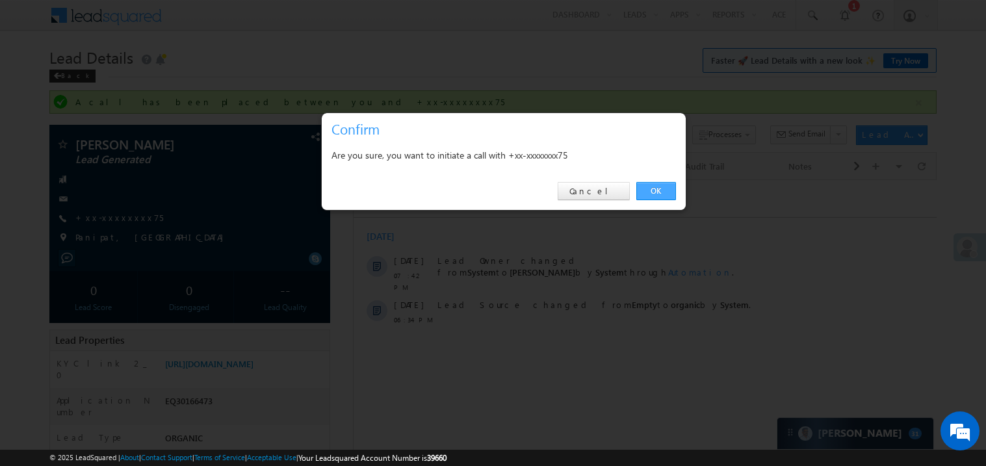
click at [656, 190] on link "OK" at bounding box center [656, 191] width 40 height 18
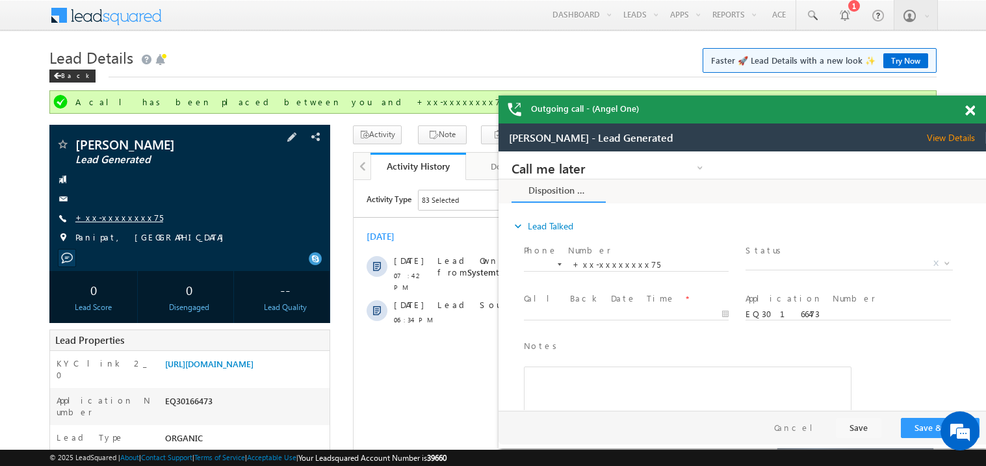
click at [118, 220] on link "+xx-xxxxxxxx75" at bounding box center [119, 217] width 88 height 11
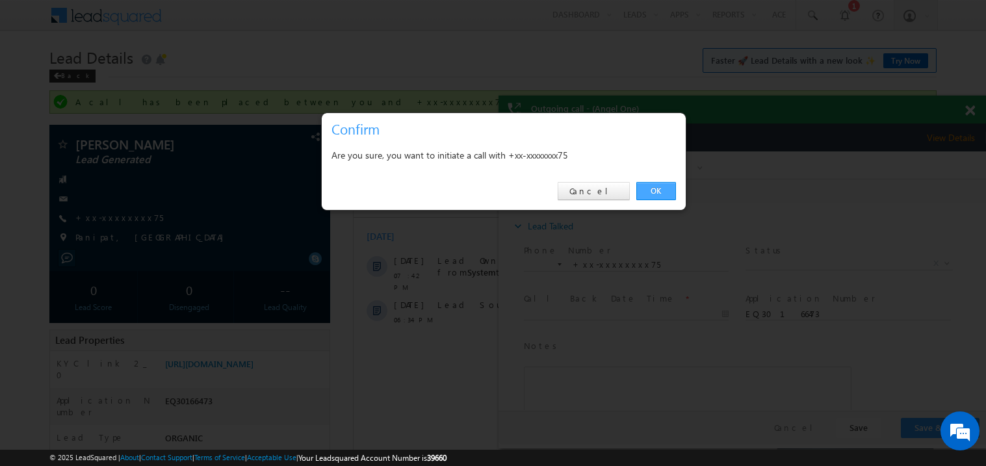
click at [661, 190] on link "OK" at bounding box center [656, 191] width 40 height 18
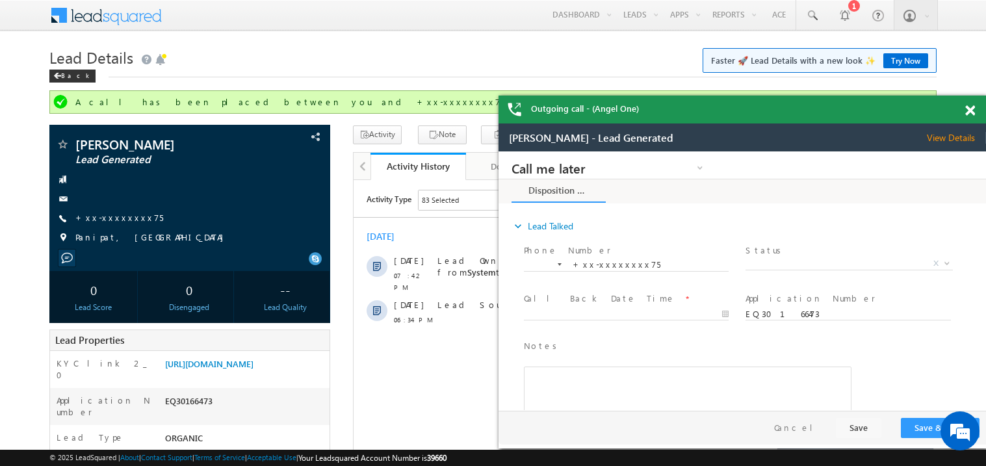
click at [971, 107] on span at bounding box center [970, 110] width 10 height 11
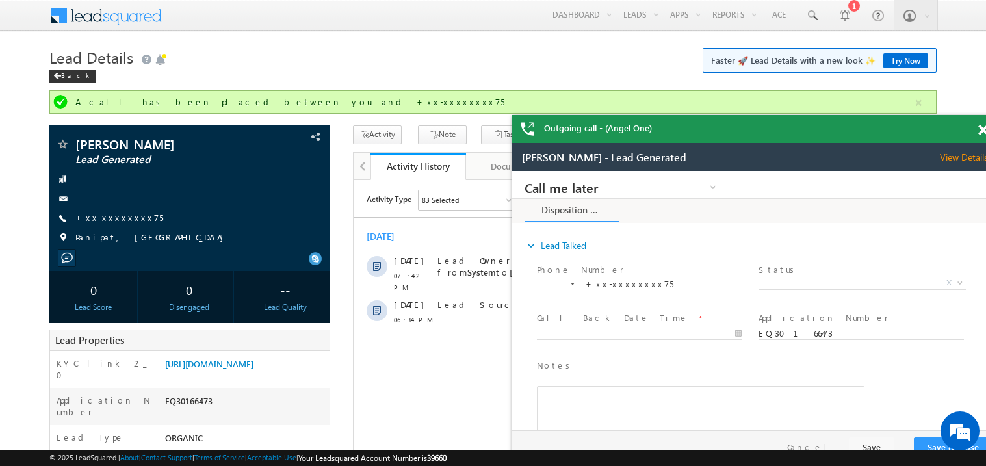
click at [719, 134] on div "Outgoing call - (Angel One)" at bounding box center [754, 129] width 487 height 28
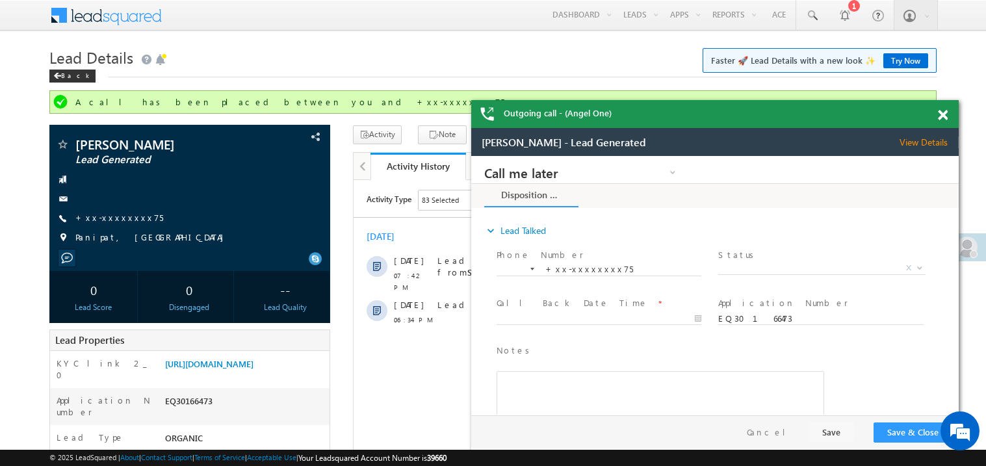
drag, startPoint x: 719, startPoint y: 134, endPoint x: 635, endPoint y: 99, distance: 90.6
click at [635, 100] on div "Outgoing call - (Angel One)" at bounding box center [714, 114] width 487 height 28
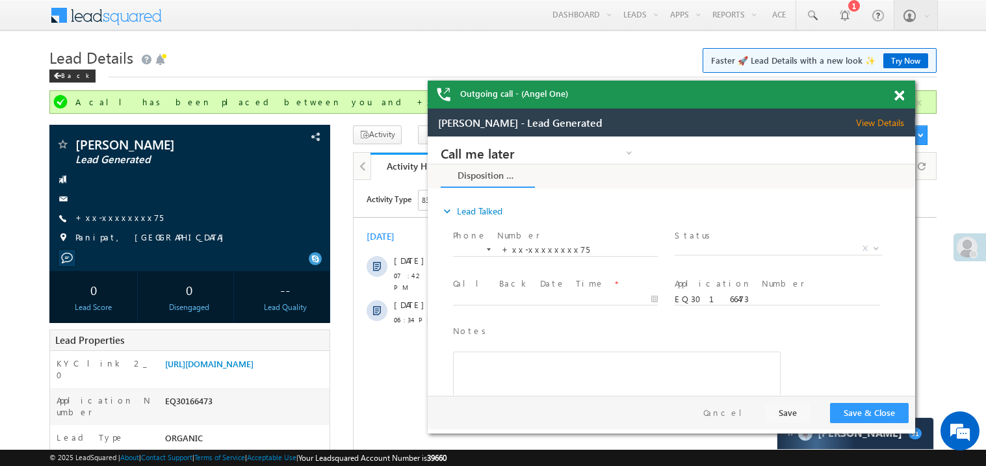
click at [902, 96] on span at bounding box center [899, 95] width 10 height 11
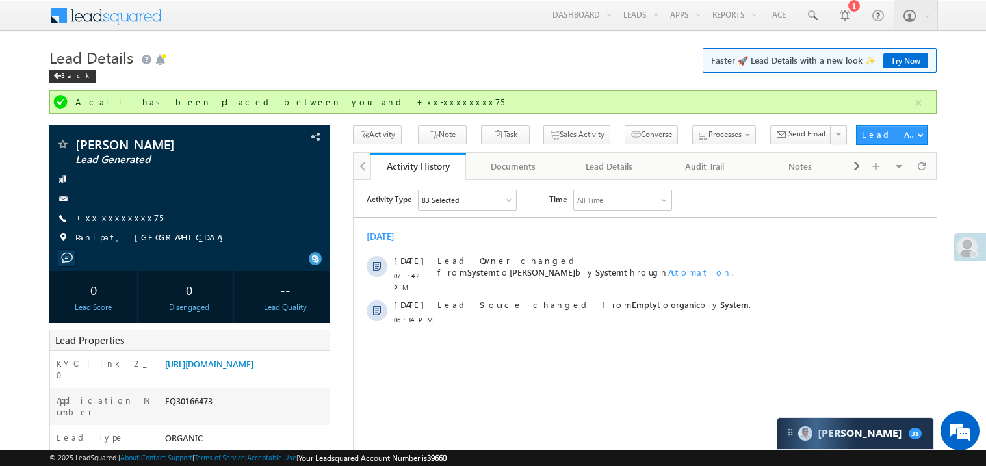
click at [364, 77] on div "Back" at bounding box center [492, 73] width 887 height 8
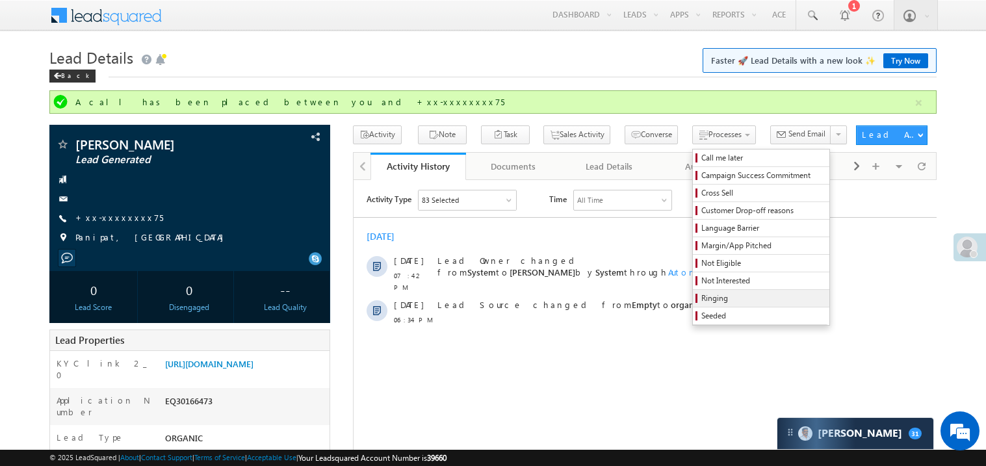
click at [731, 296] on span "Ringing" at bounding box center [762, 298] width 123 height 12
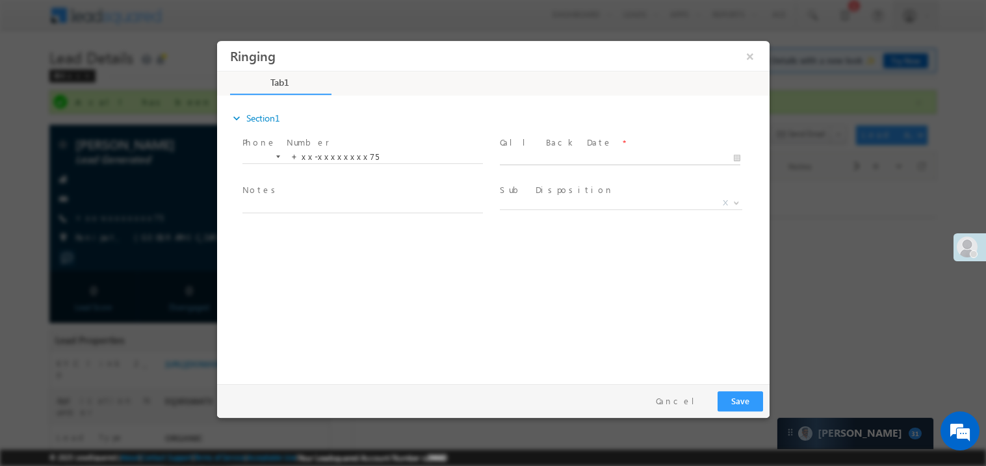
click at [565, 154] on body "Ringing ×" at bounding box center [492, 208] width 552 height 337
type input "10/07/25 9:06 PM"
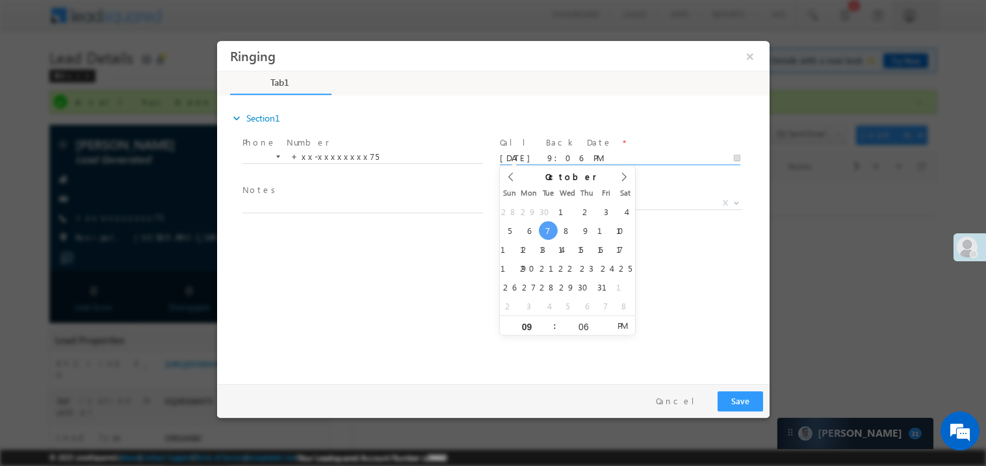
click at [320, 195] on span "Notes *" at bounding box center [362, 190] width 240 height 14
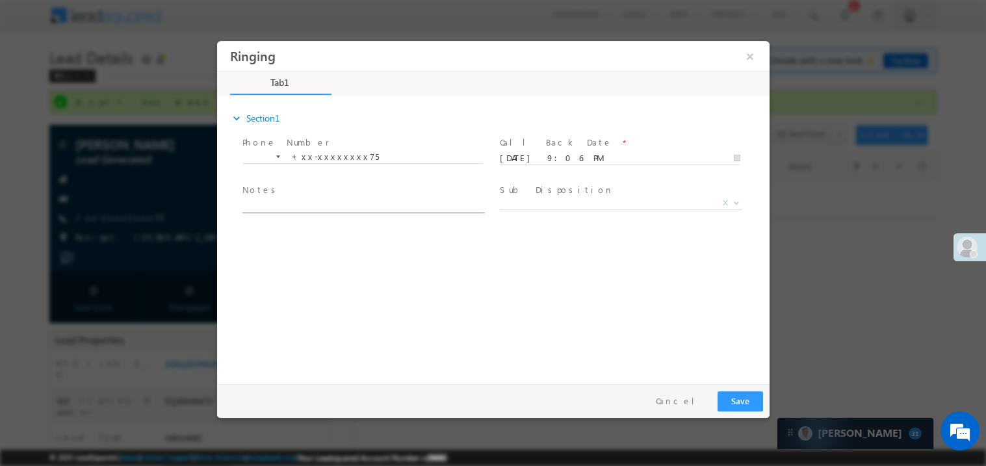
click at [301, 202] on textarea at bounding box center [362, 205] width 240 height 15
type textarea "ring"
click at [746, 396] on button "Save" at bounding box center [739, 400] width 45 height 20
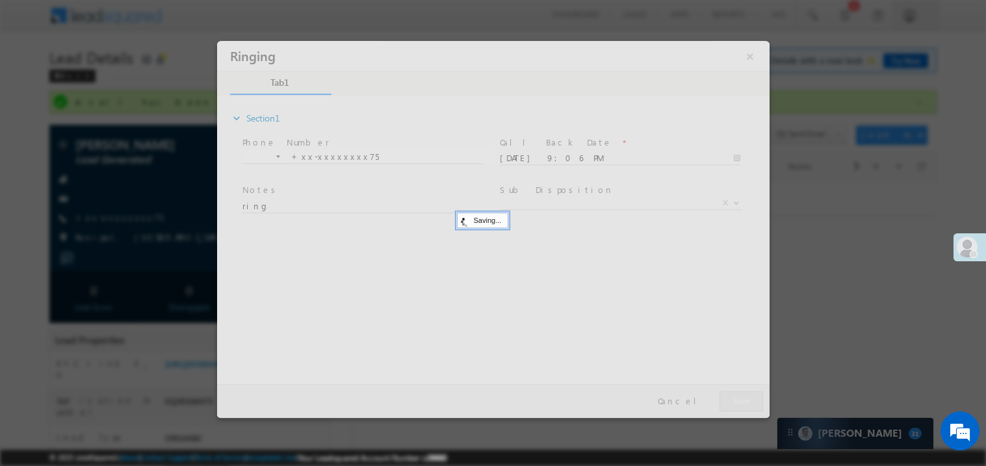
click at [746, 396] on div at bounding box center [492, 228] width 552 height 377
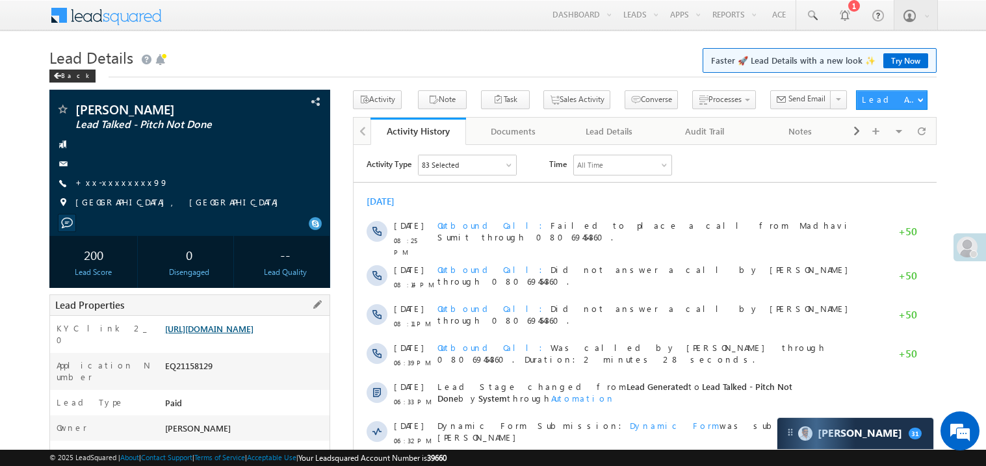
click at [227, 334] on link "[URL][DOMAIN_NAME]" at bounding box center [209, 328] width 88 height 11
click at [241, 334] on link "[URL][DOMAIN_NAME]" at bounding box center [209, 328] width 88 height 11
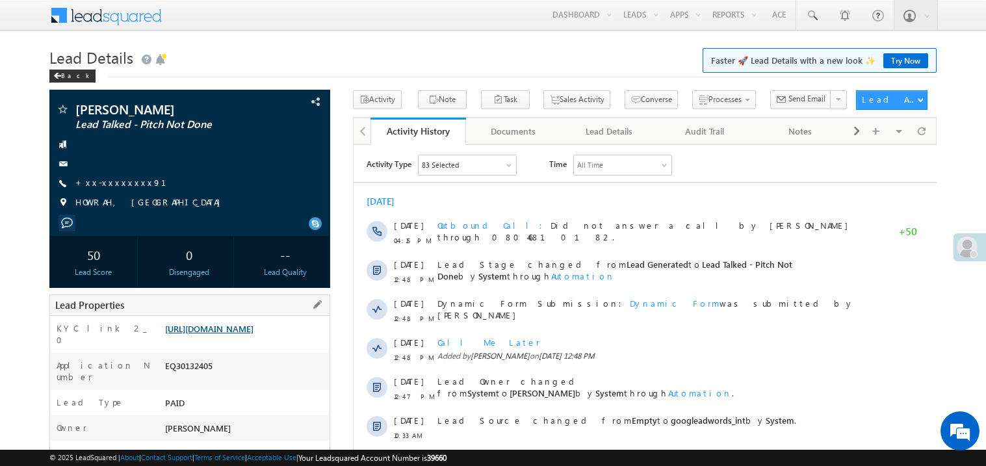
click at [249, 334] on link "[URL][DOMAIN_NAME]" at bounding box center [209, 328] width 88 height 11
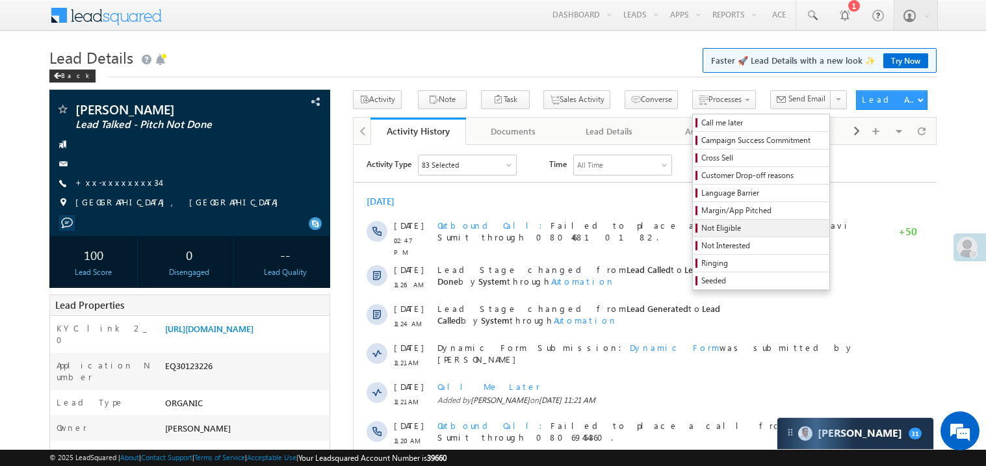
click at [701, 227] on span "Not Eligible" at bounding box center [762, 228] width 123 height 12
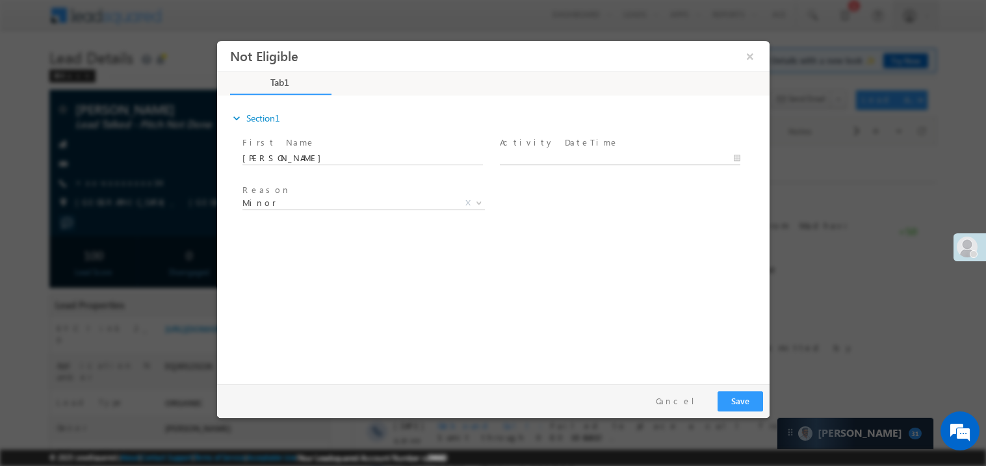
click at [543, 159] on body "Not Eligible ×" at bounding box center [492, 208] width 552 height 337
type input "[DATE] 9:18 PM"
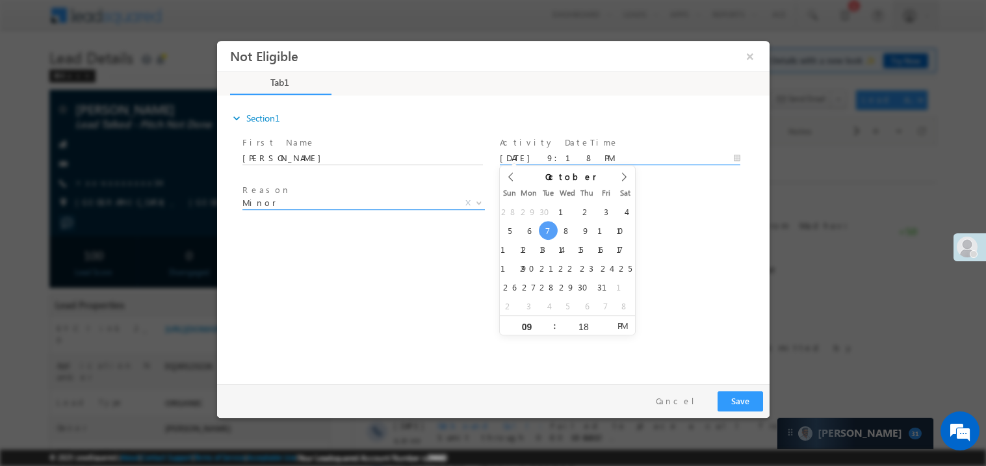
click at [320, 209] on span at bounding box center [363, 209] width 242 height 1
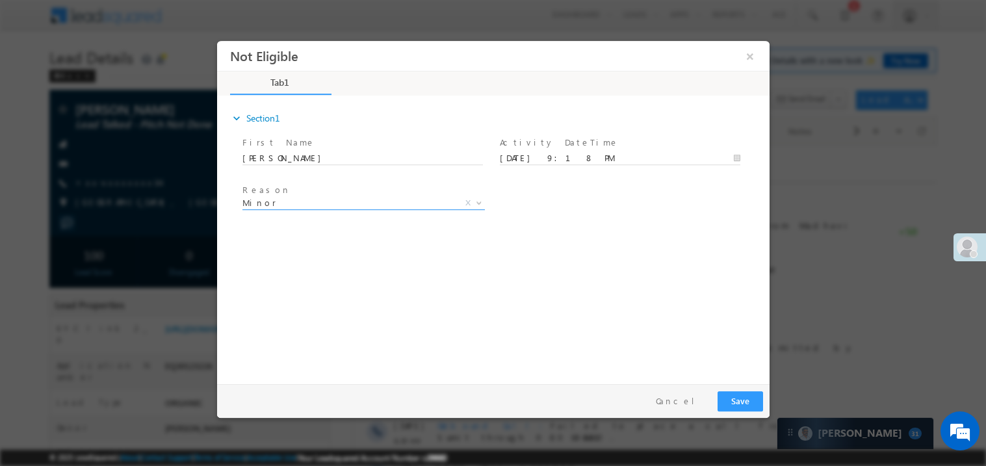
click at [286, 198] on span "Minor" at bounding box center [347, 202] width 211 height 12
select select "Out of [GEOGRAPHIC_DATA]"
click at [730, 395] on button "Save" at bounding box center [739, 400] width 45 height 20
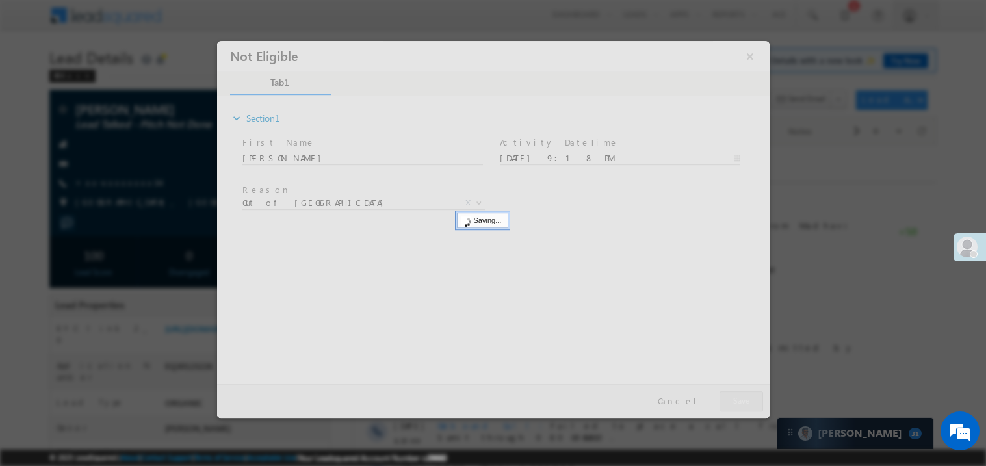
click at [730, 395] on div at bounding box center [492, 228] width 552 height 377
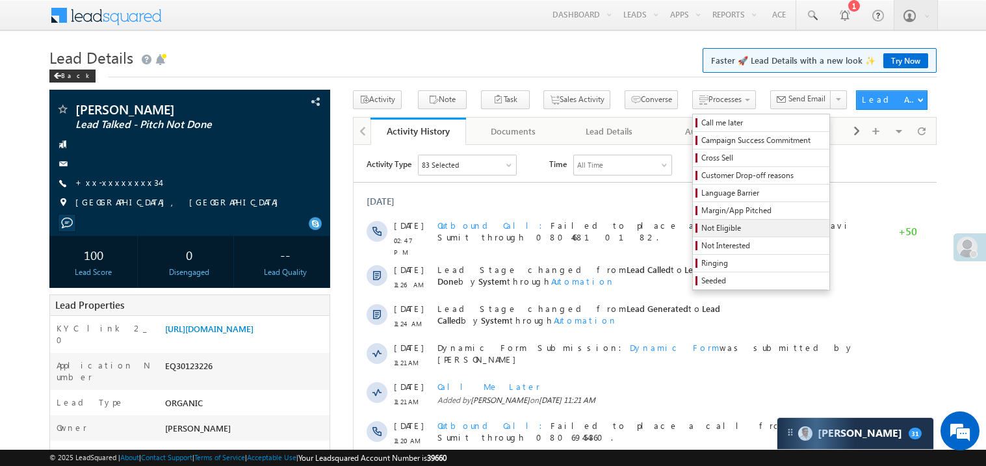
click at [701, 229] on span "Not Eligible" at bounding box center [762, 228] width 123 height 12
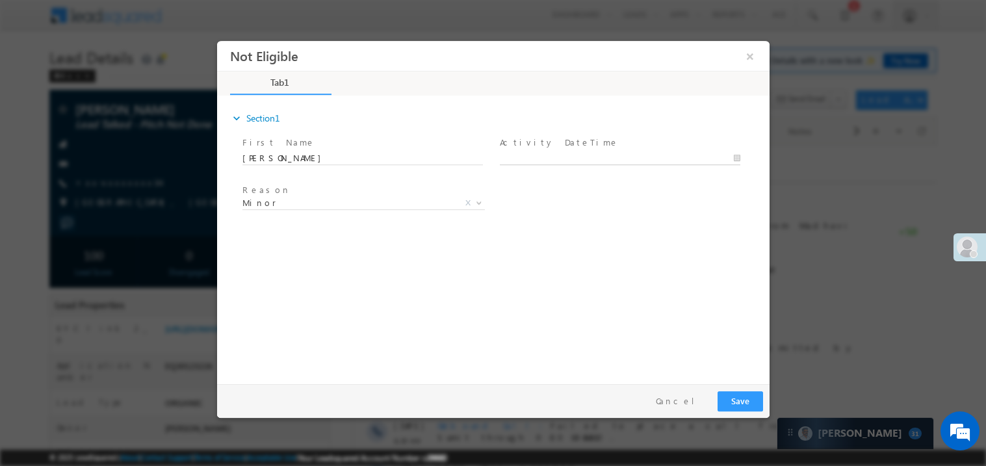
click at [541, 160] on body "Not Eligible ×" at bounding box center [492, 208] width 552 height 337
type input "[DATE] 9:18 PM"
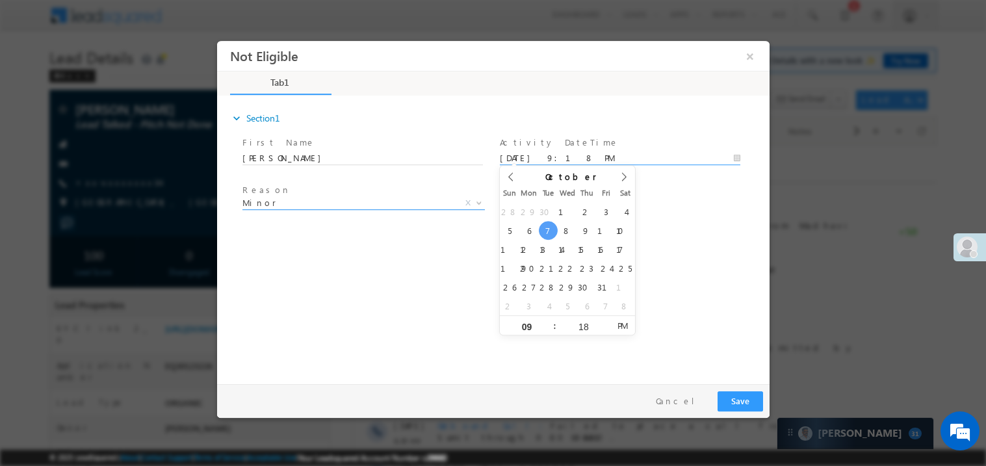
click at [286, 197] on span "Minor" at bounding box center [347, 202] width 211 height 12
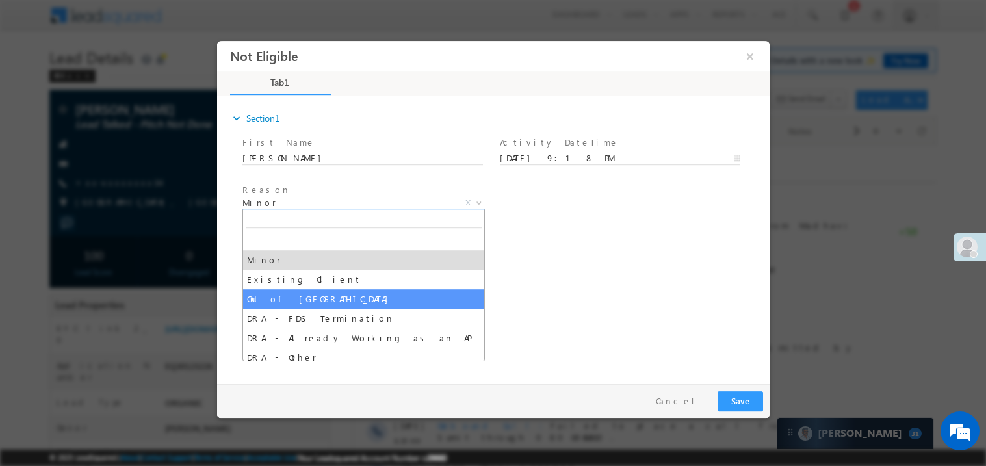
select select "Out of [GEOGRAPHIC_DATA]"
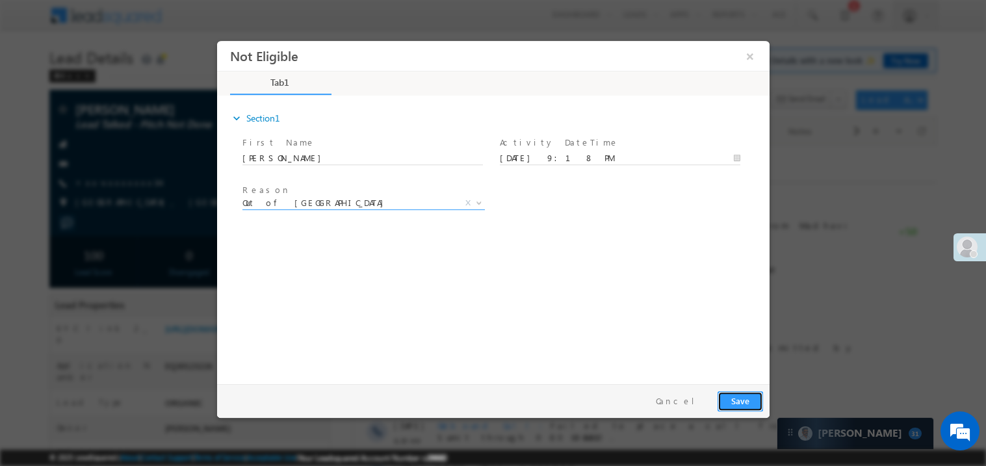
click at [747, 398] on button "Save" at bounding box center [739, 400] width 45 height 20
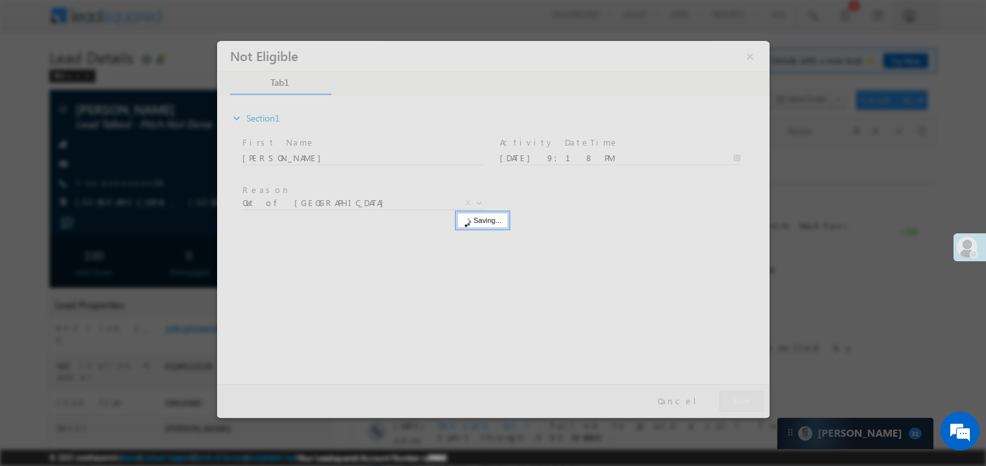
click at [747, 398] on div at bounding box center [492, 228] width 552 height 377
